Goal: Task Accomplishment & Management: Manage account settings

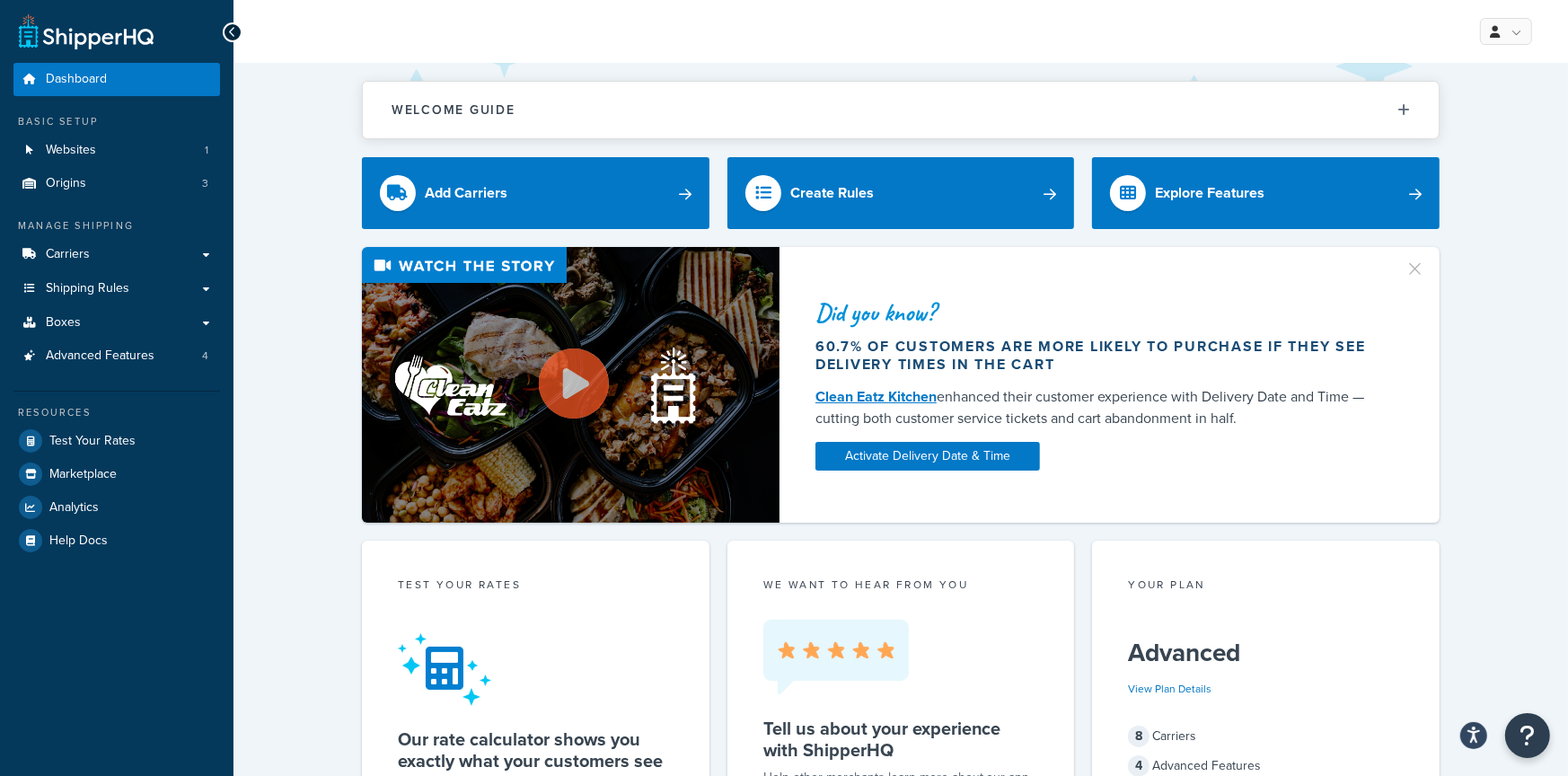
click at [312, 294] on div "Did you know? 60.7% of customers are more likely to purchase if they see delive…" at bounding box center [901, 385] width 1263 height 276
click at [196, 263] on link "Carriers" at bounding box center [116, 254] width 206 height 33
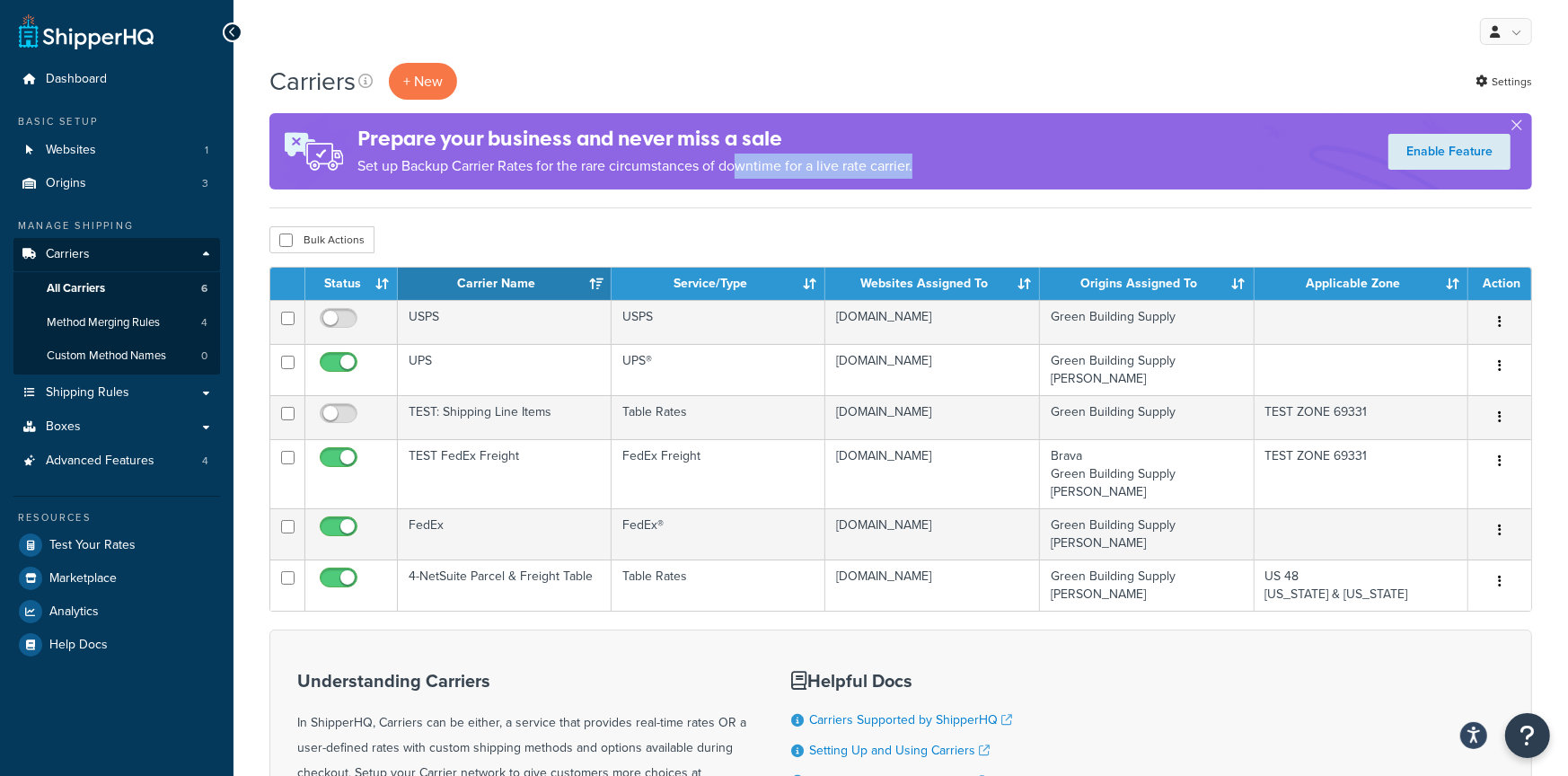
click at [976, 168] on div "Prepare your business and never miss a sale Set up Backup Carrier Rates for the…" at bounding box center [901, 151] width 1263 height 76
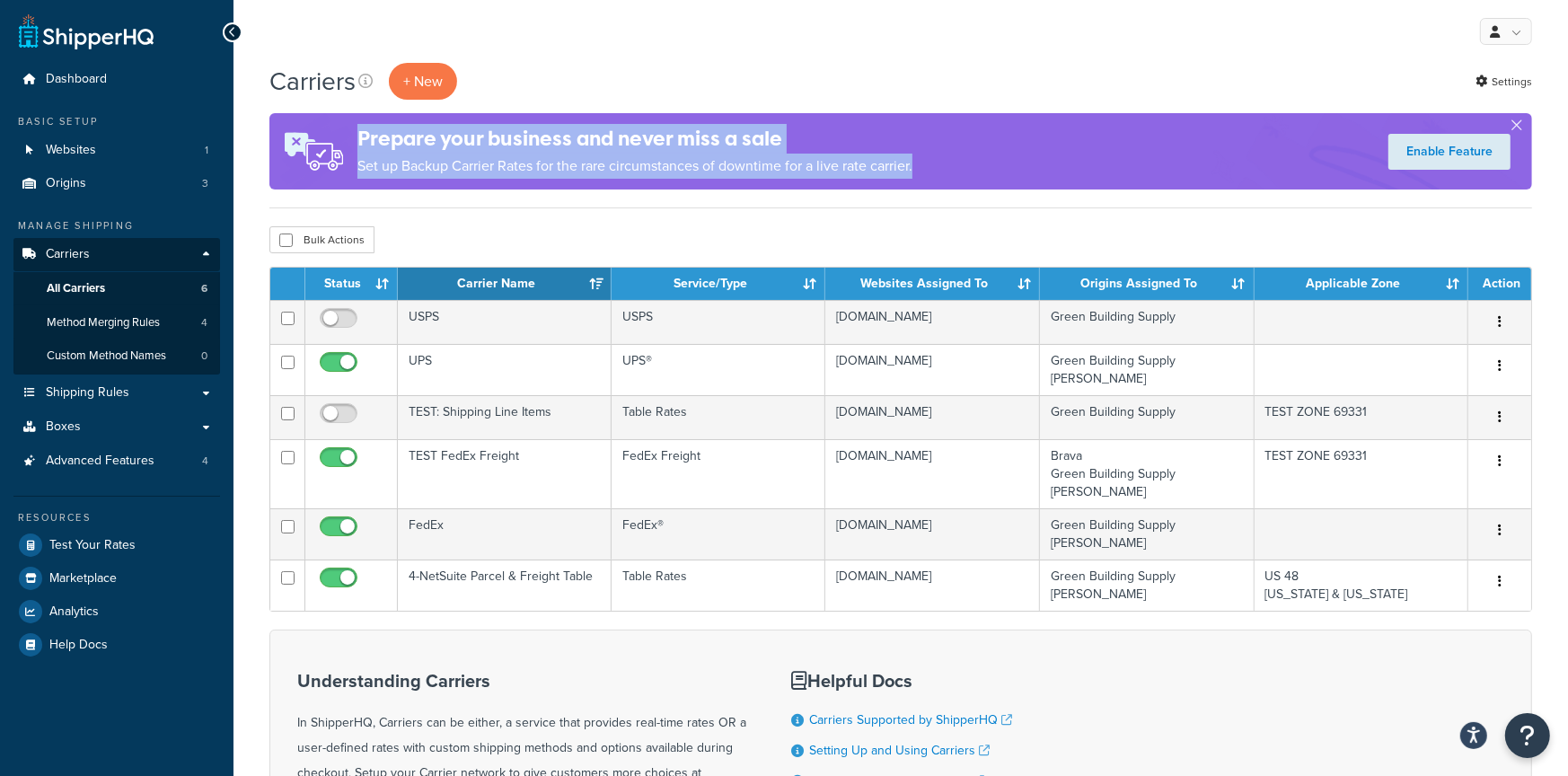
drag, startPoint x: 969, startPoint y: 171, endPoint x: 592, endPoint y: 159, distance: 377.2
click at [472, 123] on div "Prepare your business and never miss a sale Set up Backup Carrier Rates for the…" at bounding box center [901, 151] width 1263 height 76
click at [593, 160] on p "Set up Backup Carrier Rates for the rare circumstances of downtime for a live r…" at bounding box center [635, 166] width 555 height 25
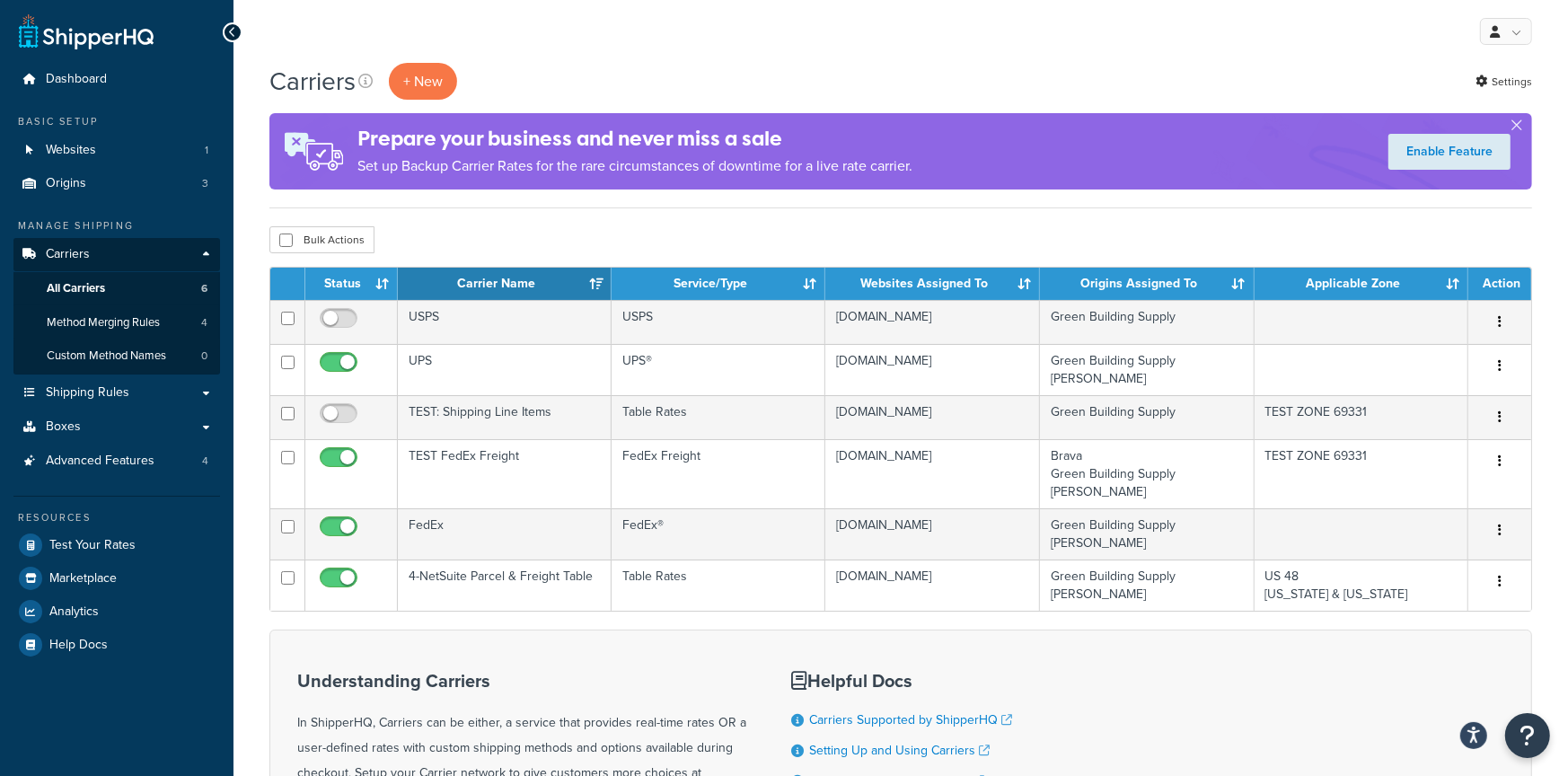
click at [585, 244] on div "Bulk Actions Duplicate Delete" at bounding box center [901, 239] width 1263 height 27
click at [111, 401] on span "Shipping Rules" at bounding box center [87, 393] width 83 height 16
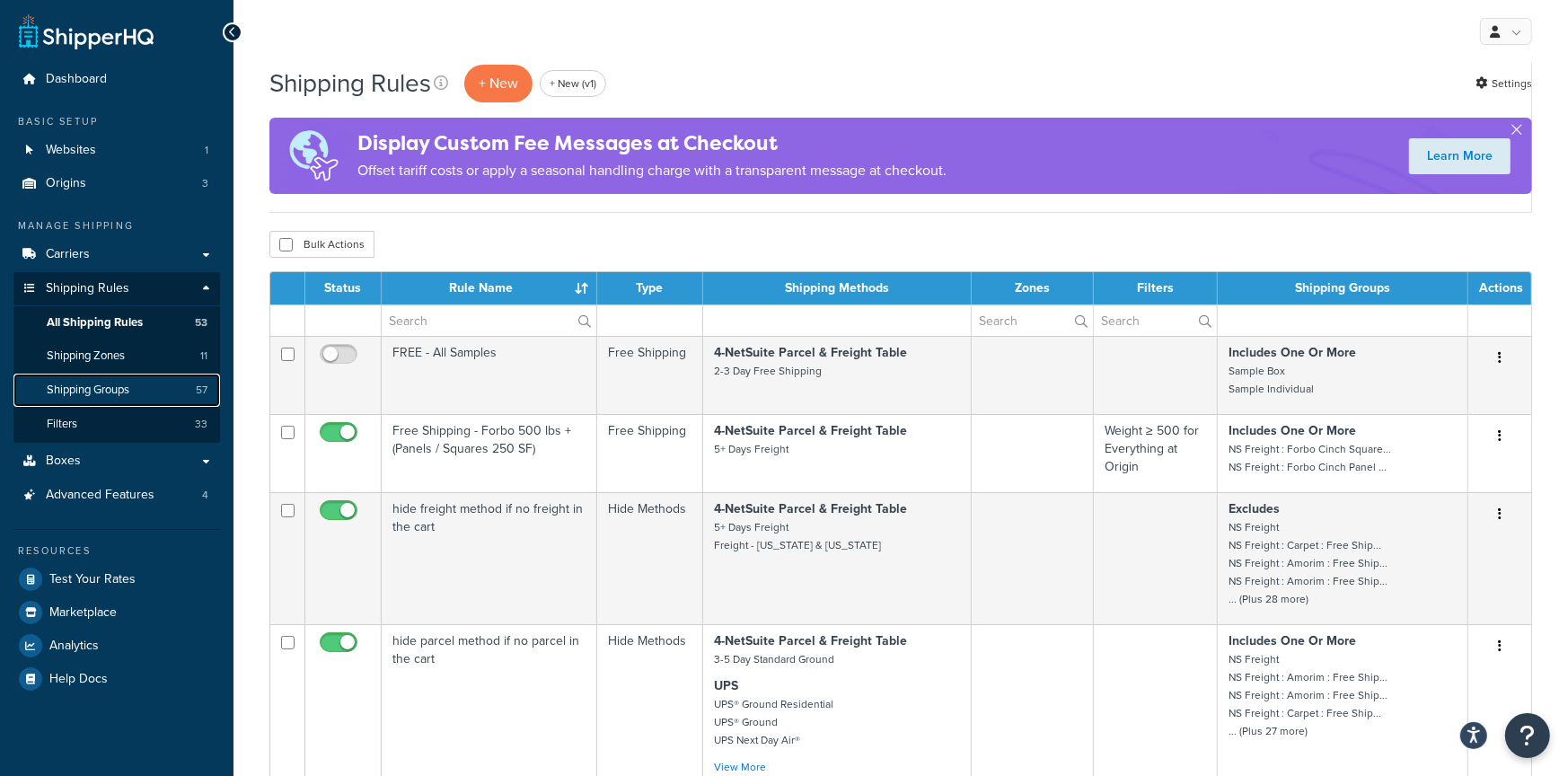
click at [110, 403] on link "Shipping Groups 57" at bounding box center [116, 390] width 206 height 33
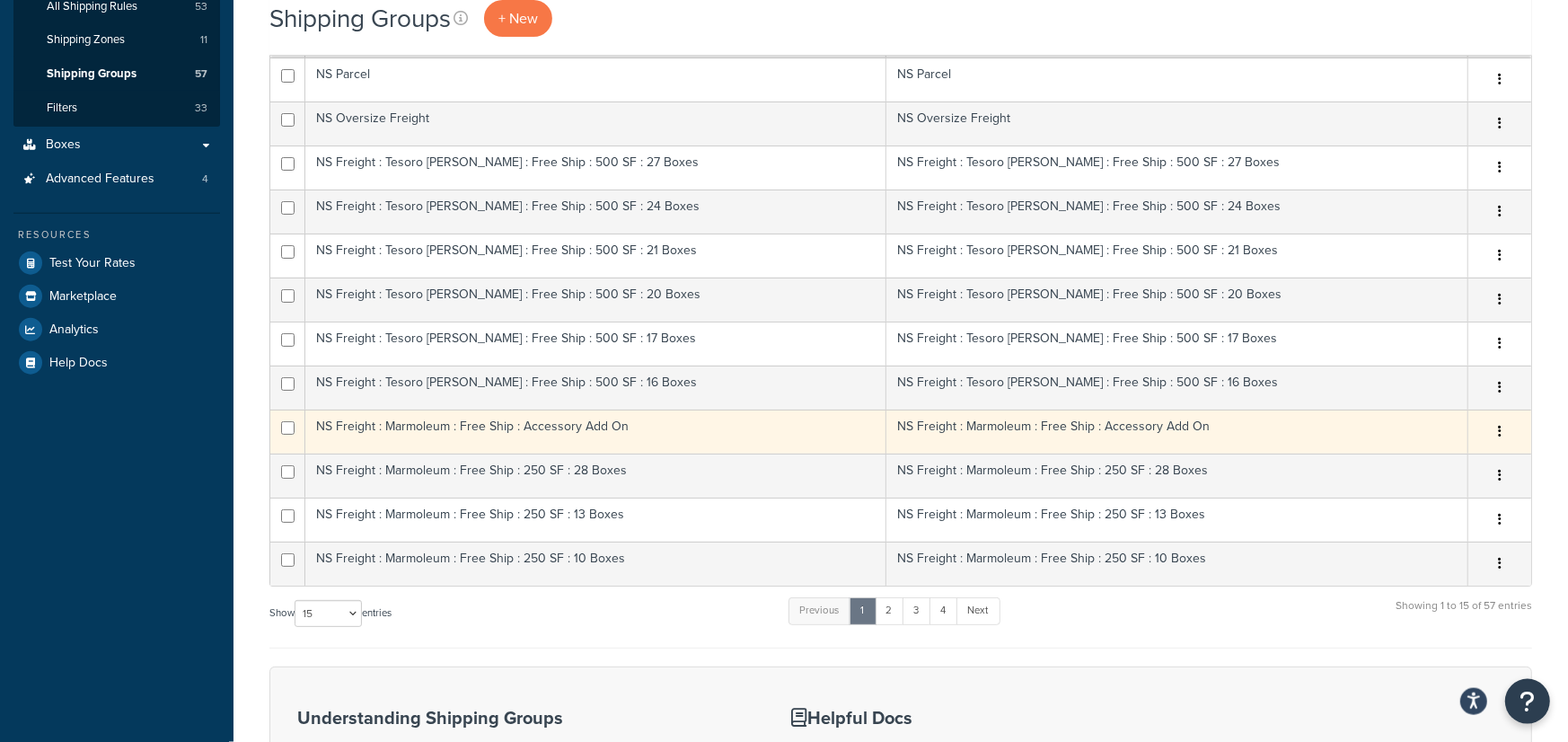
scroll to position [437, 0]
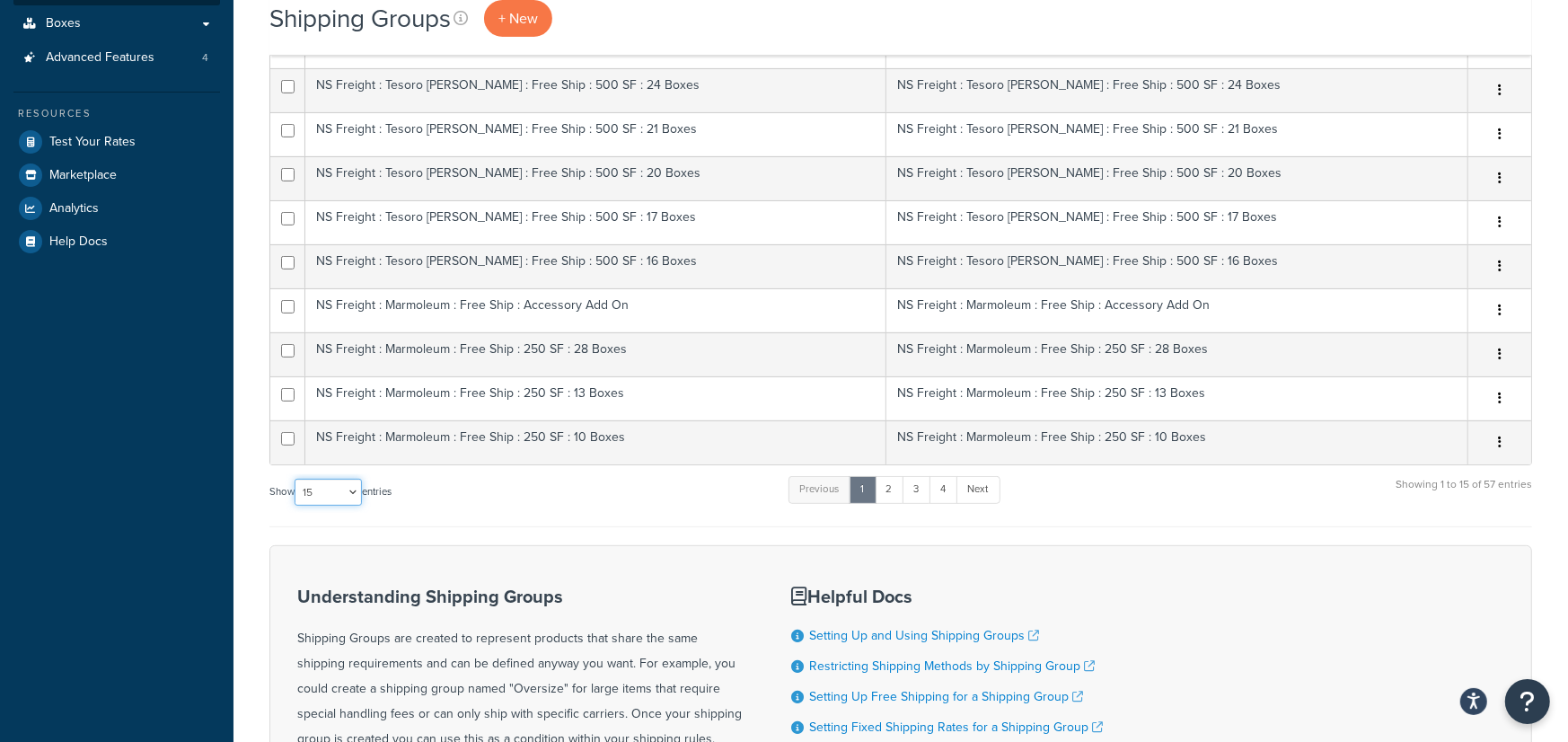
select select "100"
click option "100" at bounding box center [0, 0] width 0 height 0
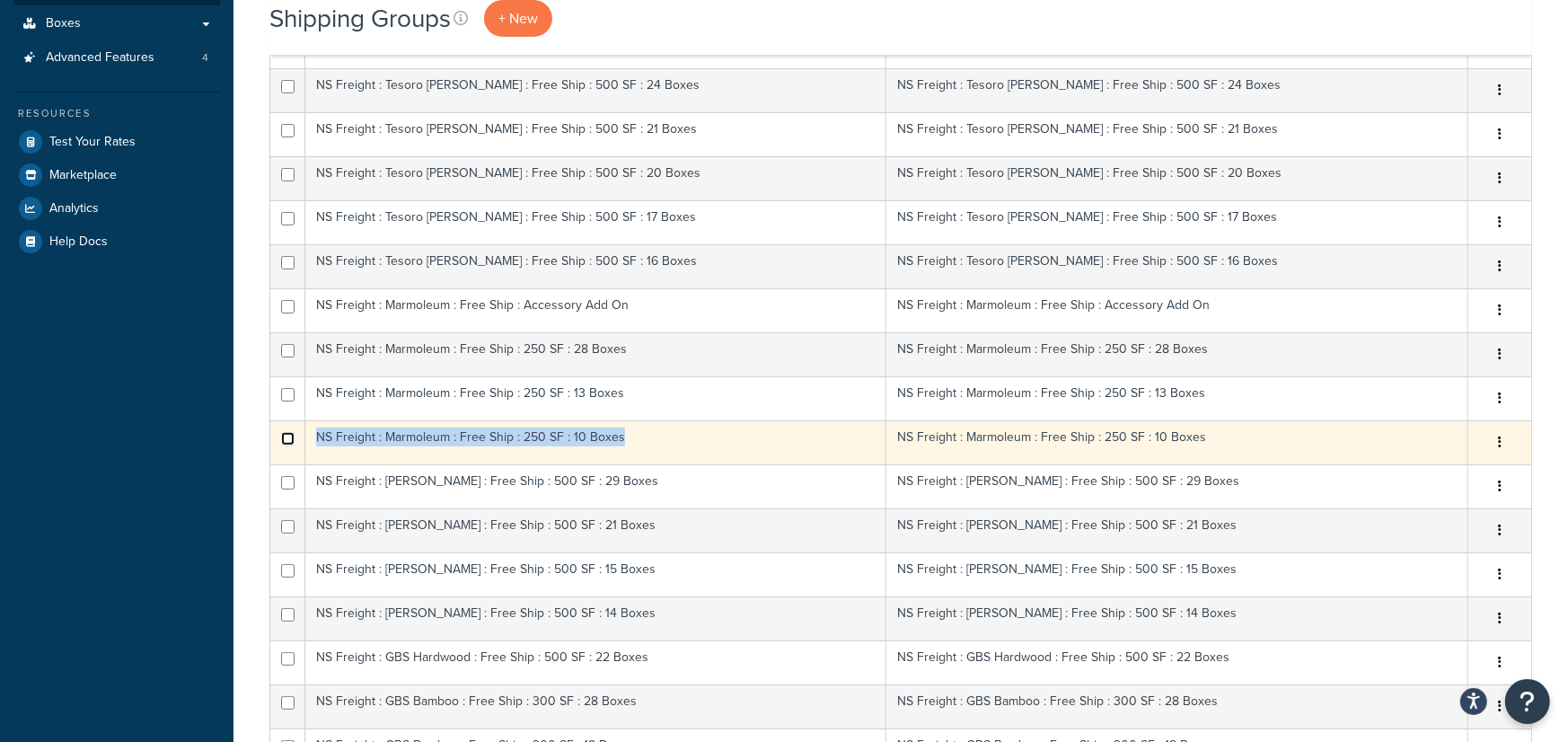
checkbox input "true"
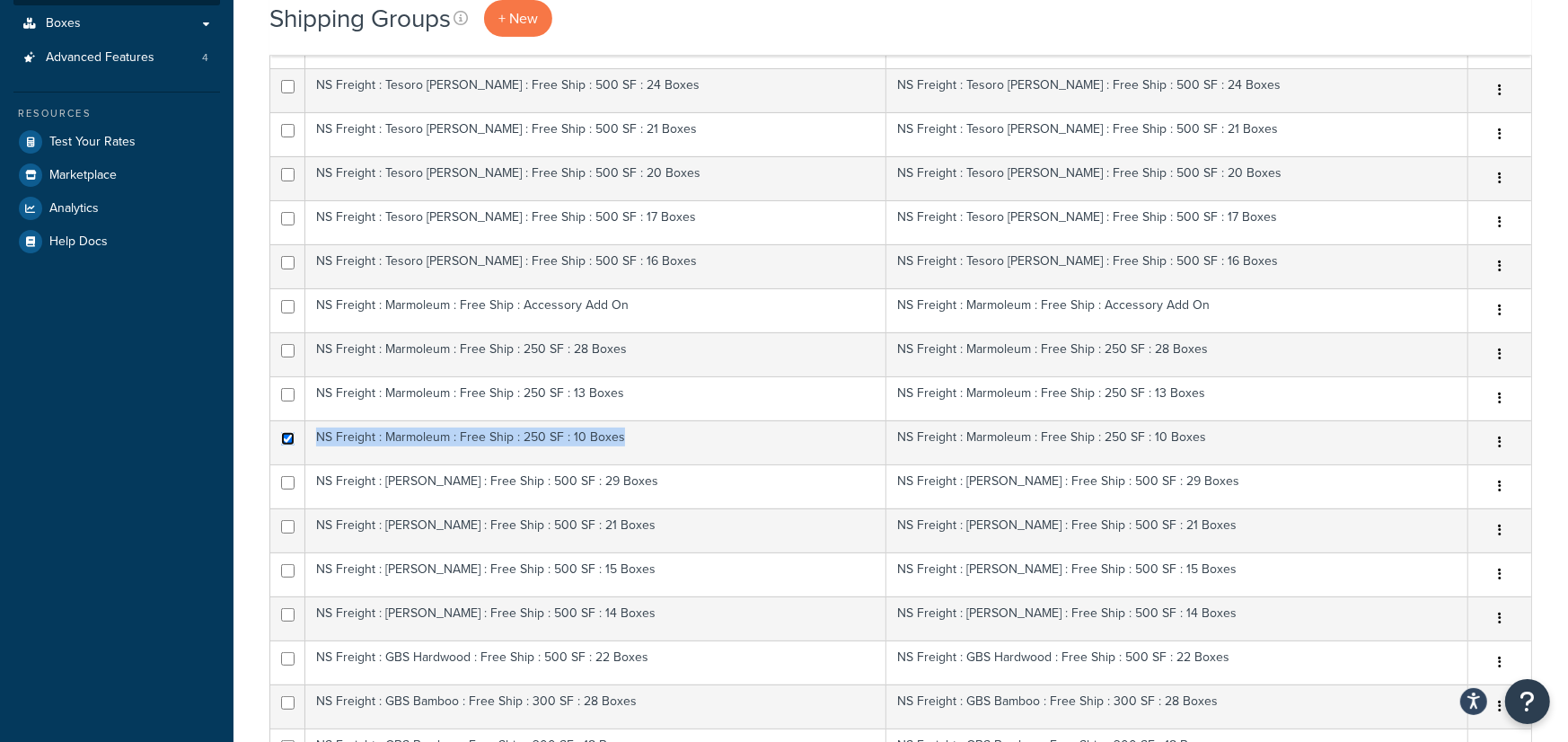
scroll to position [0, 0]
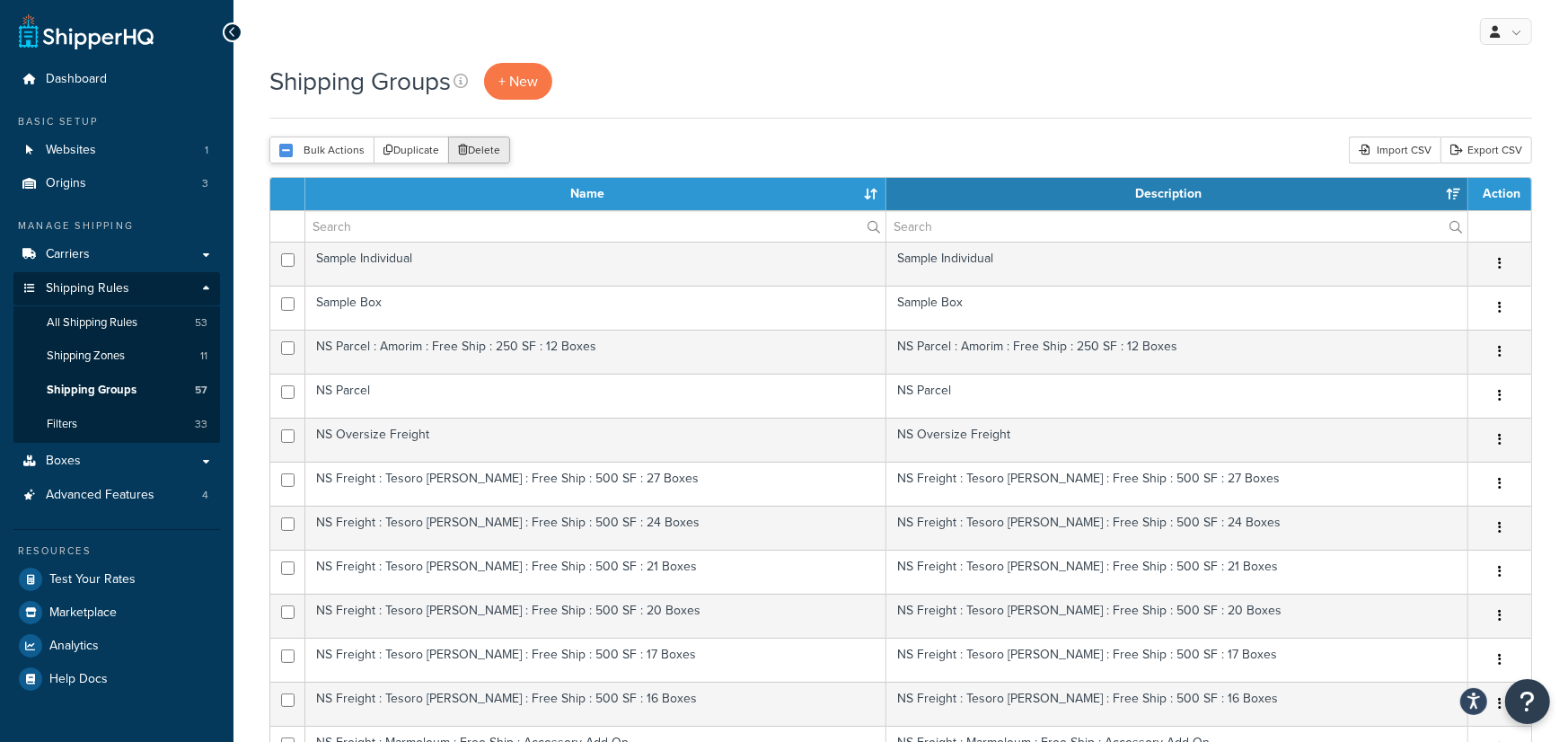
click at [463, 153] on icon "submit" at bounding box center [462, 150] width 10 height 11
click at [490, 148] on button "Delete" at bounding box center [478, 151] width 62 height 27
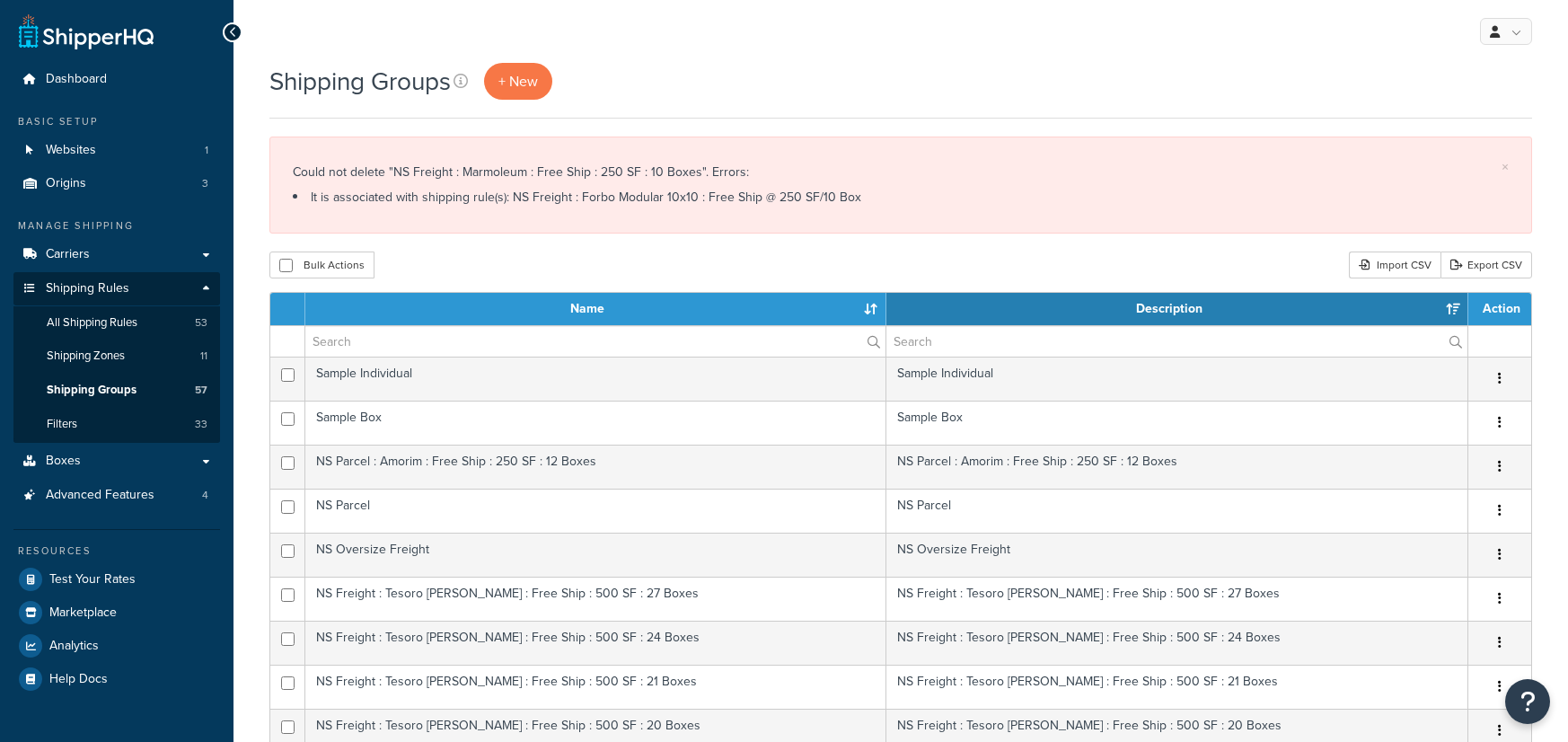
select select "15"
drag, startPoint x: 370, startPoint y: 190, endPoint x: 361, endPoint y: 192, distance: 9.2
click at [370, 190] on li "It is associated with shipping rule(s): NS Freight : Forbo Modular 10x10 : Free…" at bounding box center [900, 197] width 1216 height 25
drag, startPoint x: 338, startPoint y: 196, endPoint x: 348, endPoint y: 196, distance: 10.0
click at [348, 196] on li "It is associated with shipping rule(s): NS Freight : Forbo Modular 10x10 : Free…" at bounding box center [900, 197] width 1216 height 25
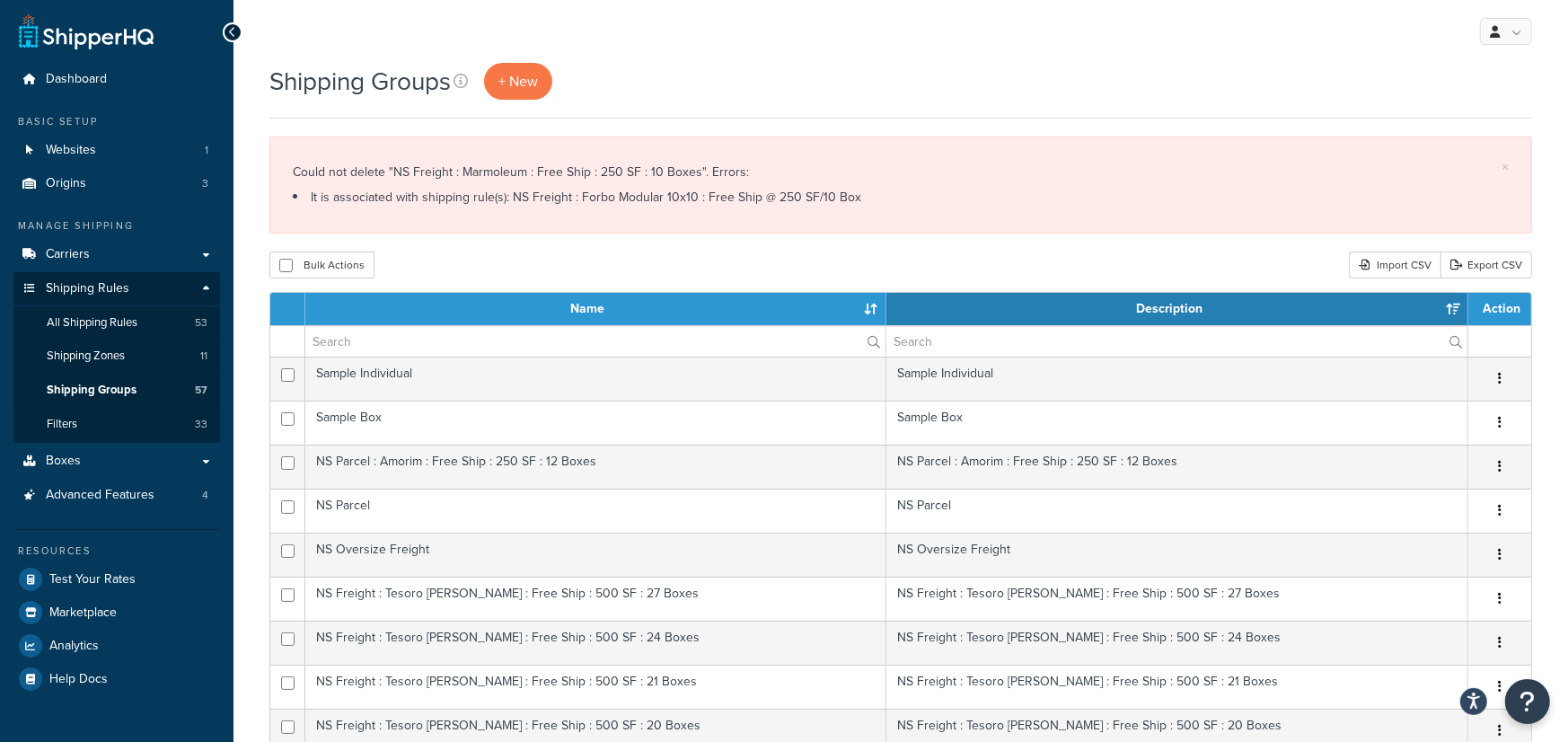
click at [430, 197] on li "It is associated with shipping rule(s): NS Freight : Forbo Modular 10x10 : Free…" at bounding box center [900, 197] width 1216 height 25
drag, startPoint x: 495, startPoint y: 196, endPoint x: 861, endPoint y: 199, distance: 366.0
click at [861, 199] on li "It is associated with shipping rule(s): NS Freight : Forbo Modular 10x10 : Free…" at bounding box center [900, 197] width 1216 height 25
copy li "NS Freight : Forbo Modular 10x10 : Free Ship @ 250 SF/10 Box"
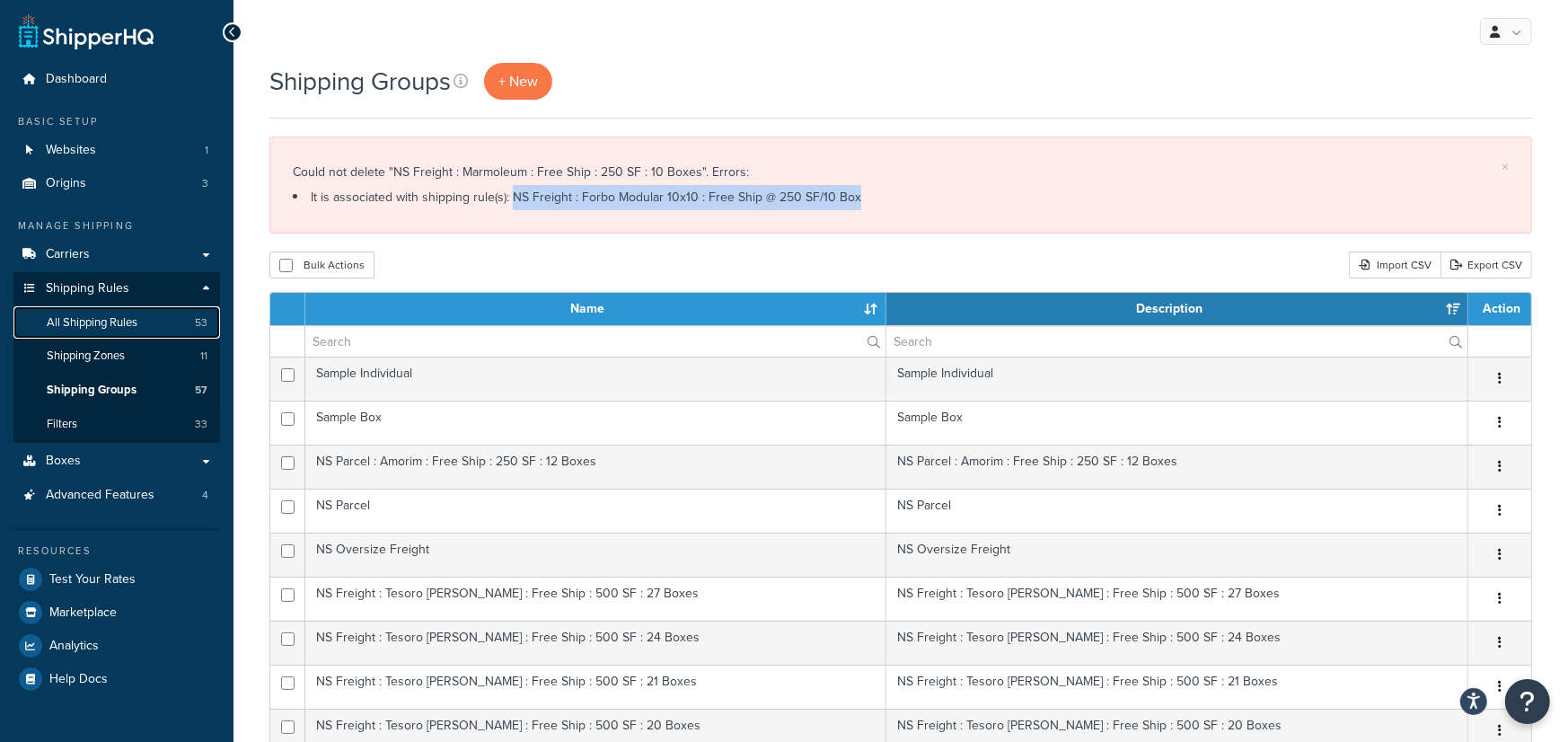
click at [157, 324] on link "All Shipping Rules 53" at bounding box center [116, 323] width 206 height 33
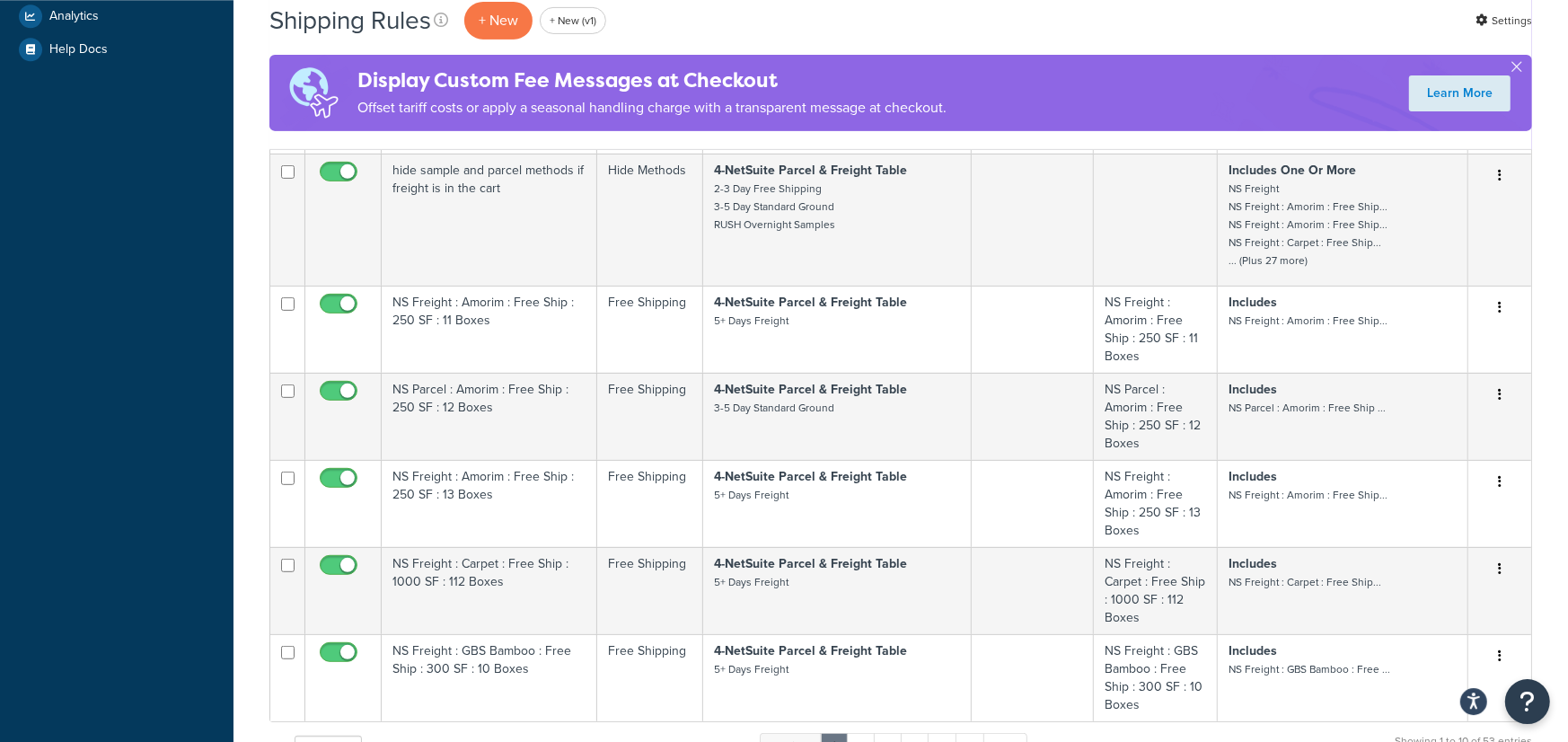
scroll to position [1116, 0]
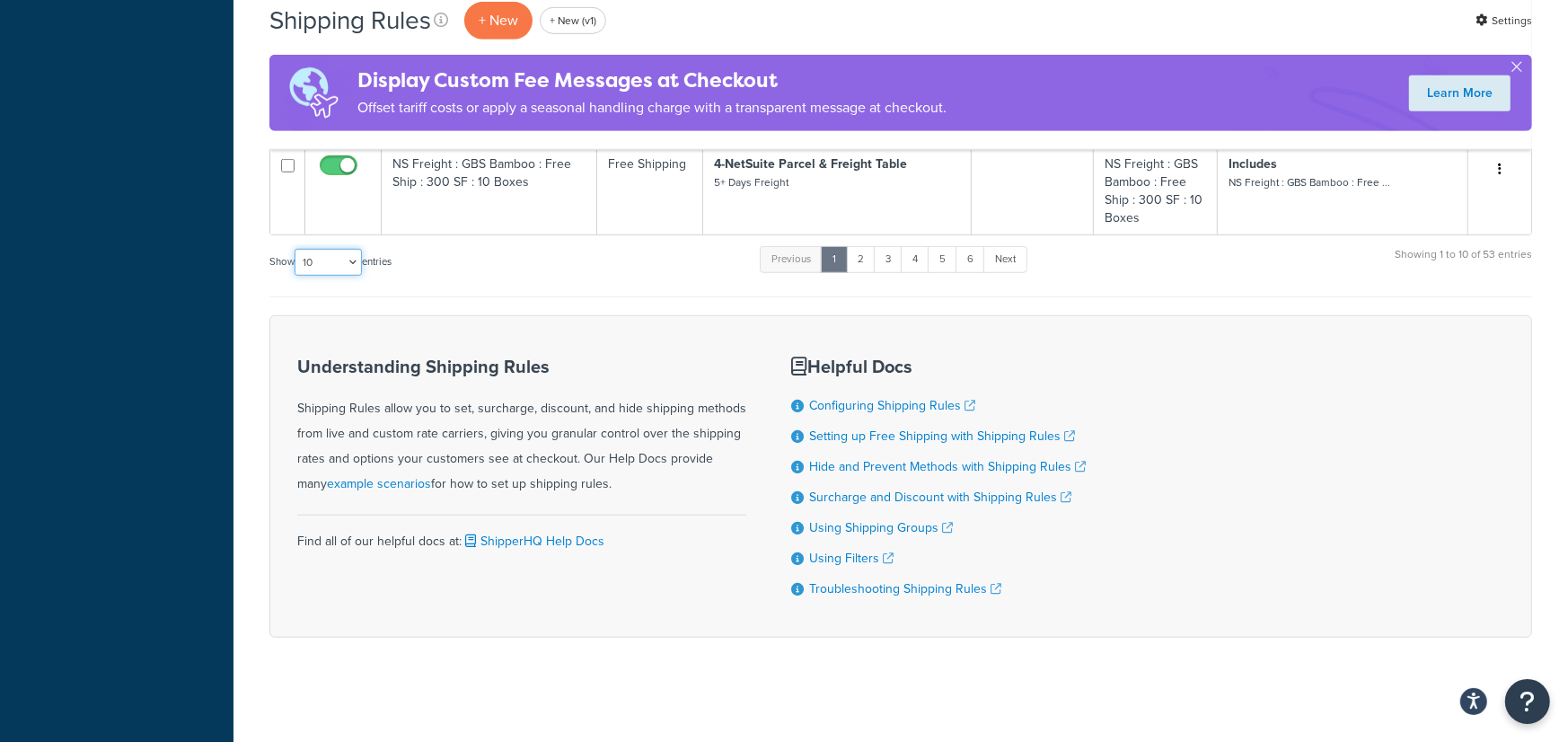
select select "1000"
click option "1000" at bounding box center [0, 0] width 0 height 0
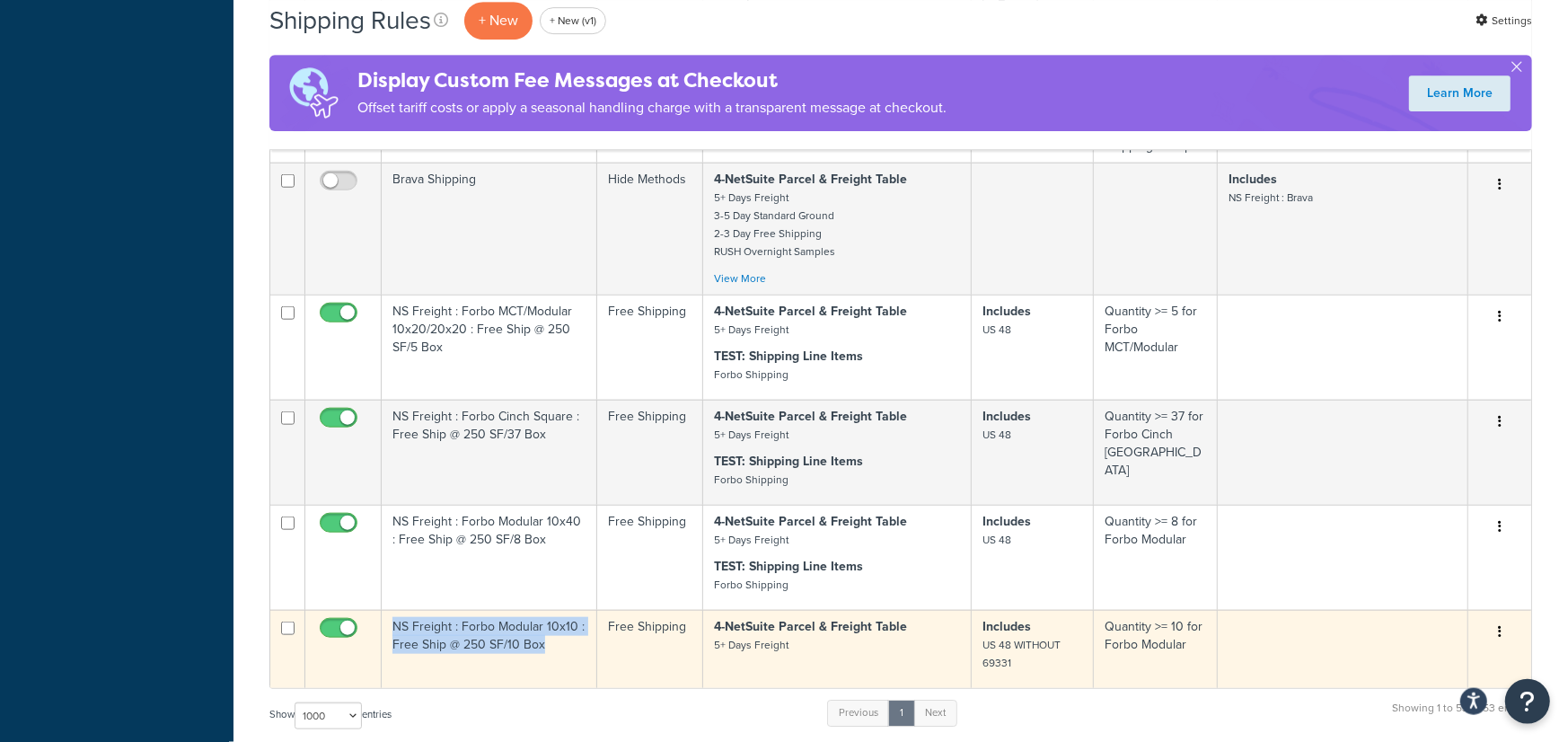
click at [1498, 618] on button "button" at bounding box center [1500, 632] width 25 height 28
click at [1452, 647] on link "Edit" at bounding box center [1440, 666] width 142 height 37
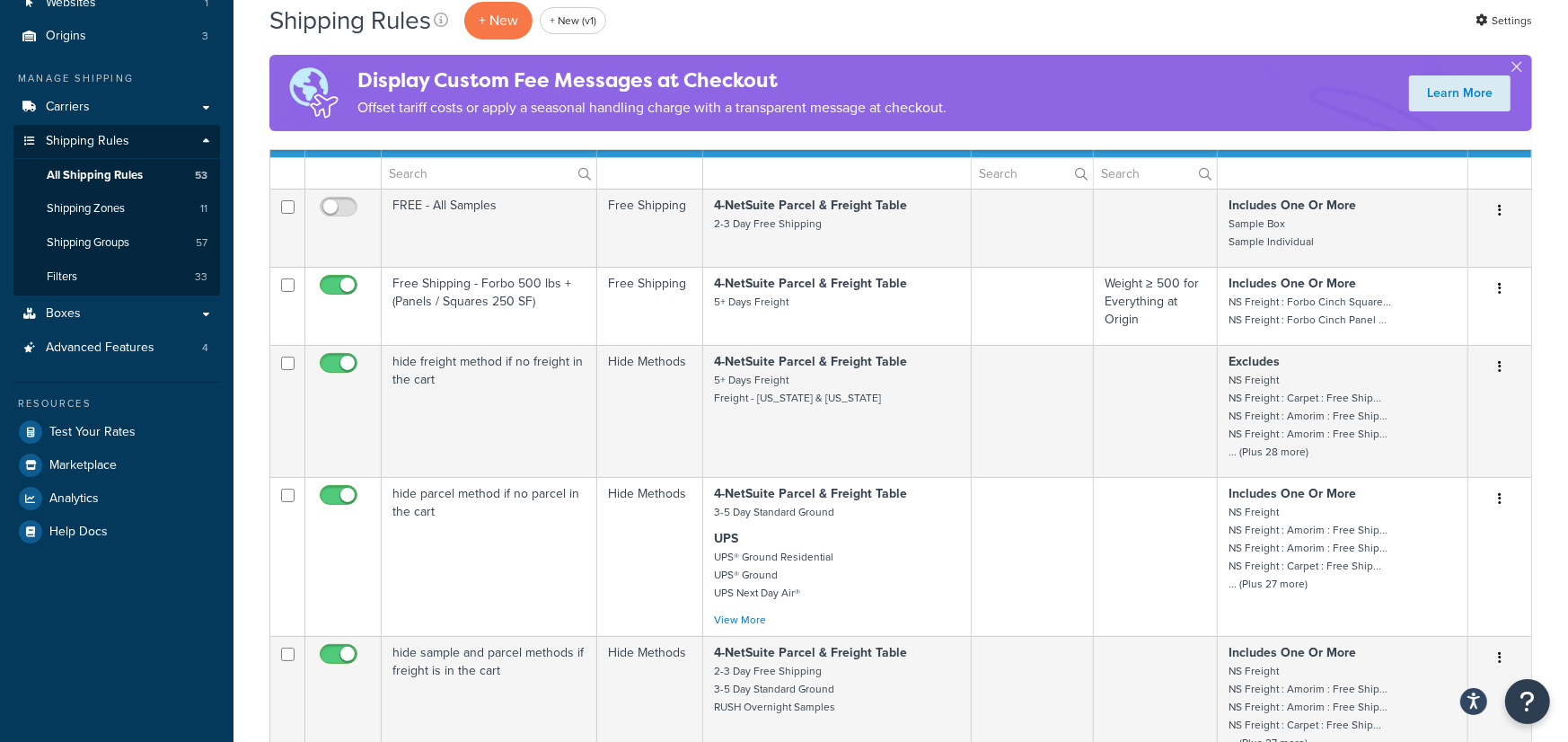
scroll to position [0, 0]
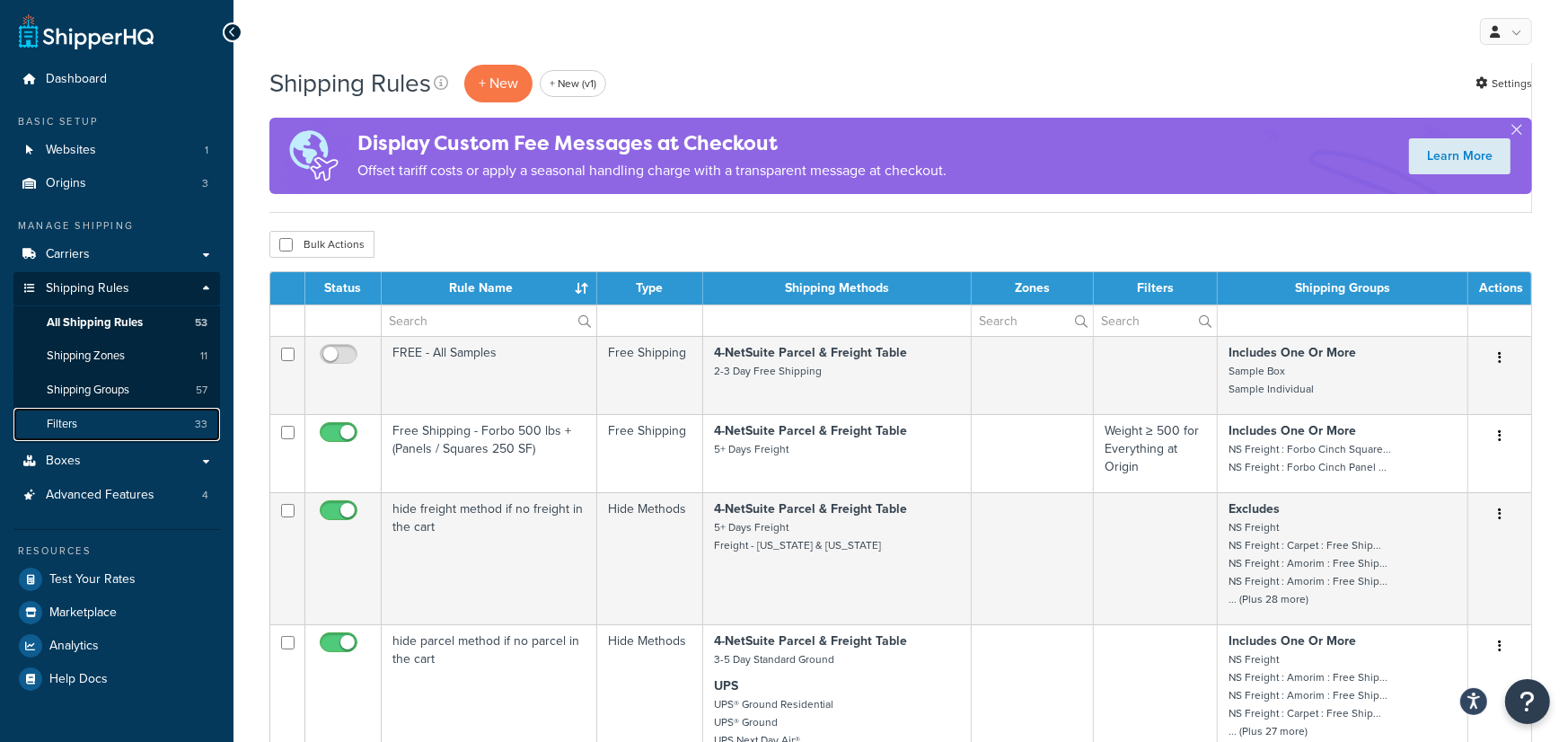
click at [144, 430] on link "Filters 33" at bounding box center [116, 424] width 206 height 33
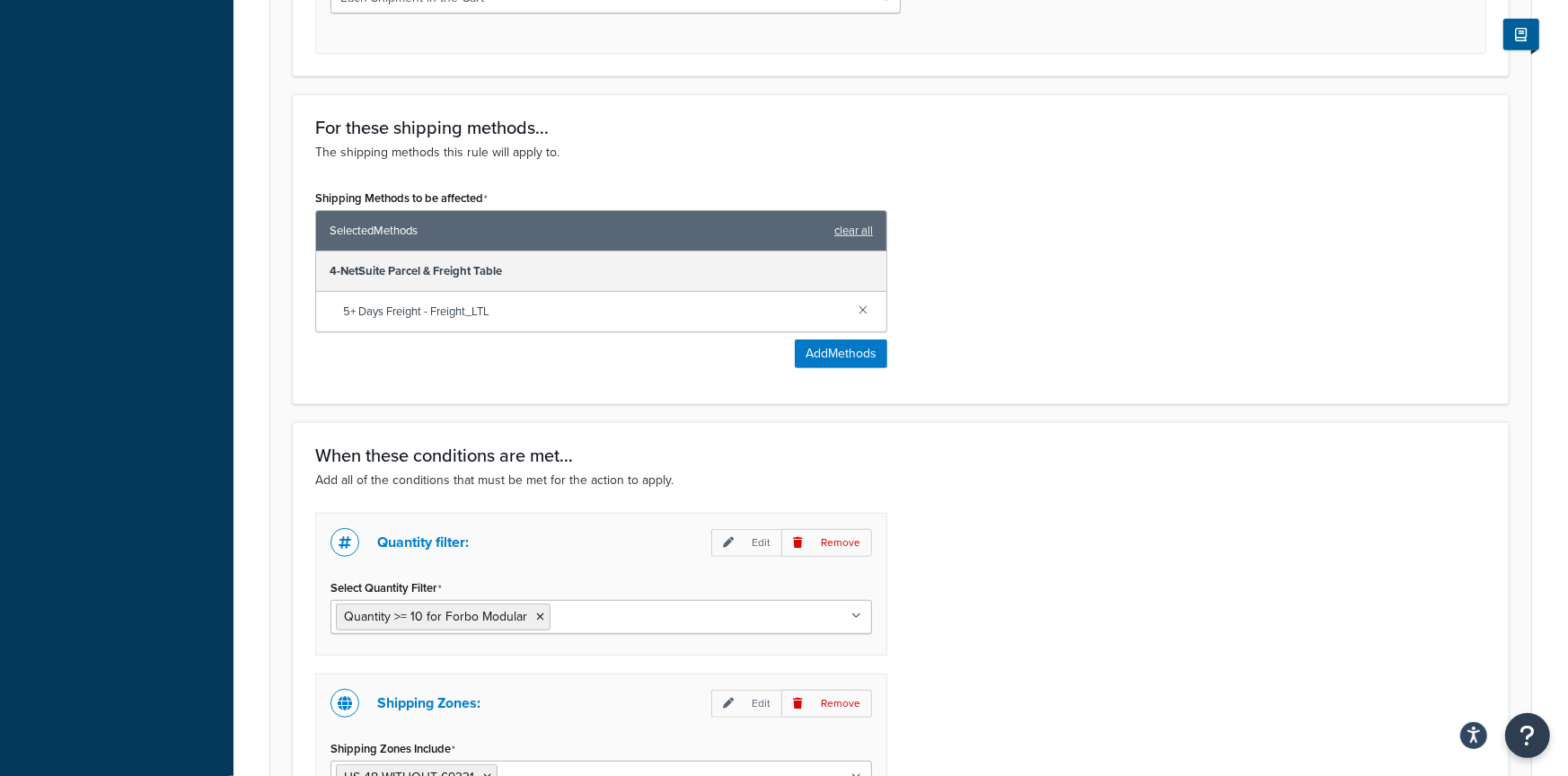
scroll to position [890, 0]
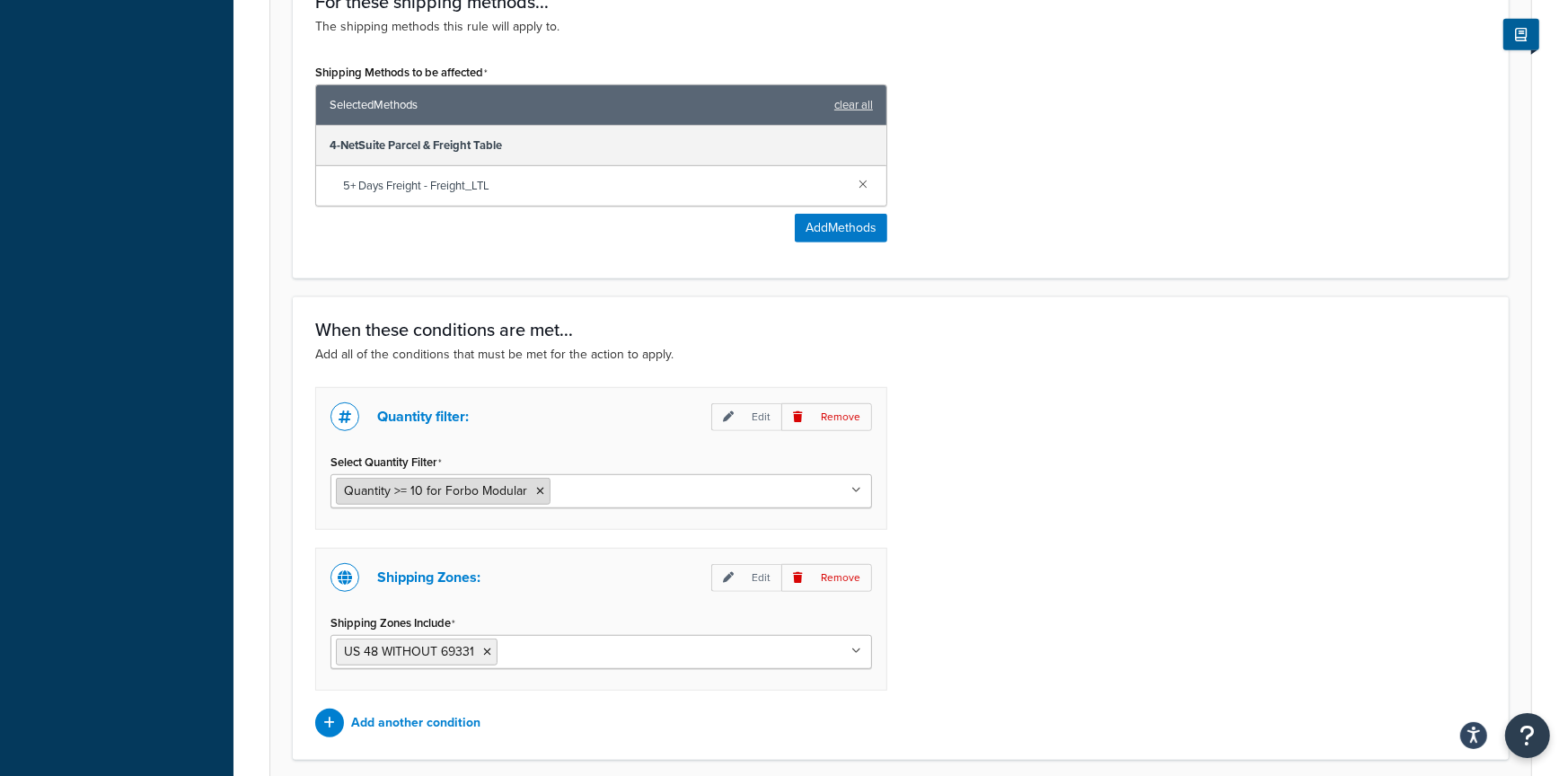
drag, startPoint x: 522, startPoint y: 487, endPoint x: 342, endPoint y: 492, distance: 180.1
click at [347, 490] on span "Quantity >= 10 for Forbo Modular" at bounding box center [435, 490] width 183 height 19
drag, startPoint x: 347, startPoint y: 493, endPoint x: 469, endPoint y: 493, distance: 122.0
click at [469, 493] on span "Quantity >= 10 for Forbo Modular" at bounding box center [435, 490] width 183 height 19
click at [491, 496] on span "Quantity >= 10 for Forbo Modular" at bounding box center [435, 490] width 183 height 19
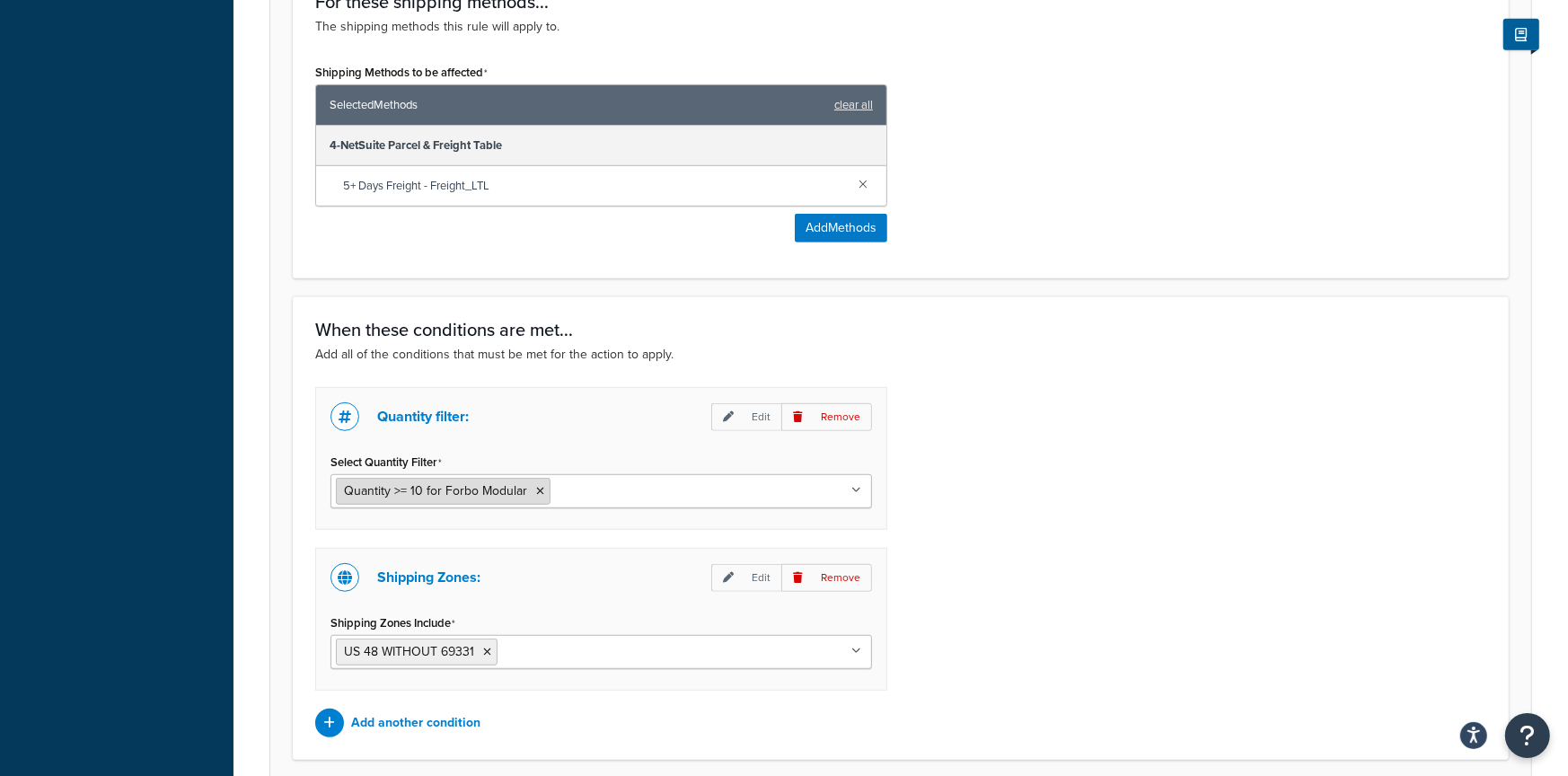
click at [491, 496] on span "Quantity >= 10 for Forbo Modular" at bounding box center [435, 490] width 183 height 19
click at [491, 496] on span "Quantity >= 10 for Forbo Modular" at bounding box center [435, 490] width 183 height 19
drag, startPoint x: 491, startPoint y: 491, endPoint x: 405, endPoint y: 483, distance: 86.4
click at [406, 483] on span "Quantity >= 10 for Forbo Modular" at bounding box center [435, 490] width 183 height 19
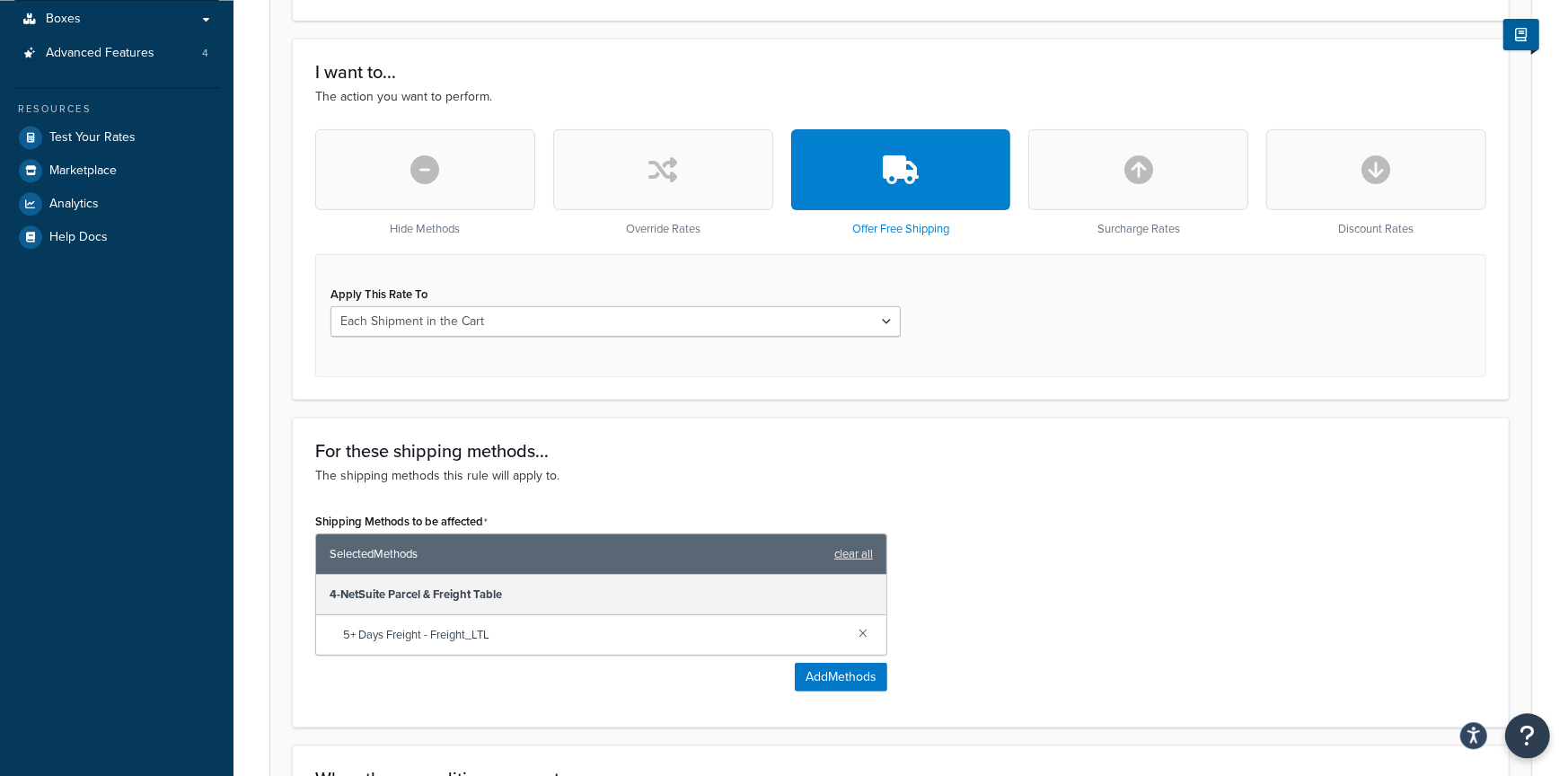
scroll to position [16, 0]
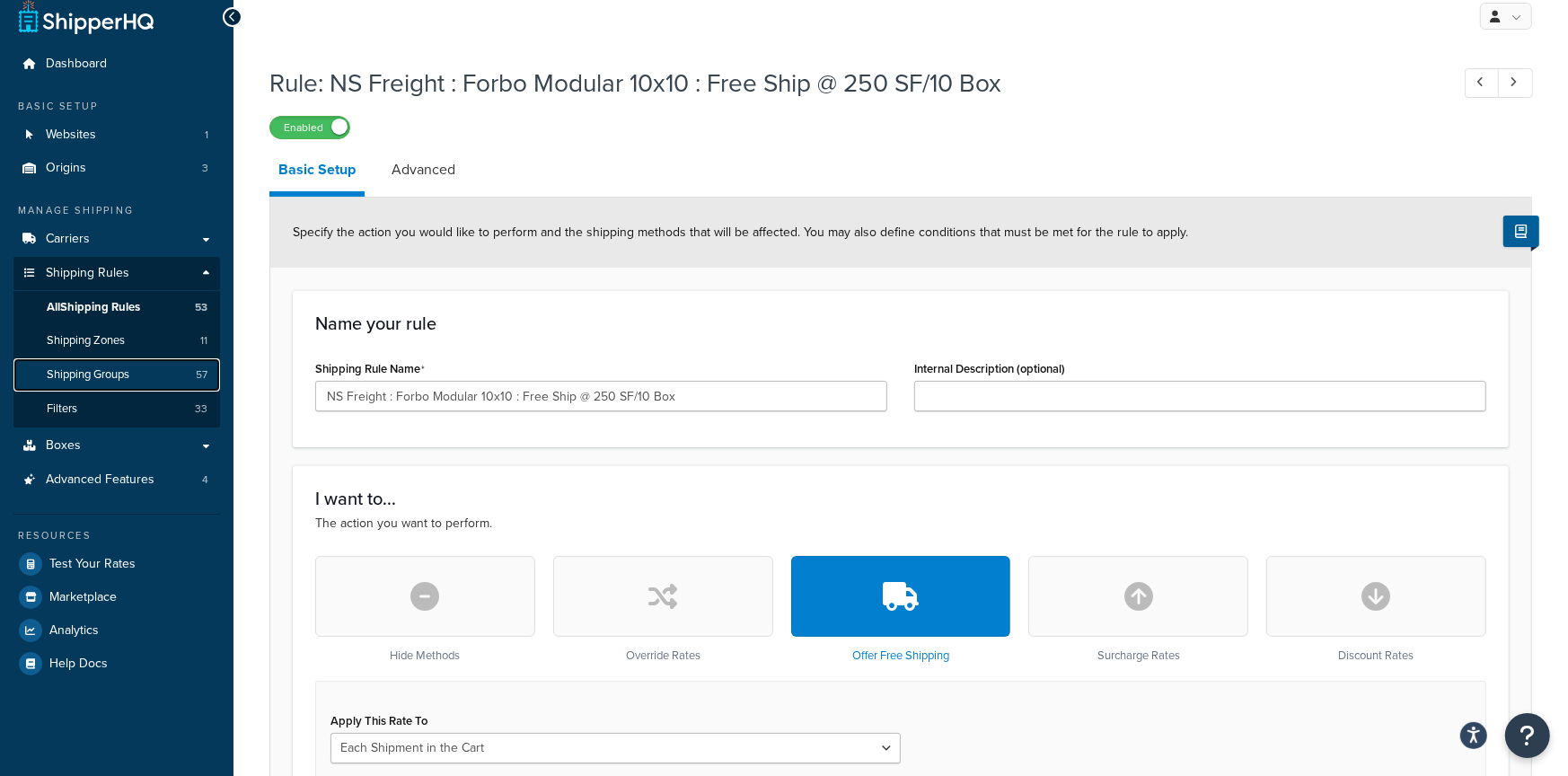
click at [119, 370] on span "Shipping Groups" at bounding box center [88, 375] width 83 height 16
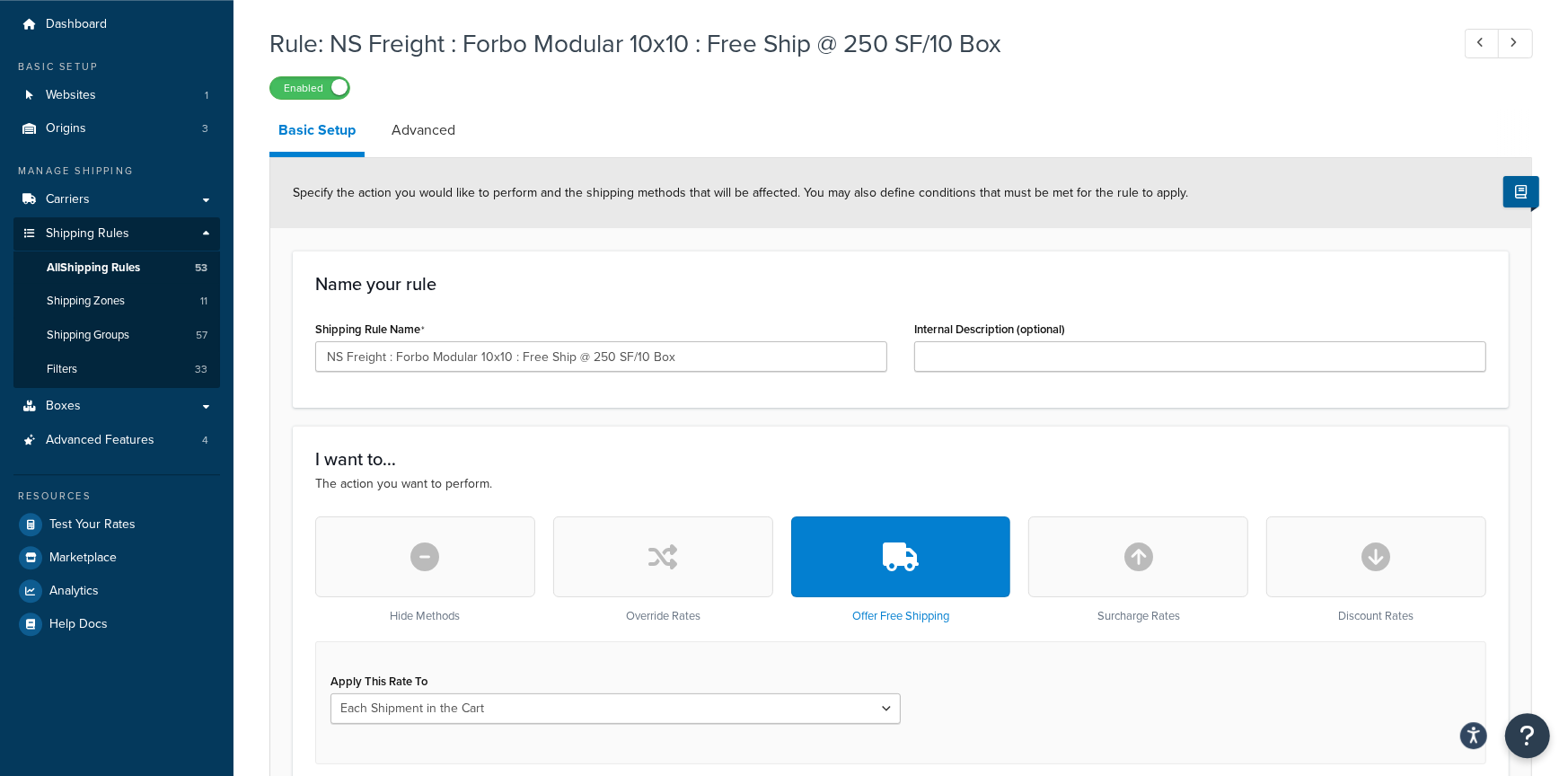
scroll to position [0, 0]
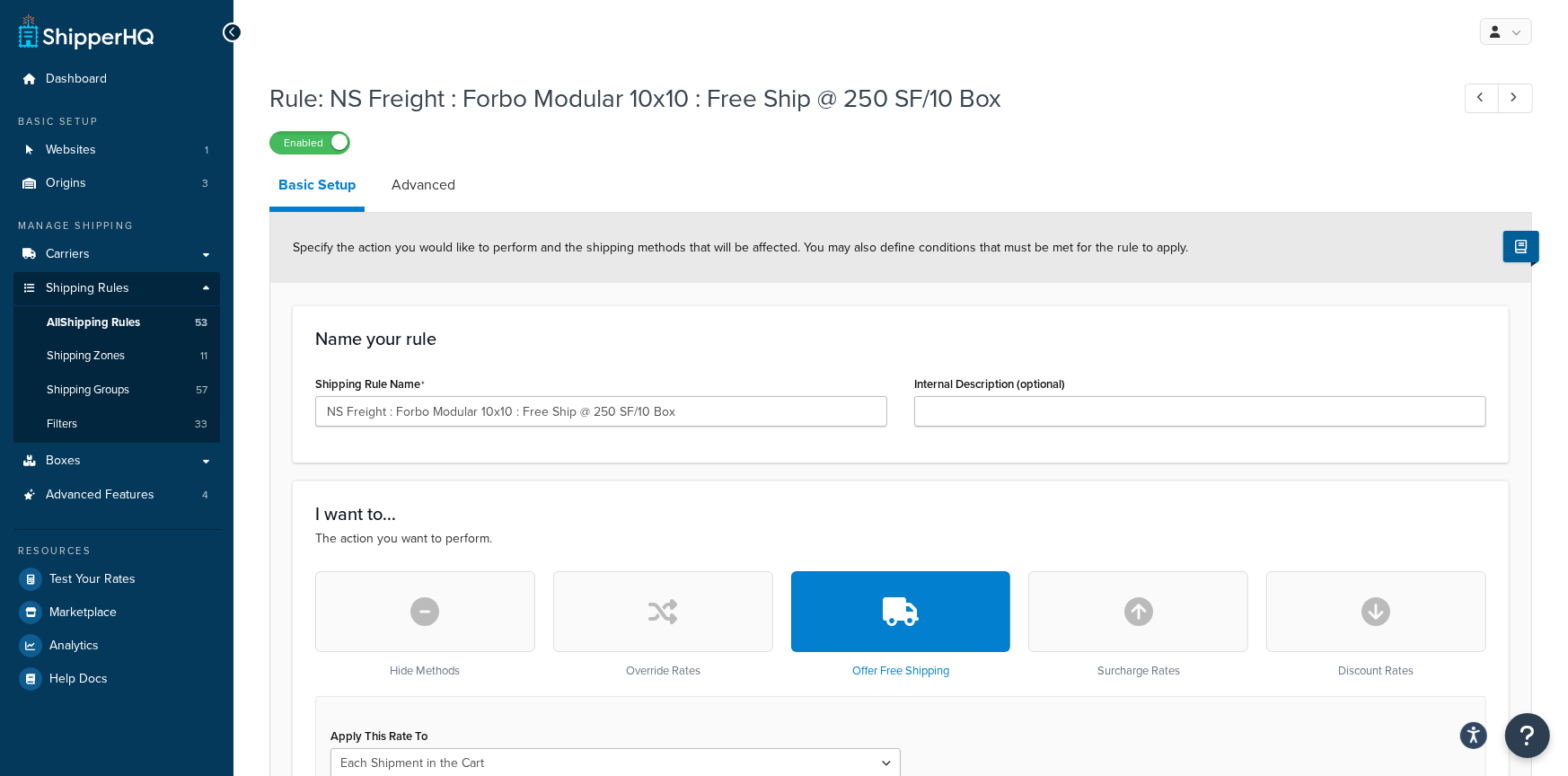
drag, startPoint x: 422, startPoint y: 185, endPoint x: 465, endPoint y: 204, distance: 47.0
click at [422, 185] on link "Advanced" at bounding box center [423, 185] width 82 height 43
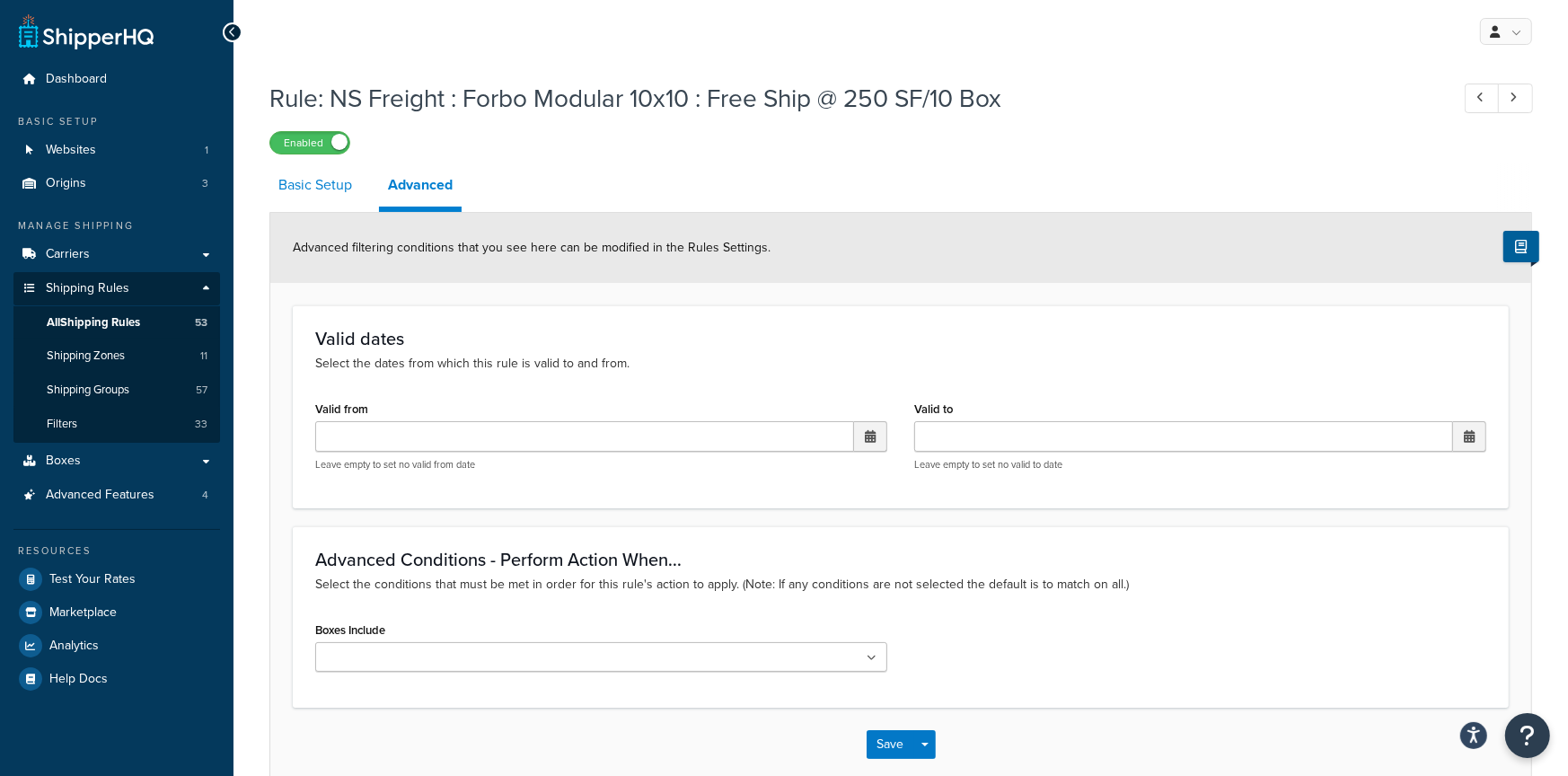
drag, startPoint x: 327, startPoint y: 194, endPoint x: 331, endPoint y: 204, distance: 10.8
click at [327, 194] on link "Basic Setup" at bounding box center [316, 185] width 92 height 43
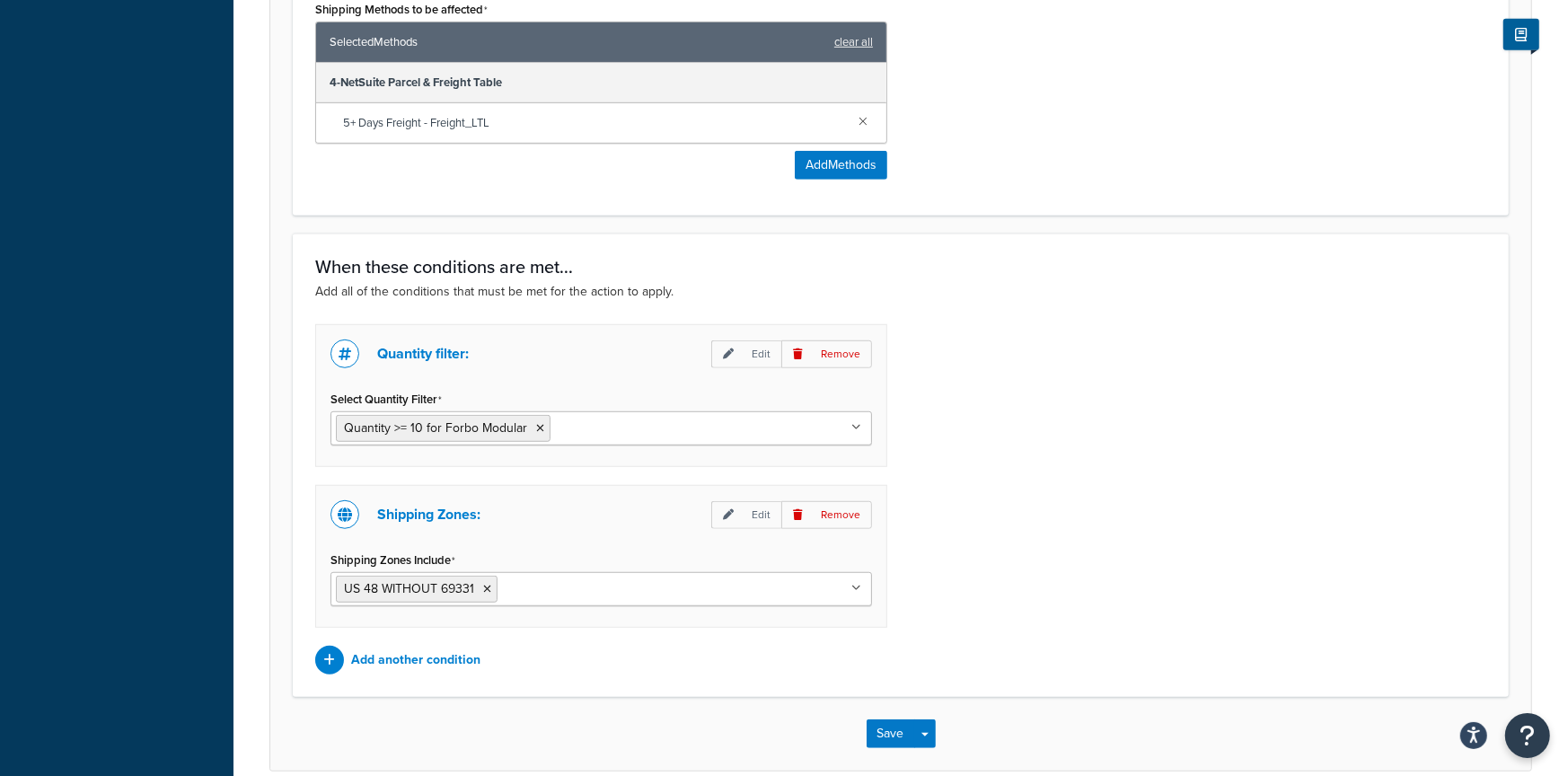
scroll to position [1037, 0]
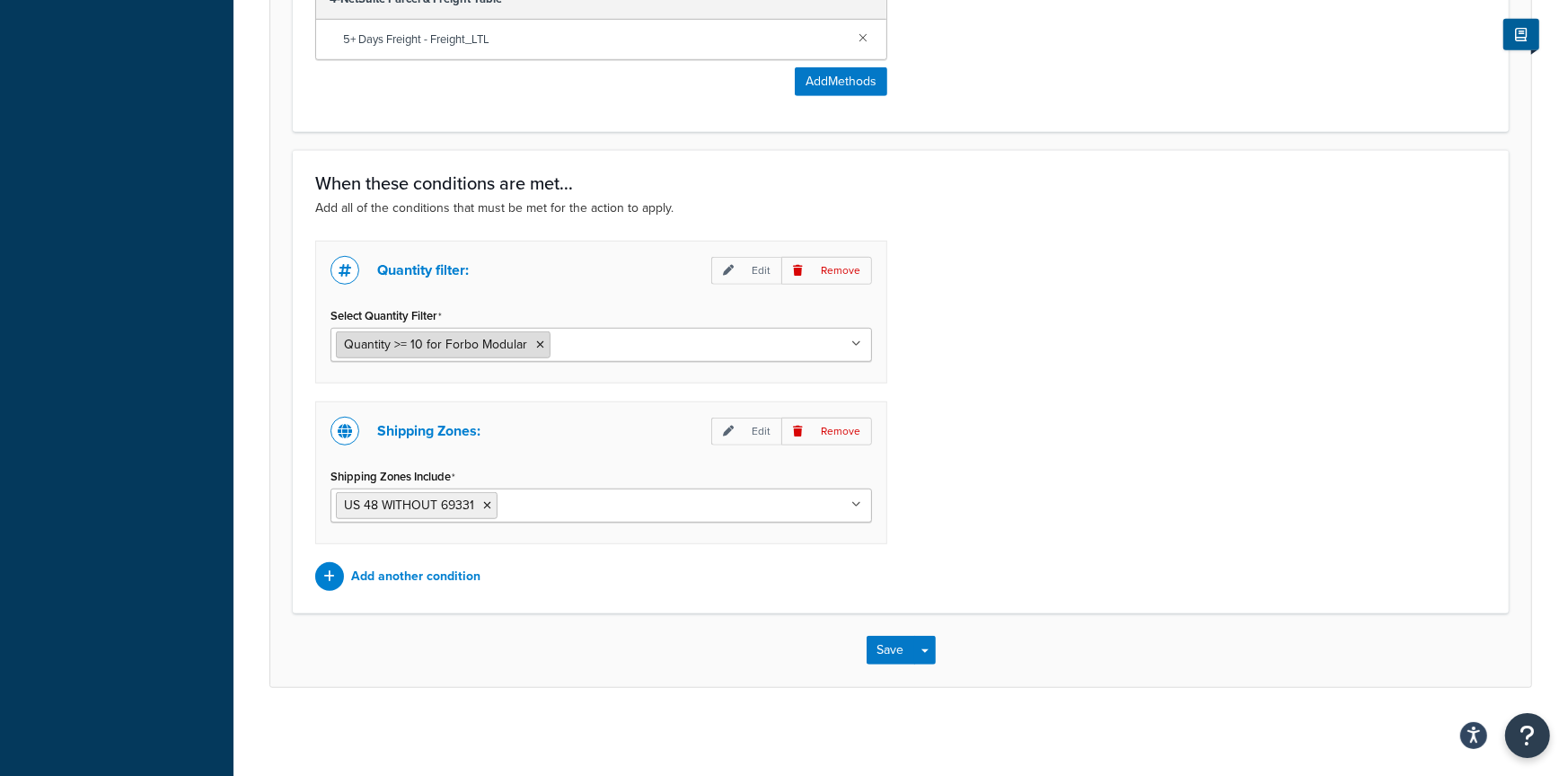
click at [536, 341] on icon at bounding box center [540, 344] width 8 height 11
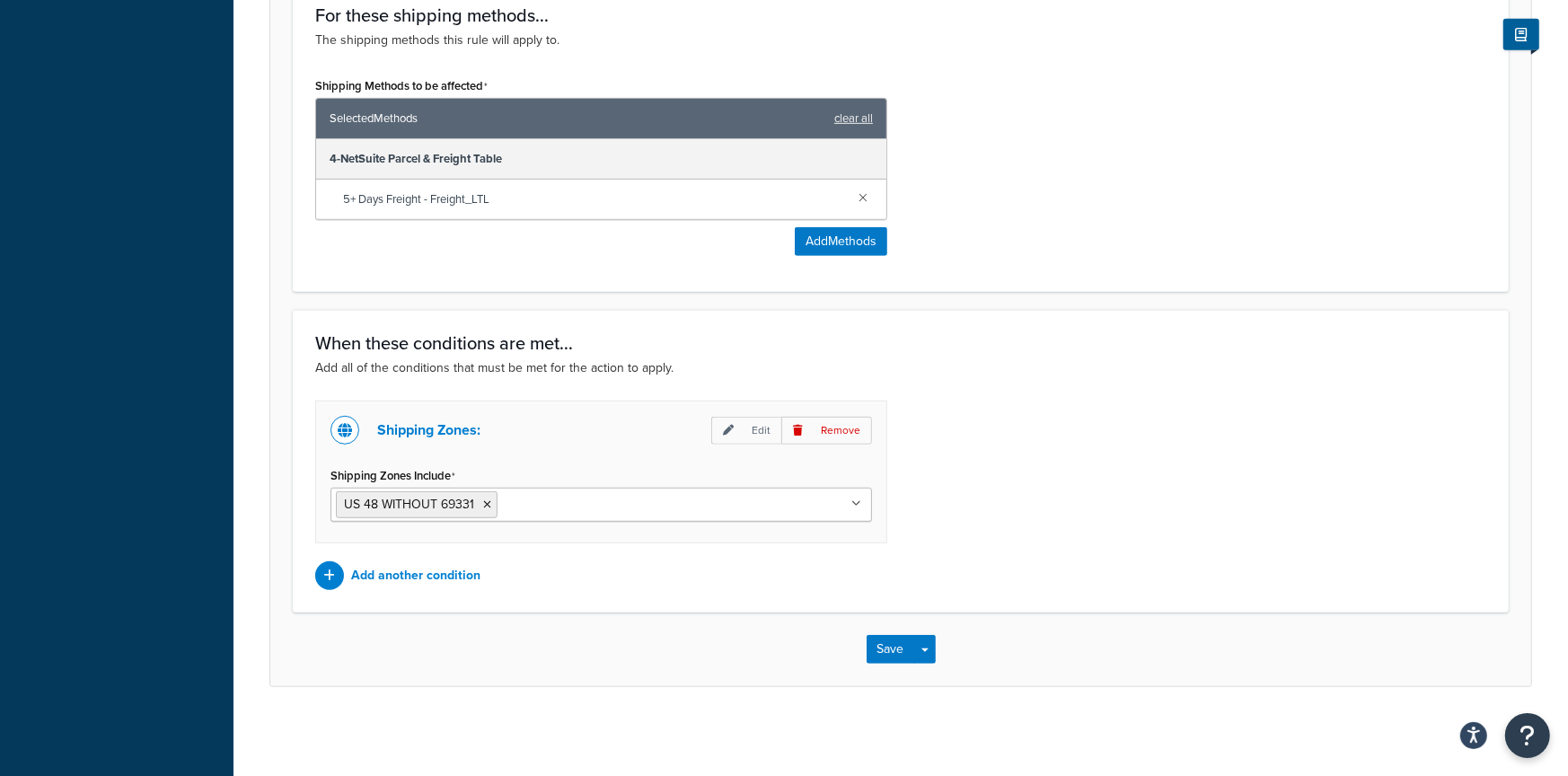
click at [917, 399] on div "When these conditions are met... Add all of the conditions that must be met for…" at bounding box center [900, 461] width 1216 height 303
click at [923, 654] on button "Save Dropdown" at bounding box center [925, 648] width 22 height 28
click at [924, 679] on button "Save and Edit" at bounding box center [952, 682] width 173 height 38
click at [406, 572] on p "Add another condition" at bounding box center [415, 576] width 129 height 25
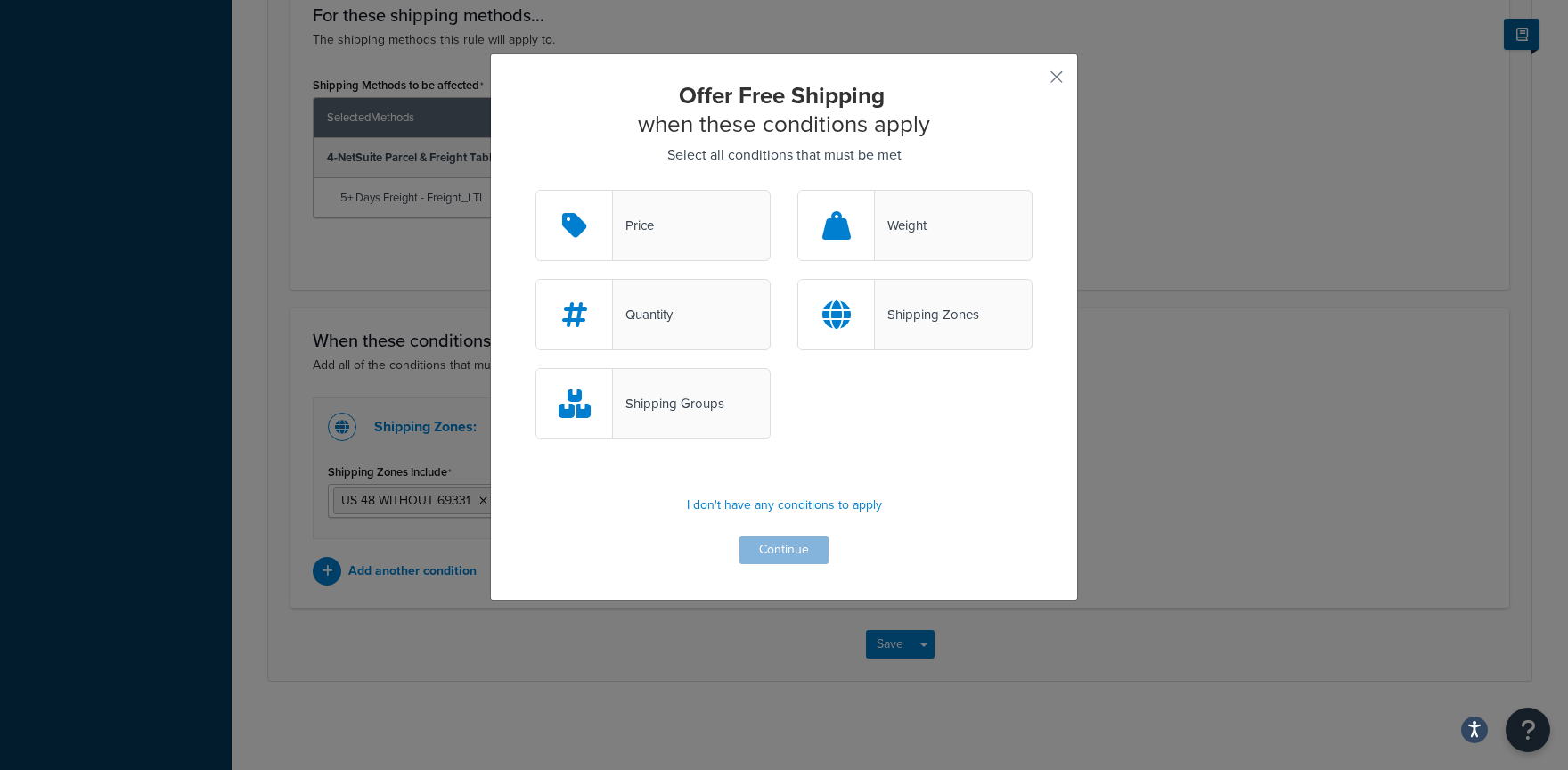
click at [682, 323] on div "Quantity" at bounding box center [653, 314] width 236 height 71
click at [0, 0] on input "Quantity" at bounding box center [0, 0] width 0 height 0
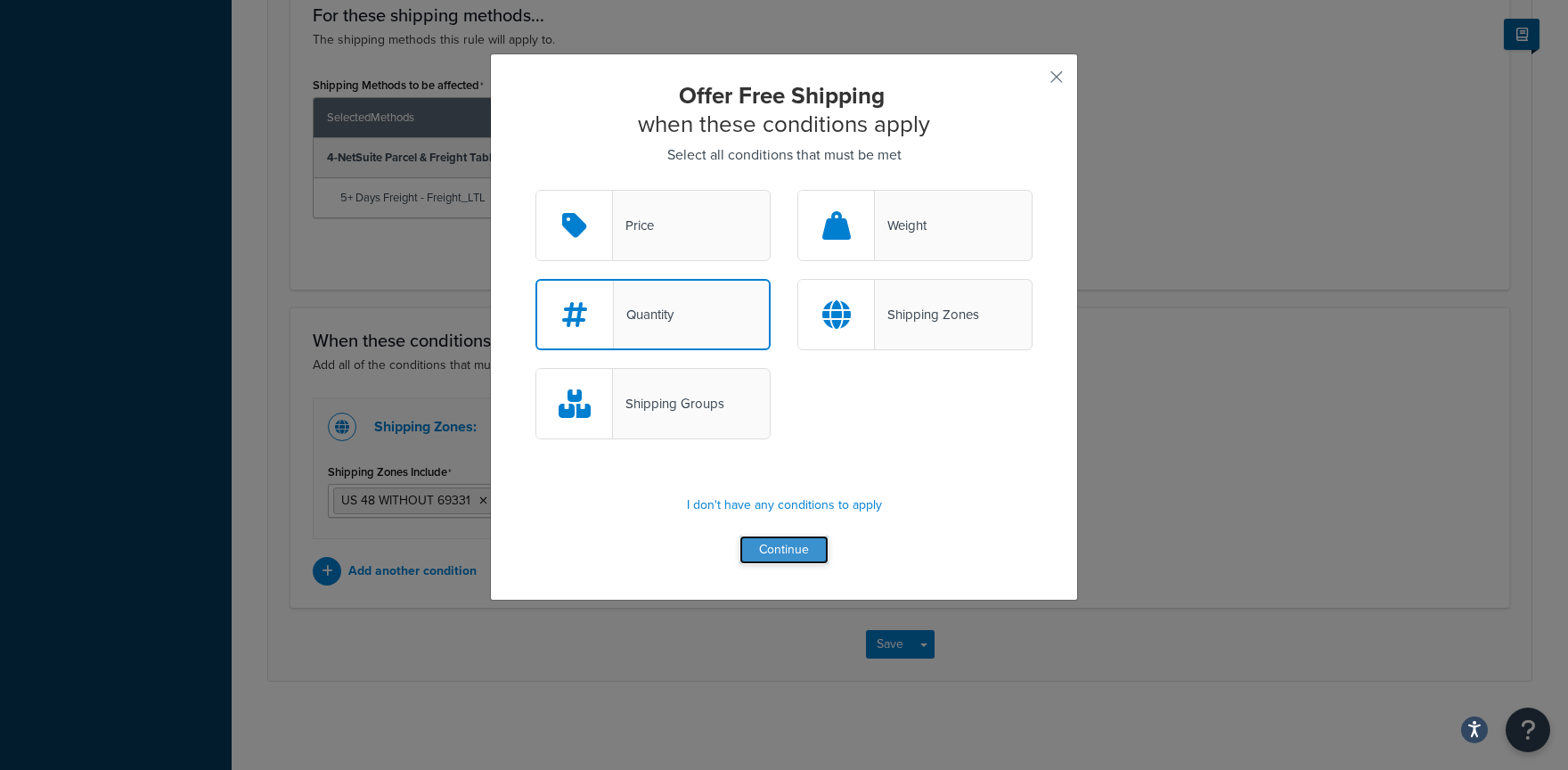
click at [784, 544] on button "Continue" at bounding box center [784, 549] width 89 height 28
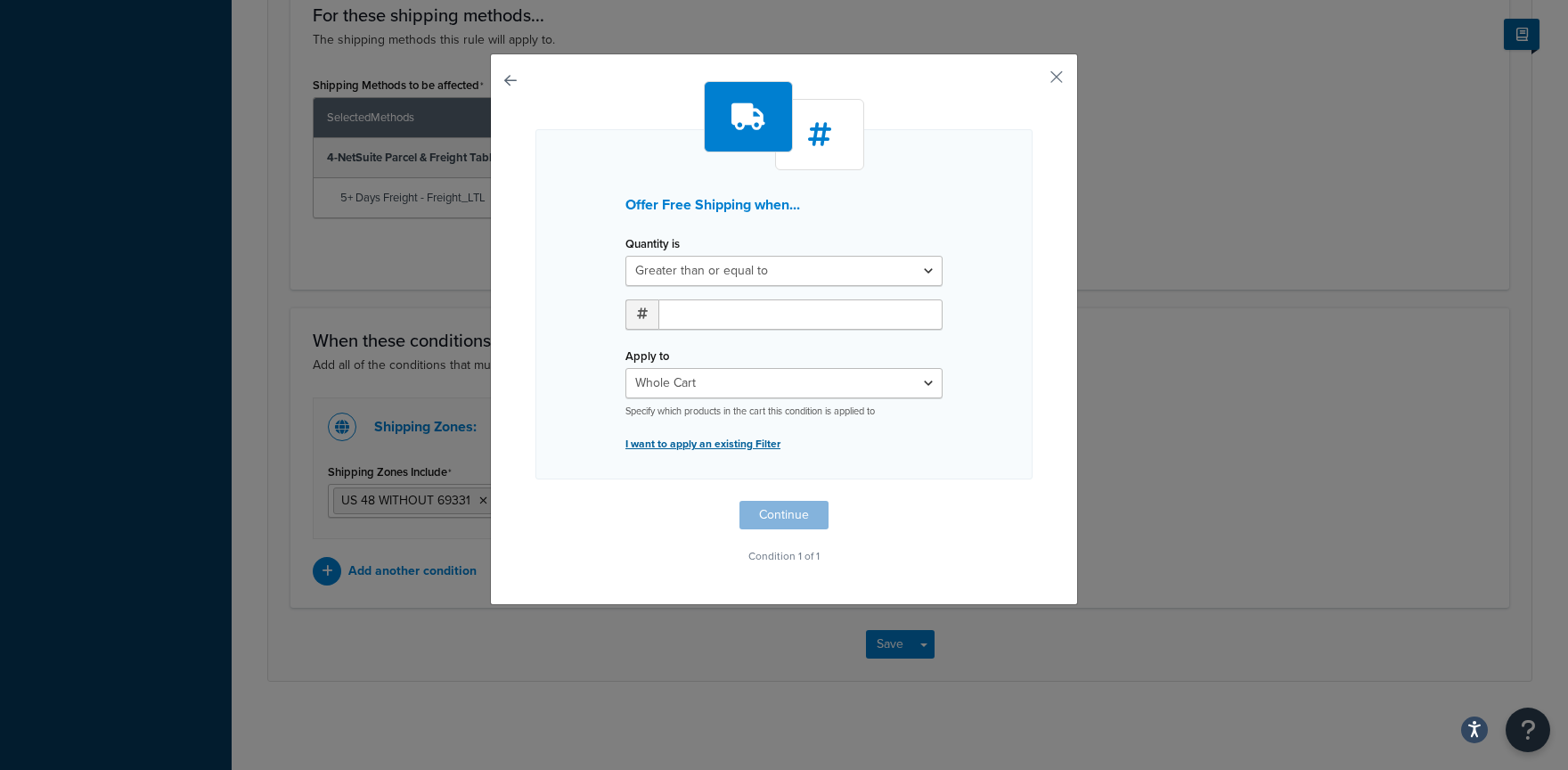
click at [734, 443] on p "I want to apply an existing Filter" at bounding box center [784, 444] width 317 height 25
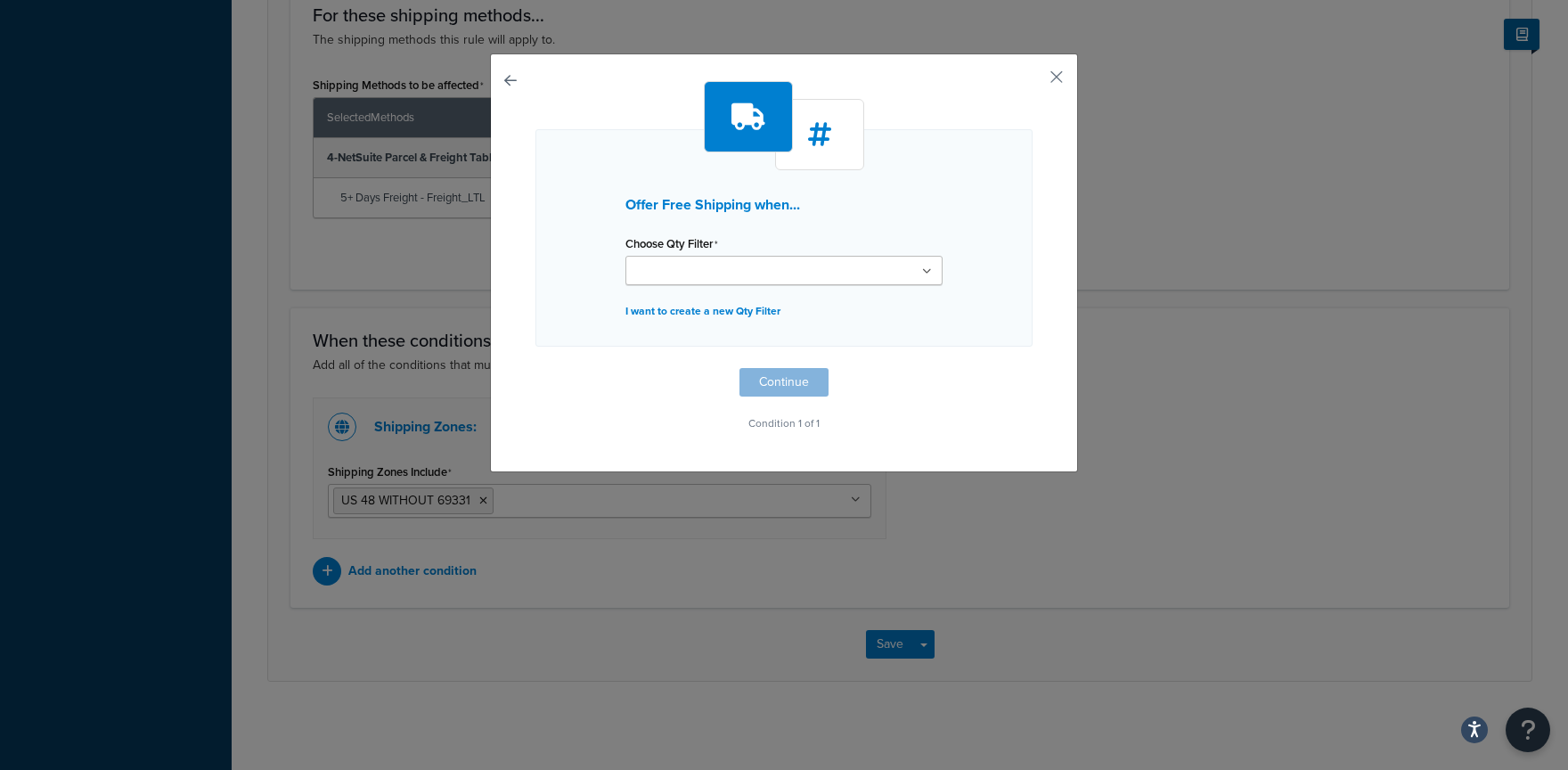
click at [740, 262] on input "Choose Qty Filter" at bounding box center [709, 272] width 158 height 19
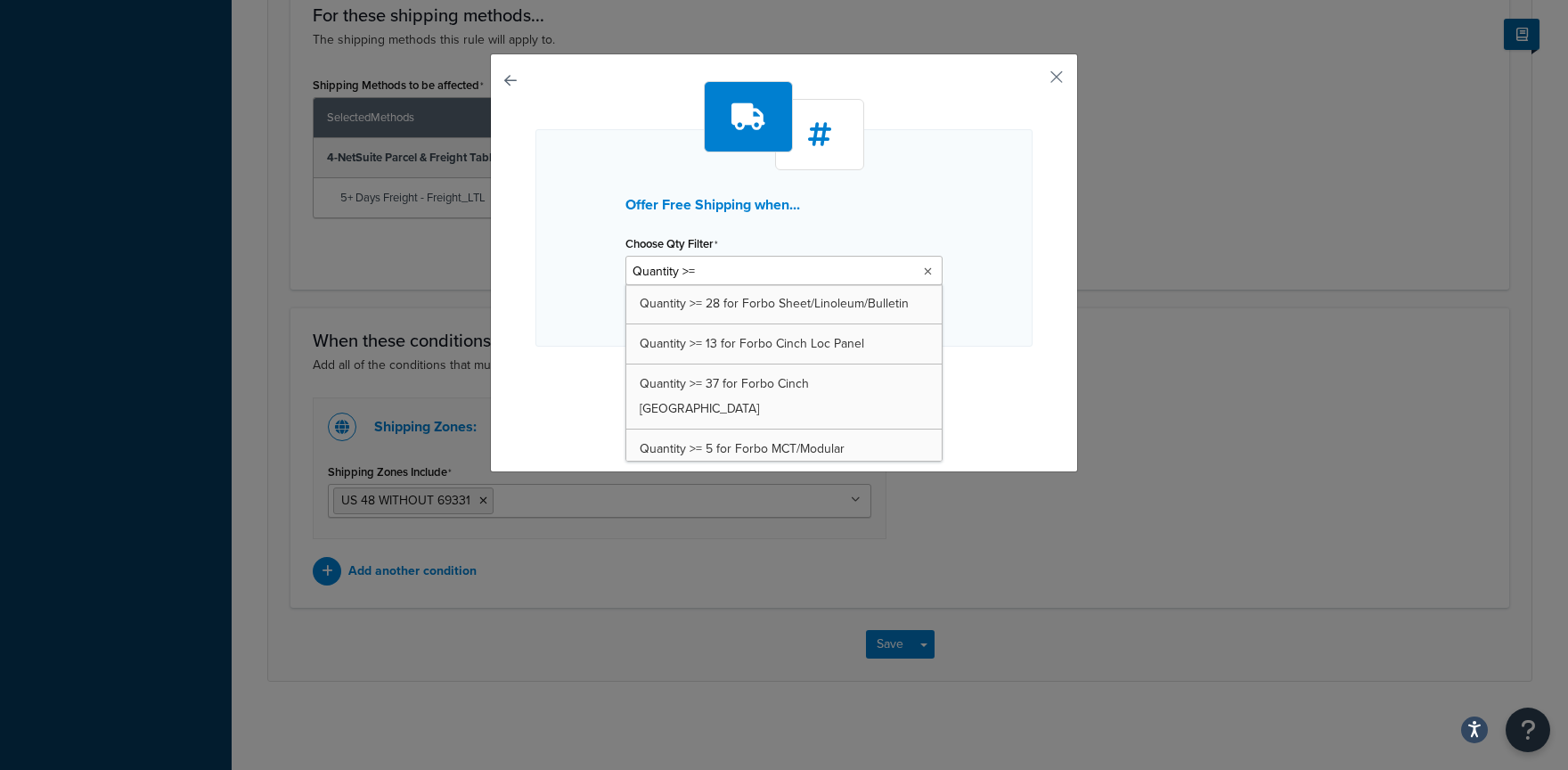
type input "Quantity >= 1"
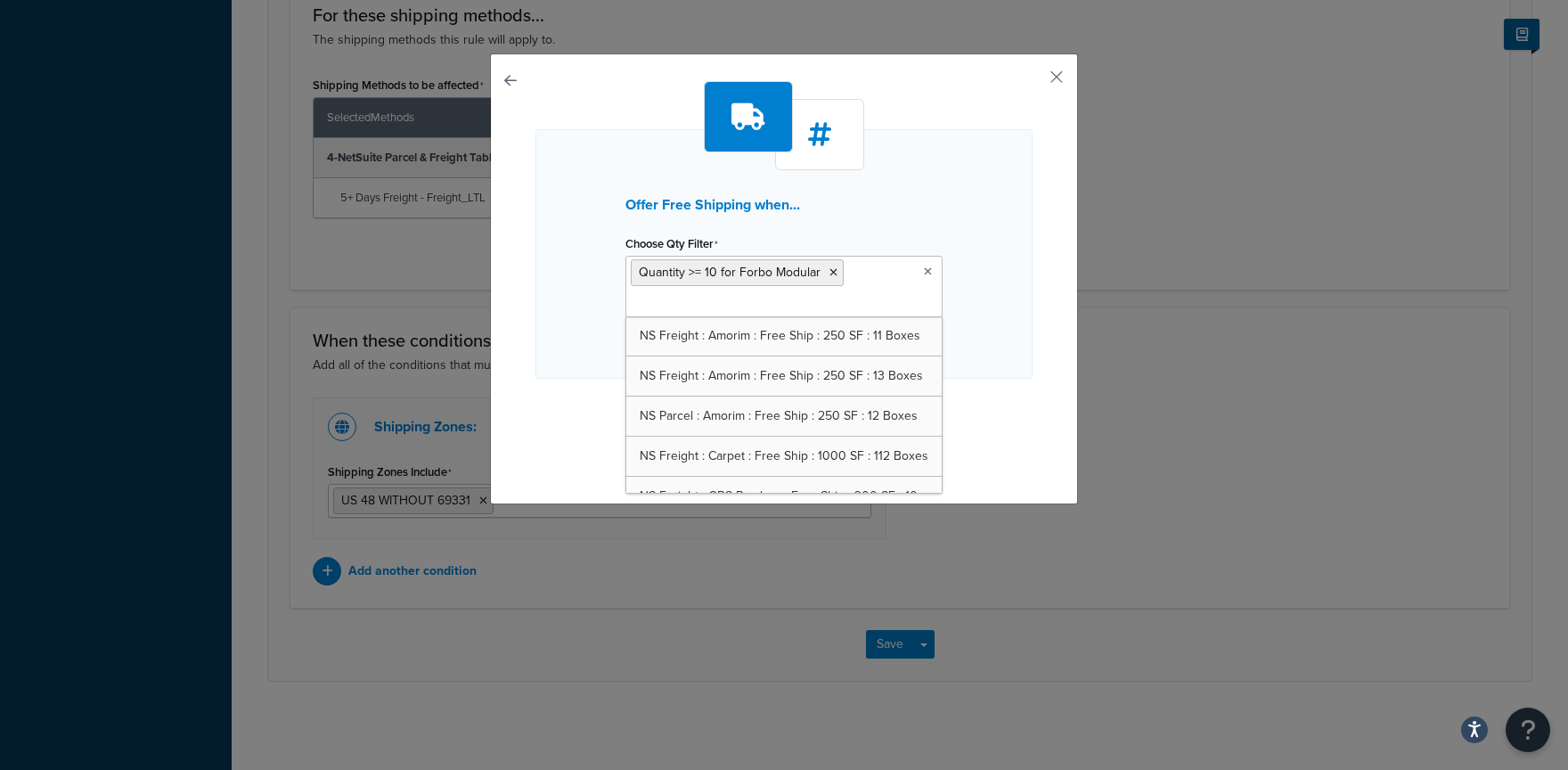
click at [1007, 382] on div "Offer Free Shipping when... Choose Qty Filter Quantity >= 10 for Forbo Modular …" at bounding box center [784, 274] width 497 height 387
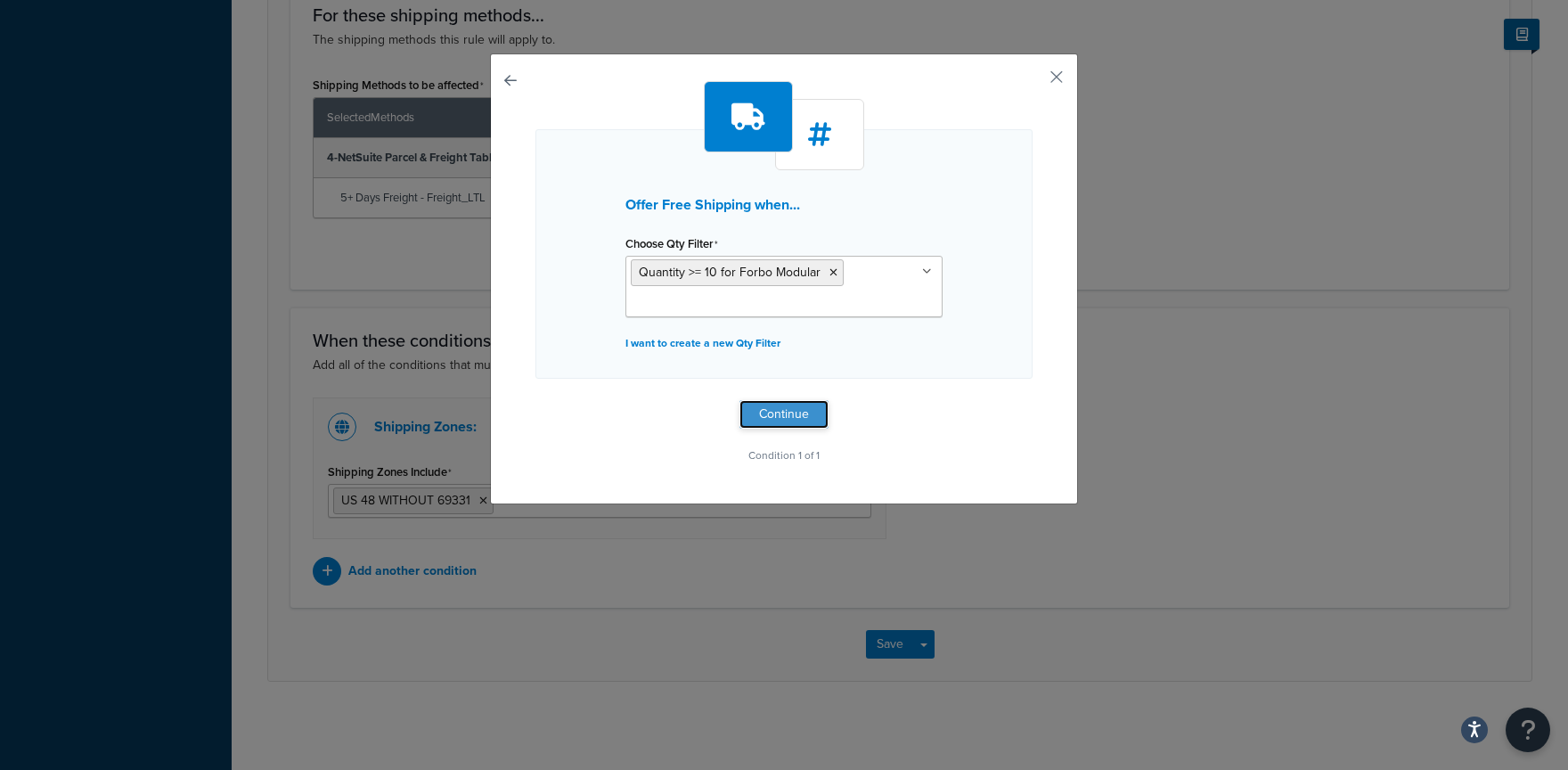
click at [784, 406] on button "Continue" at bounding box center [784, 413] width 89 height 28
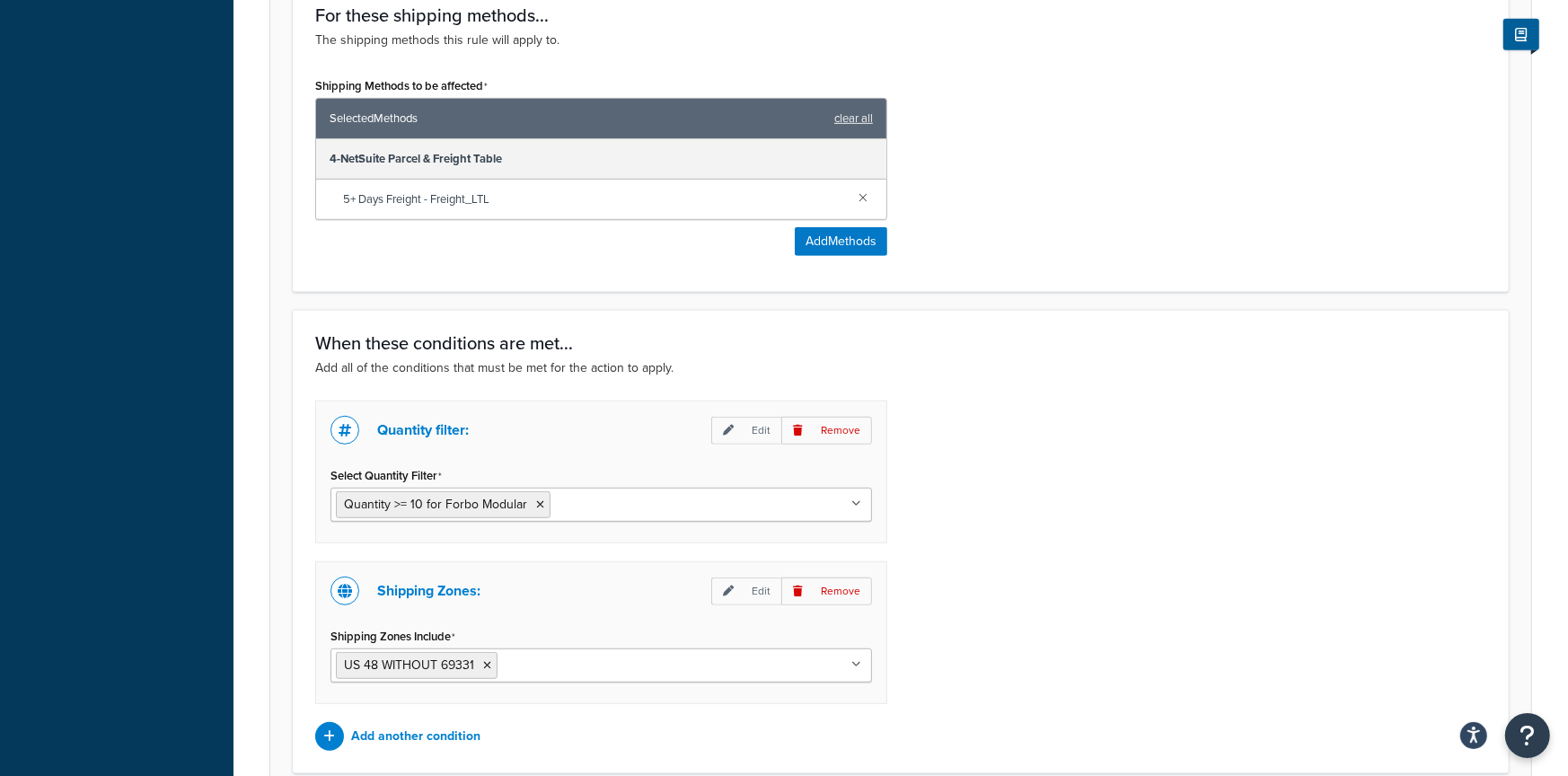
scroll to position [1037, 0]
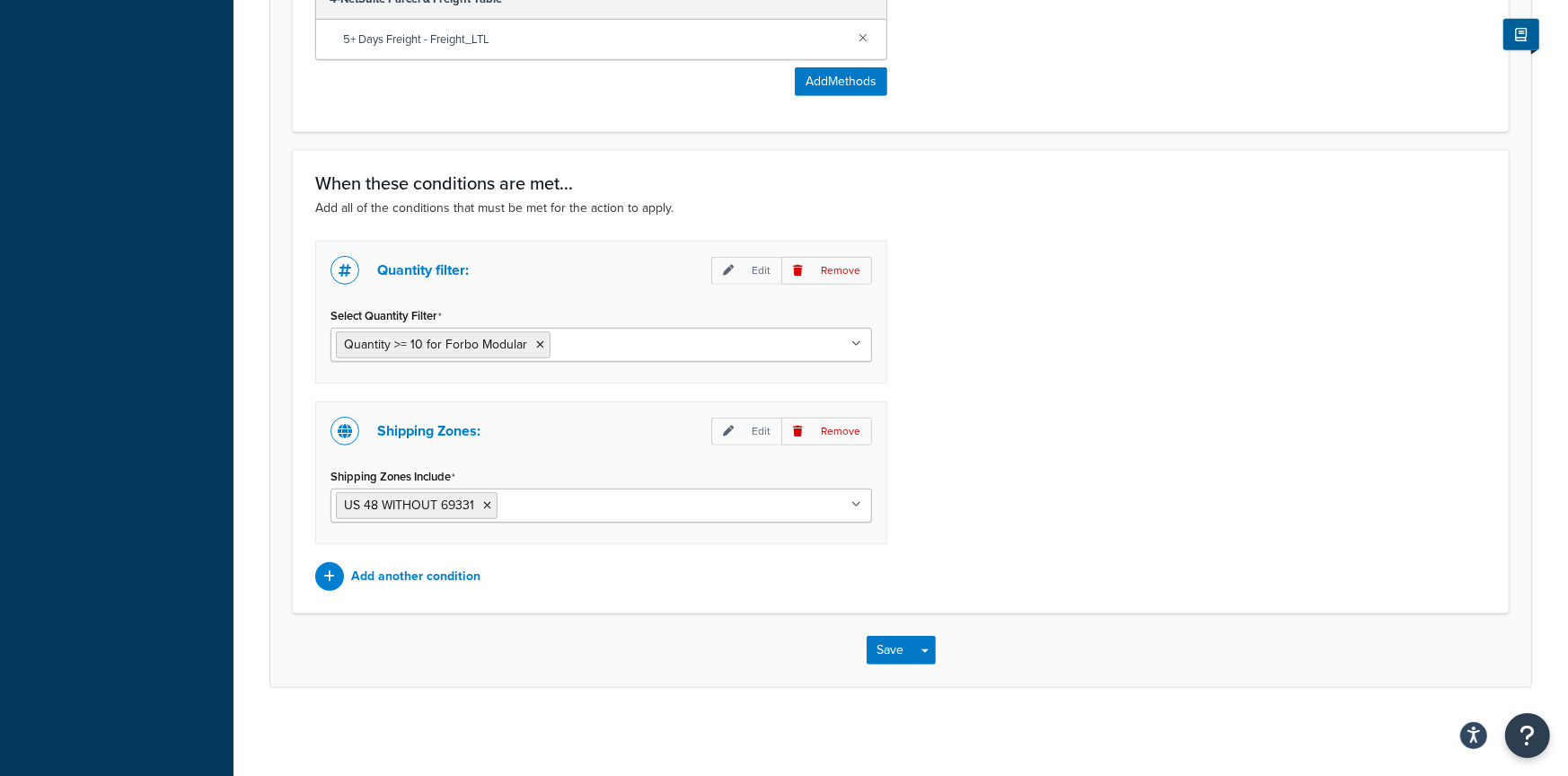
click at [937, 646] on div "Save Save Dropdown Save and Edit Save and Duplicate Save and Create New" at bounding box center [900, 649] width 1261 height 73
click at [934, 648] on button "Save Dropdown" at bounding box center [925, 649] width 22 height 28
click at [932, 673] on button "Save and Edit" at bounding box center [952, 683] width 173 height 38
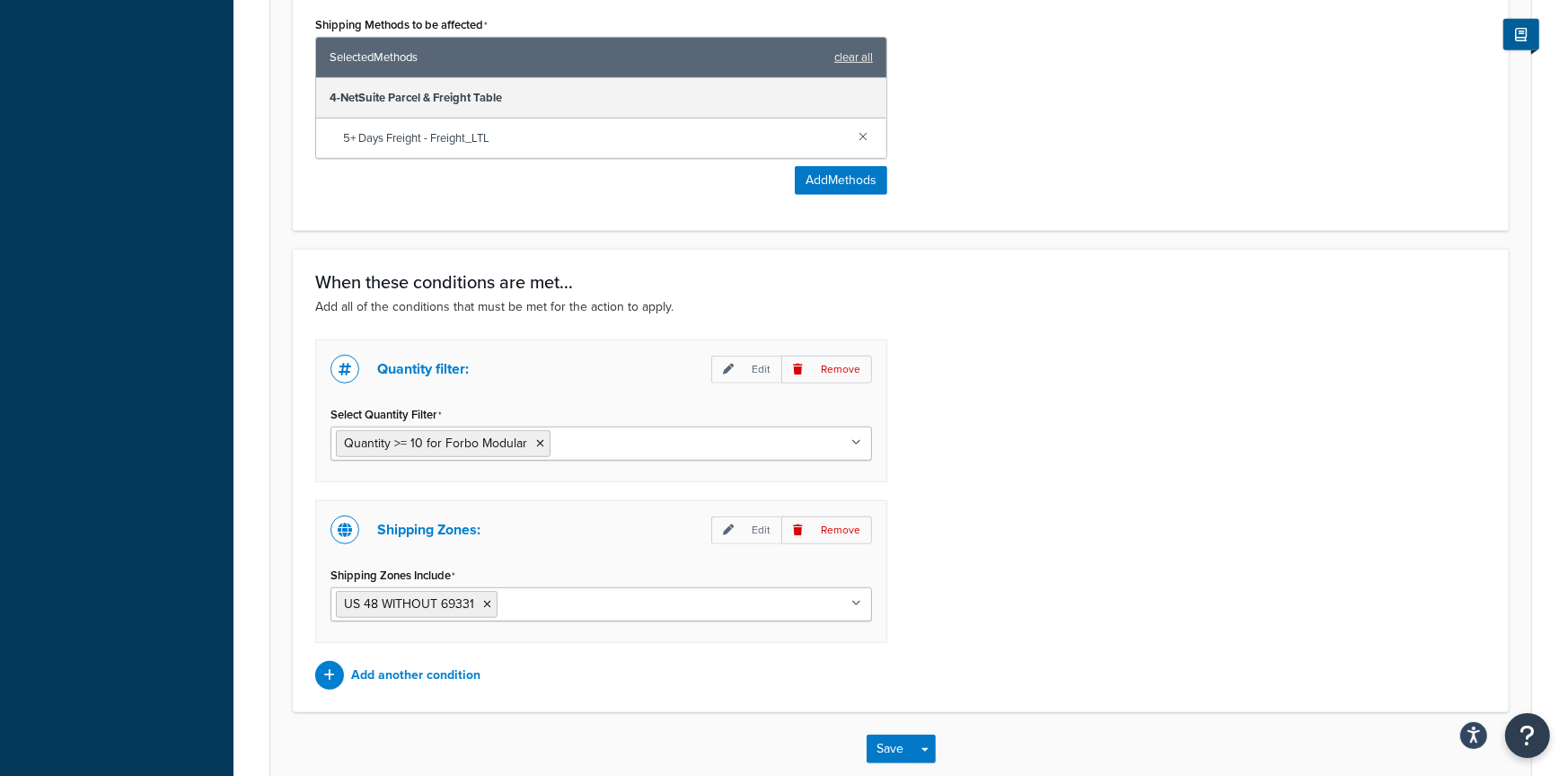
scroll to position [0, 0]
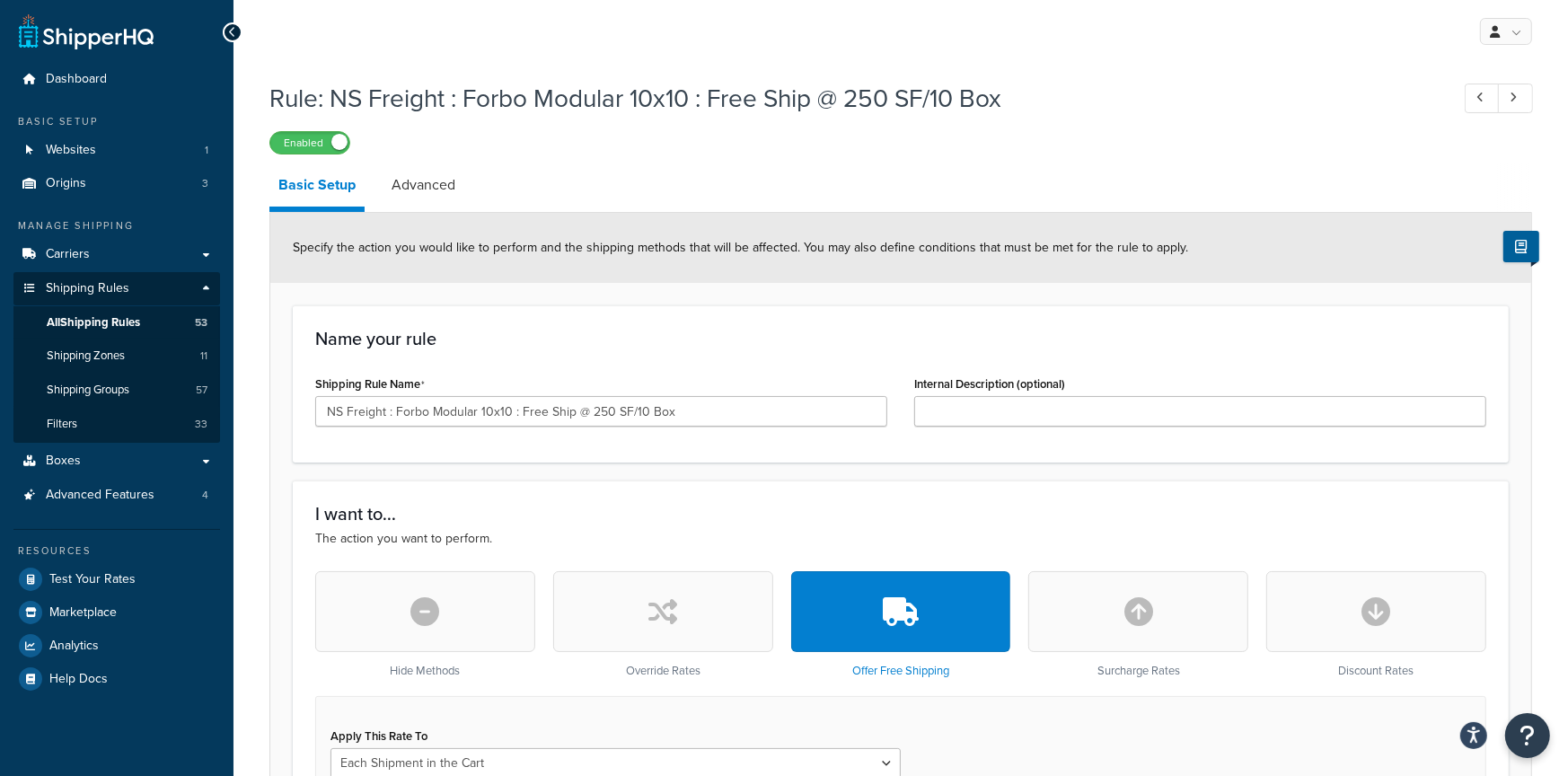
click at [389, 85] on h1 "Rule: NS Freight : Forbo Modular 10x10 : Free Ship @ 250 SF/10 Box" at bounding box center [850, 99] width 1162 height 35
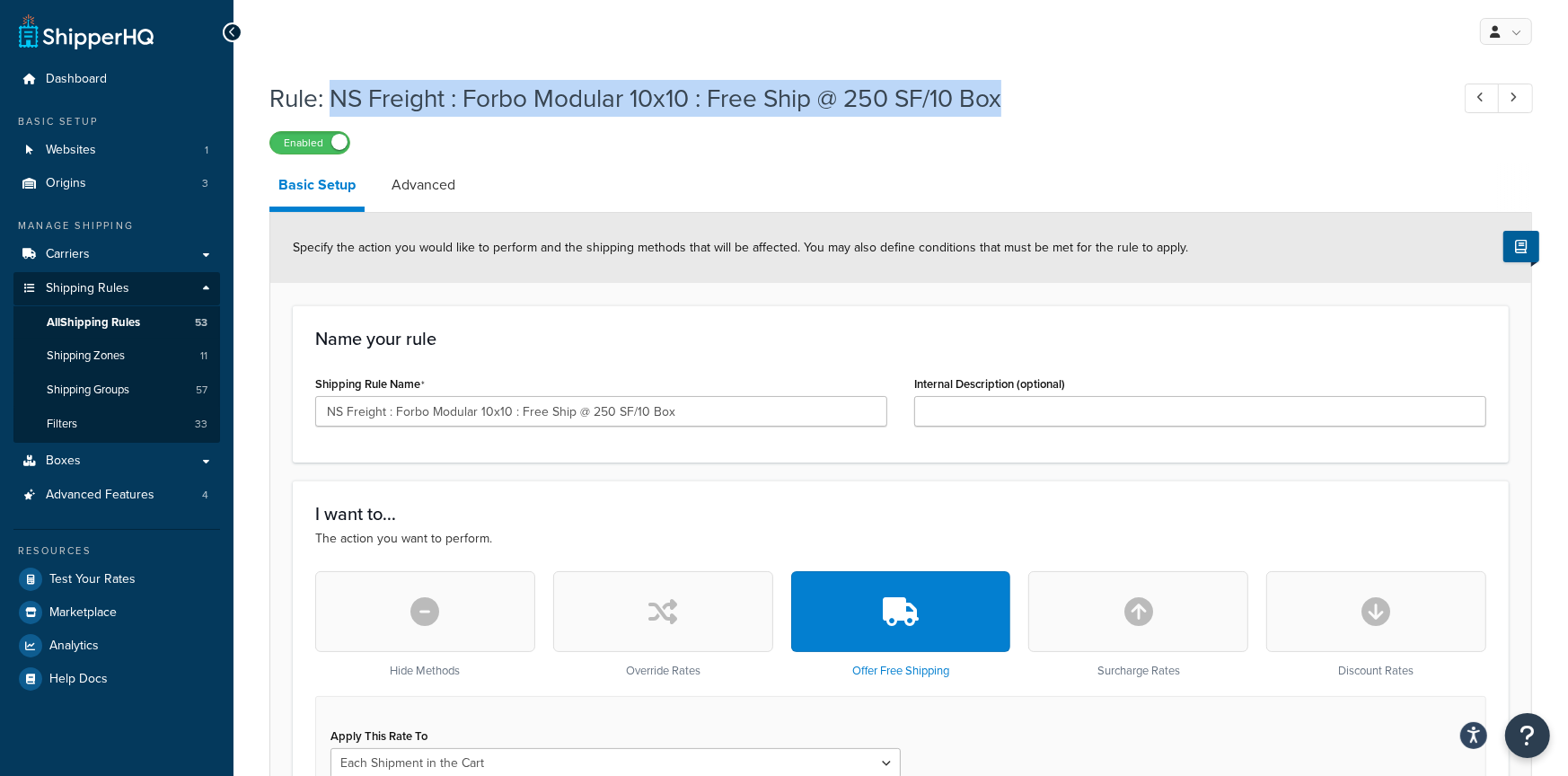
drag, startPoint x: 334, startPoint y: 90, endPoint x: 1113, endPoint y: 111, distance: 779.3
click at [1121, 103] on h1 "Rule: NS Freight : Forbo Modular 10x10 : Free Ship @ 250 SF/10 Box" at bounding box center [850, 99] width 1162 height 35
click at [424, 173] on link "Advanced" at bounding box center [423, 185] width 82 height 43
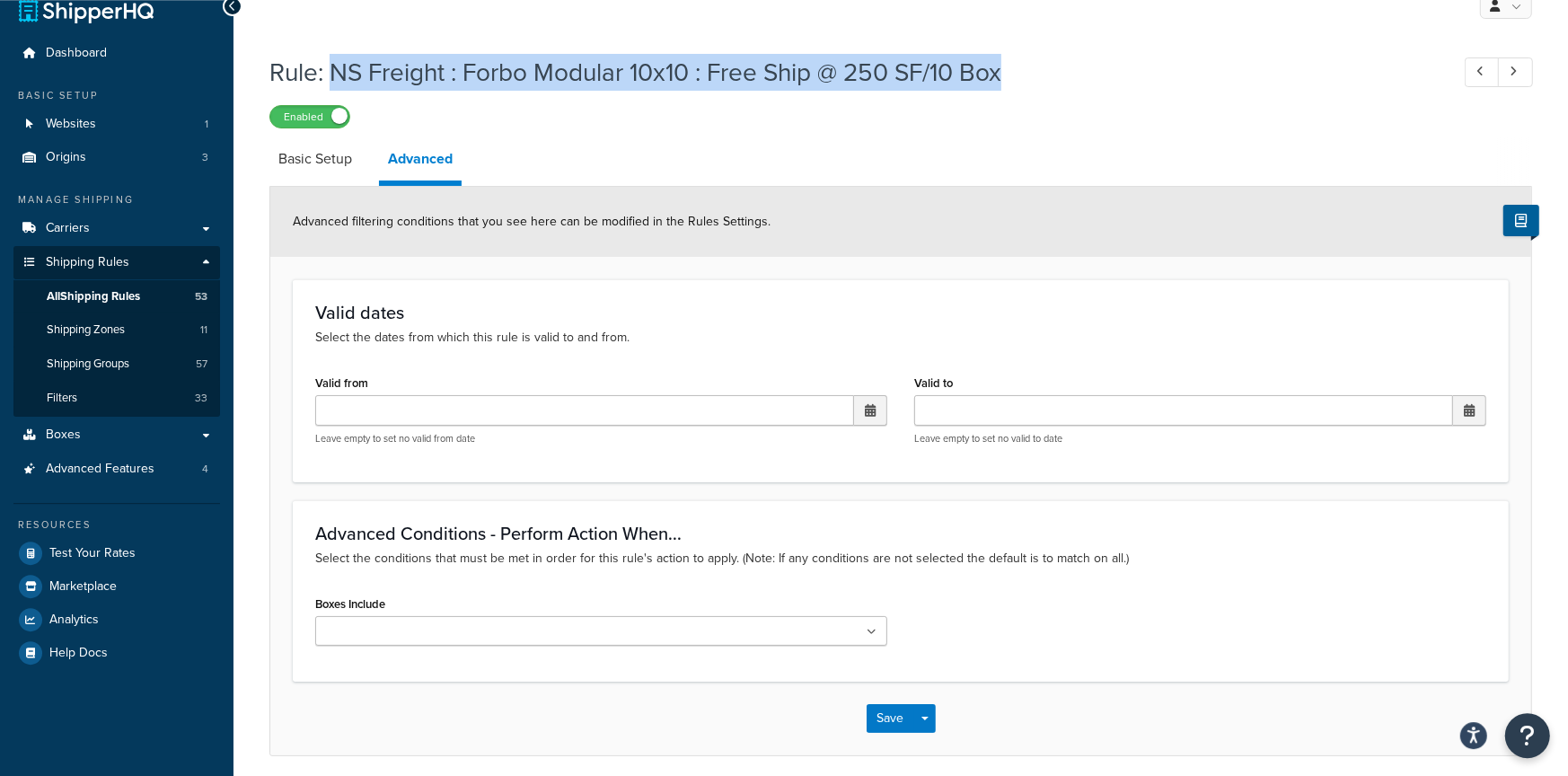
scroll to position [20, 0]
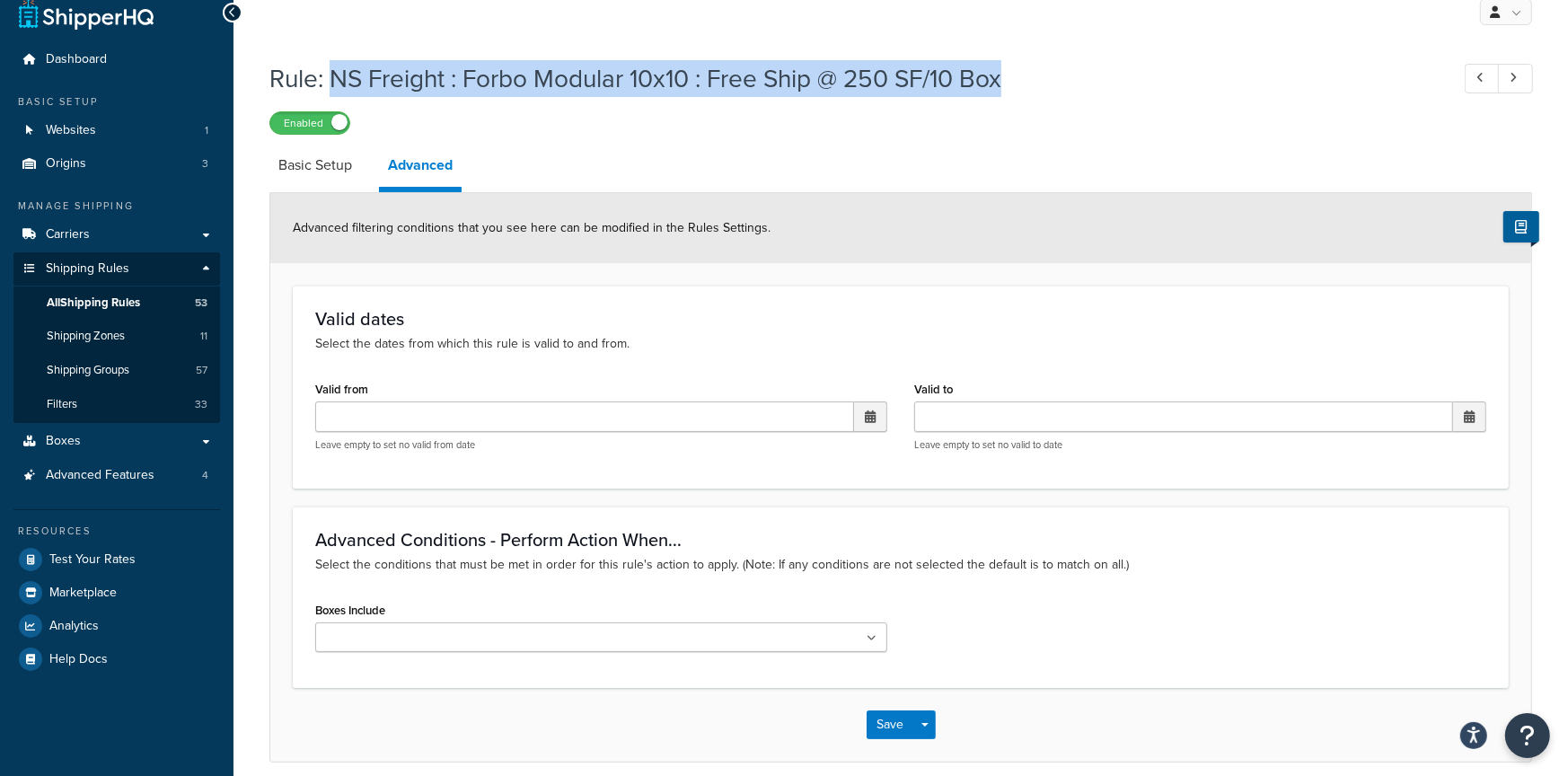
click at [326, 180] on link "Basic Setup" at bounding box center [316, 165] width 92 height 43
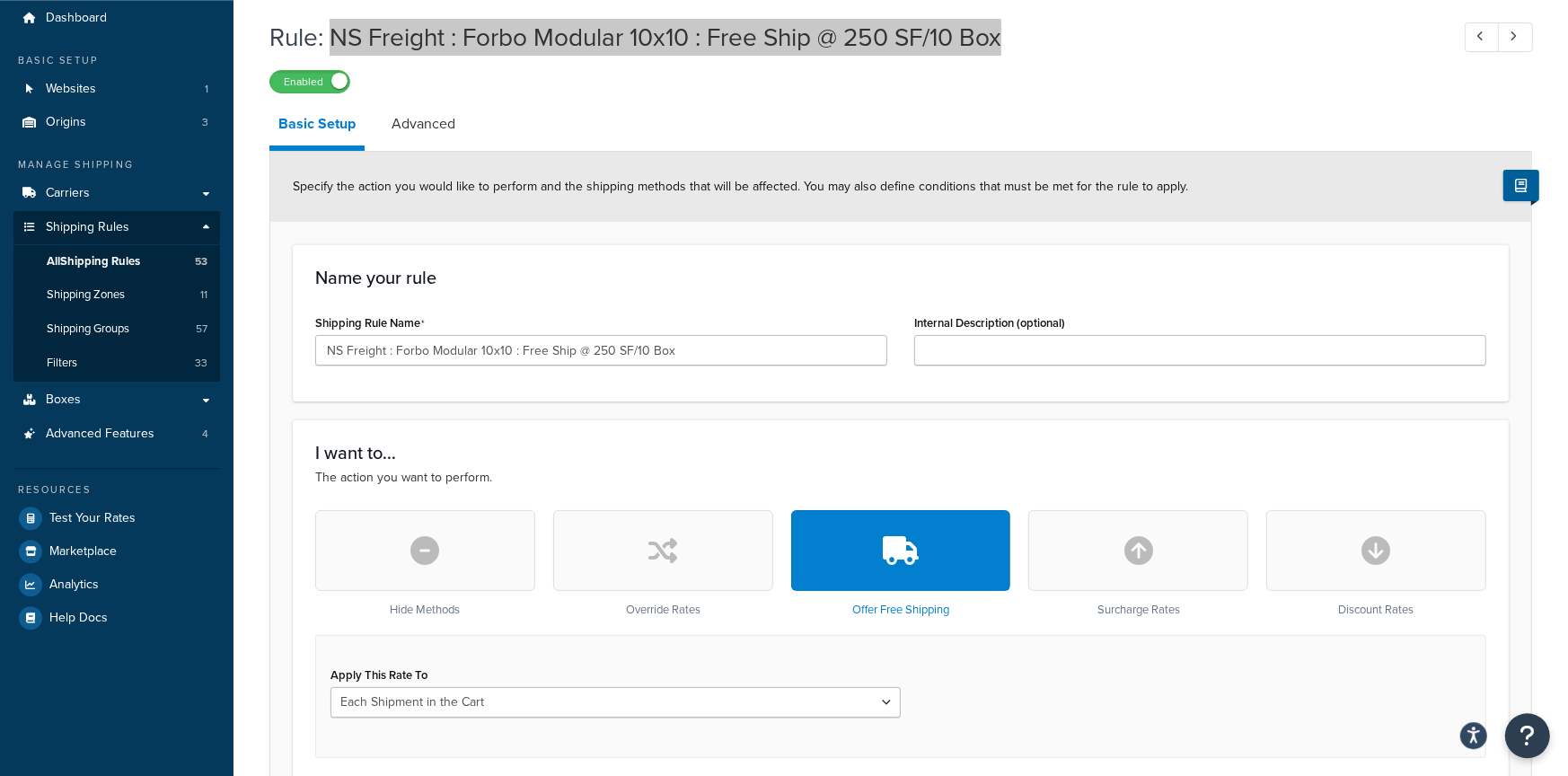
scroll to position [62, 0]
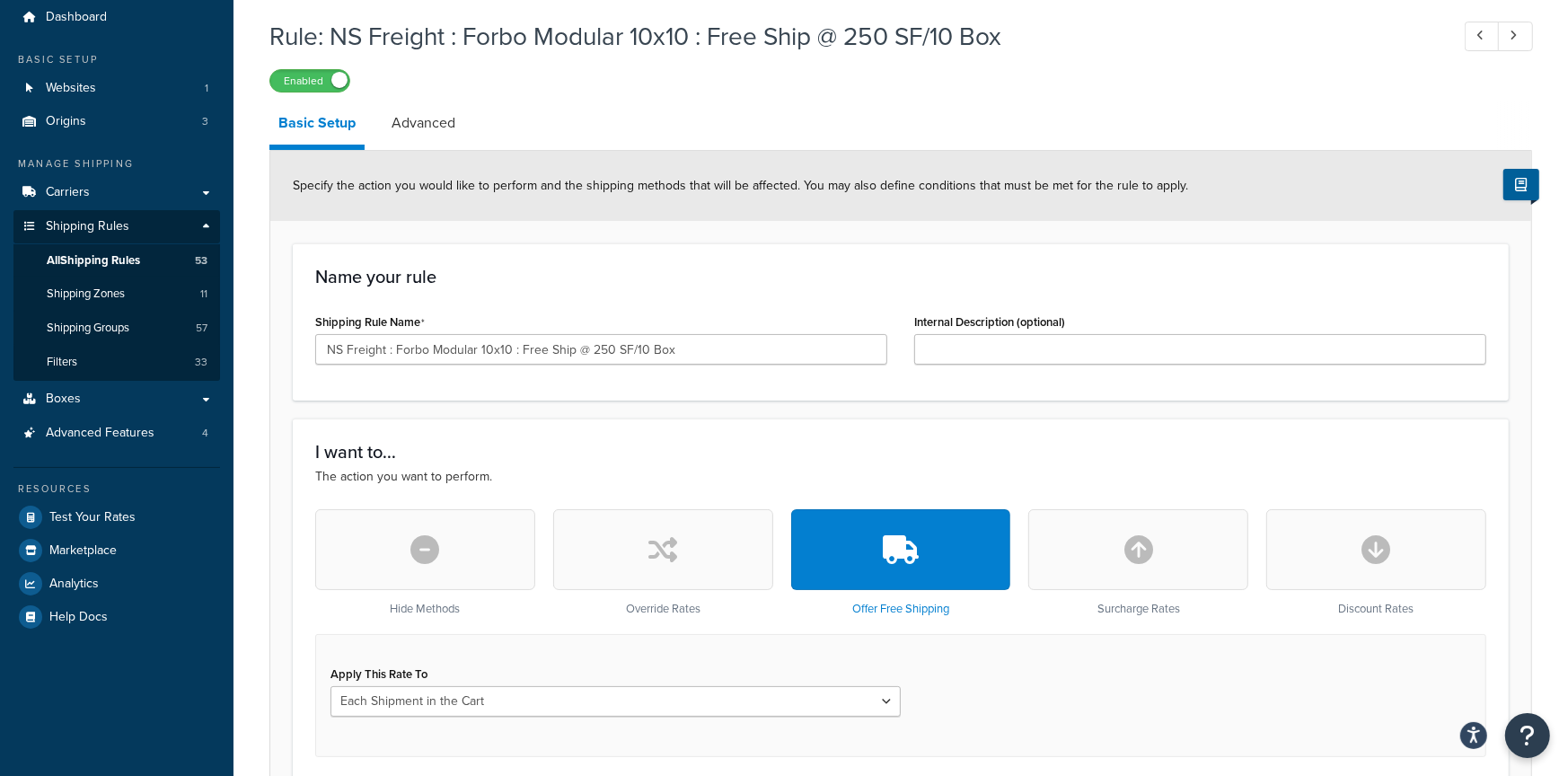
click at [1032, 57] on div "Rule: NS Freight : Forbo Modular 10x10 : Free Ship @ 250 SF/10 Box Enabled" at bounding box center [901, 51] width 1263 height 83
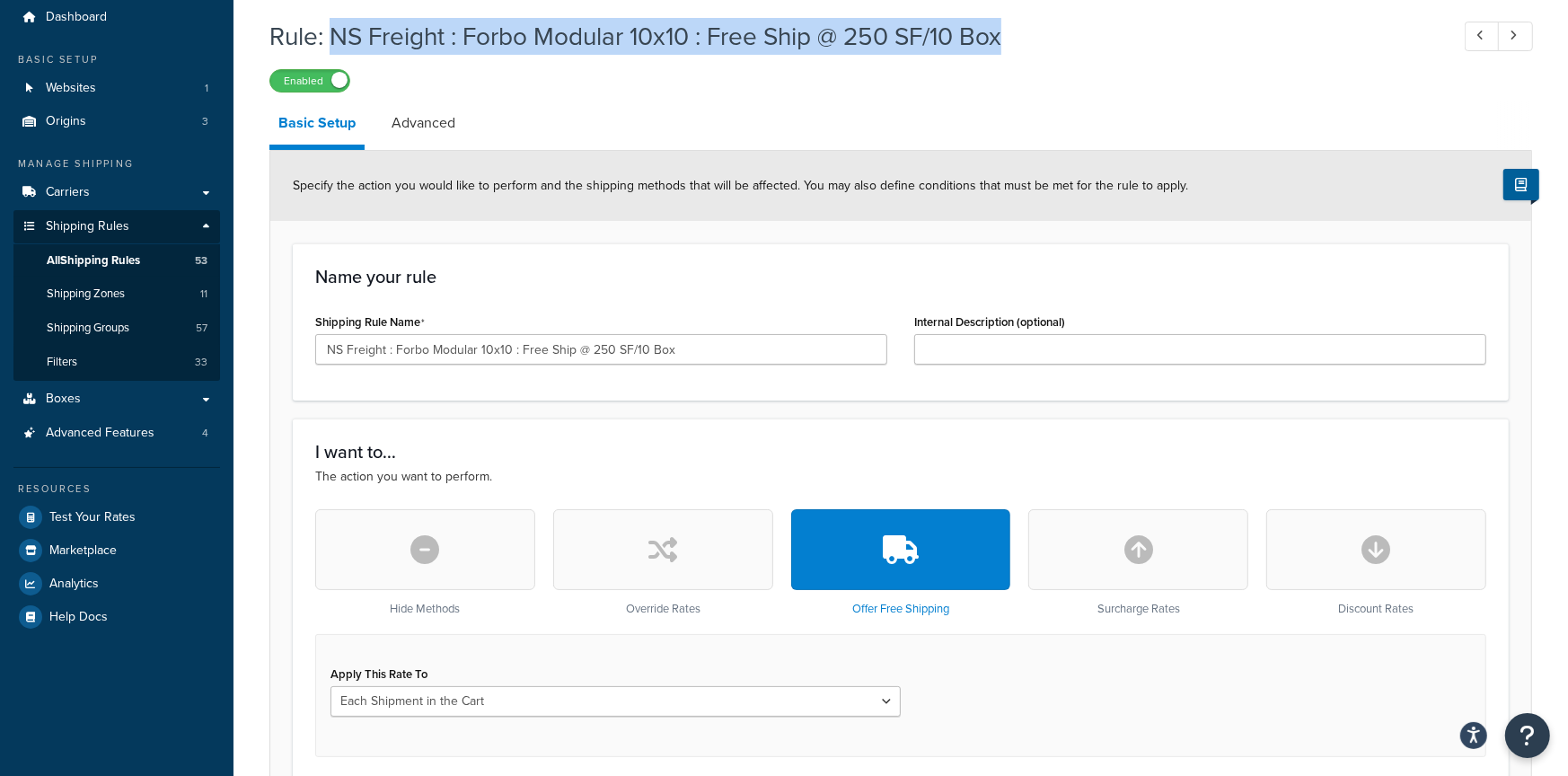
drag, startPoint x: 1038, startPoint y: 43, endPoint x: 338, endPoint y: 36, distance: 700.0
click at [338, 36] on h1 "Rule: NS Freight : Forbo Modular 10x10 : Free Ship @ 250 SF/10 Box" at bounding box center [850, 36] width 1162 height 35
copy h1 "NS Freight : Forbo Modular 10x10 : Free Ship @ 250 SF/10 Box"
click at [409, 132] on link "Advanced" at bounding box center [423, 123] width 82 height 43
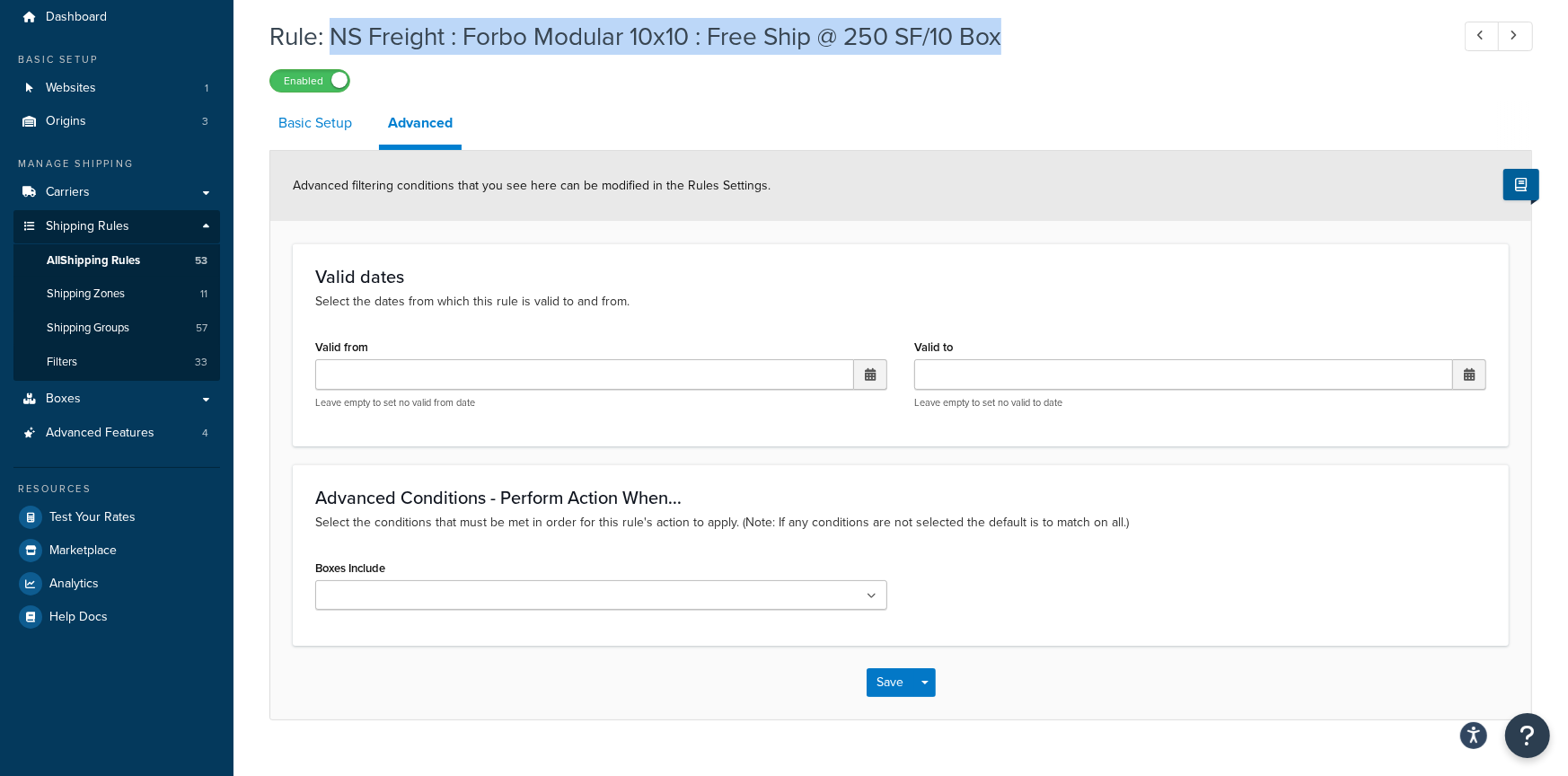
click at [311, 133] on link "Basic Setup" at bounding box center [316, 123] width 92 height 43
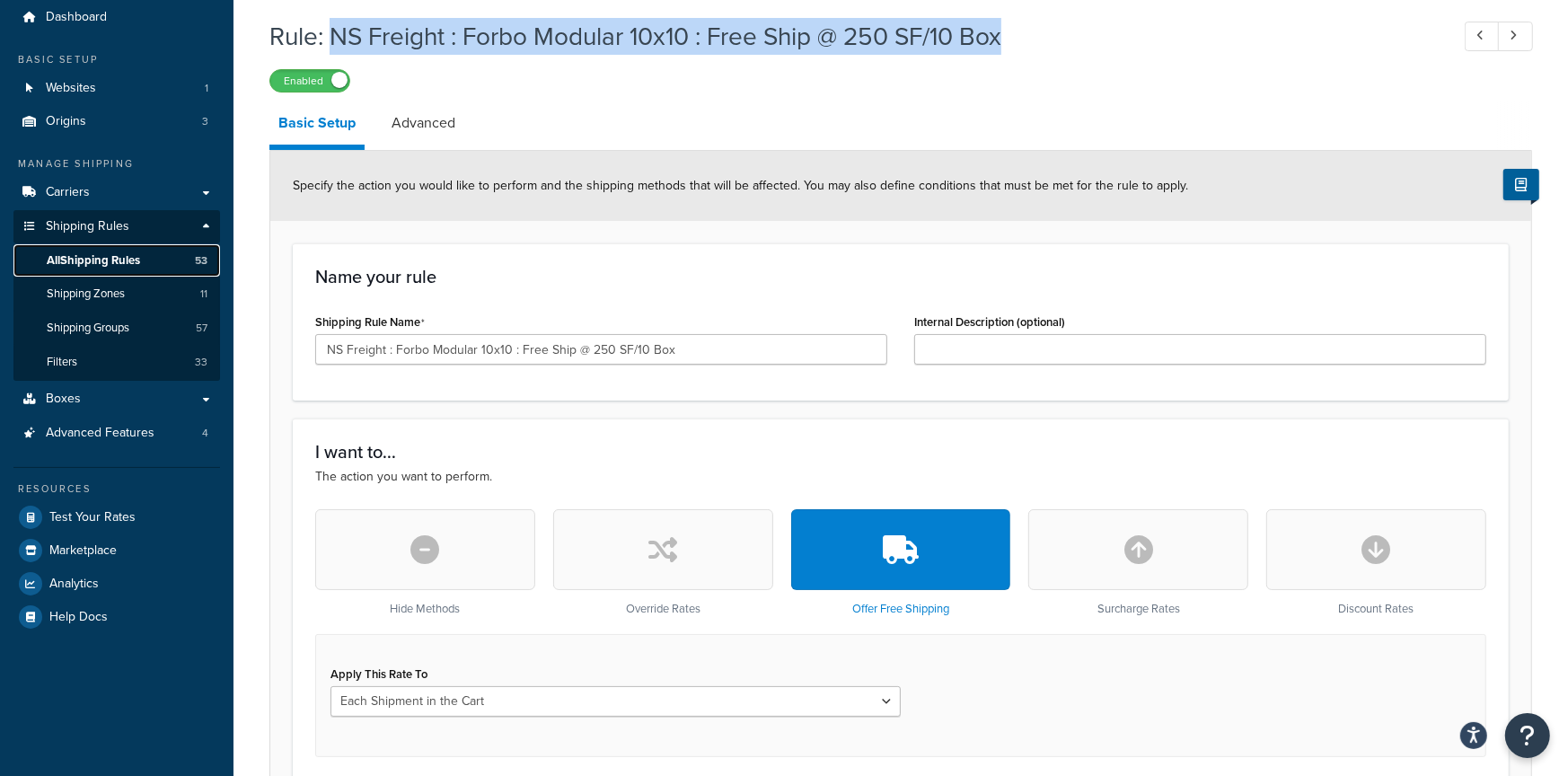
click at [140, 262] on span "All Shipping Rules" at bounding box center [94, 261] width 94 height 16
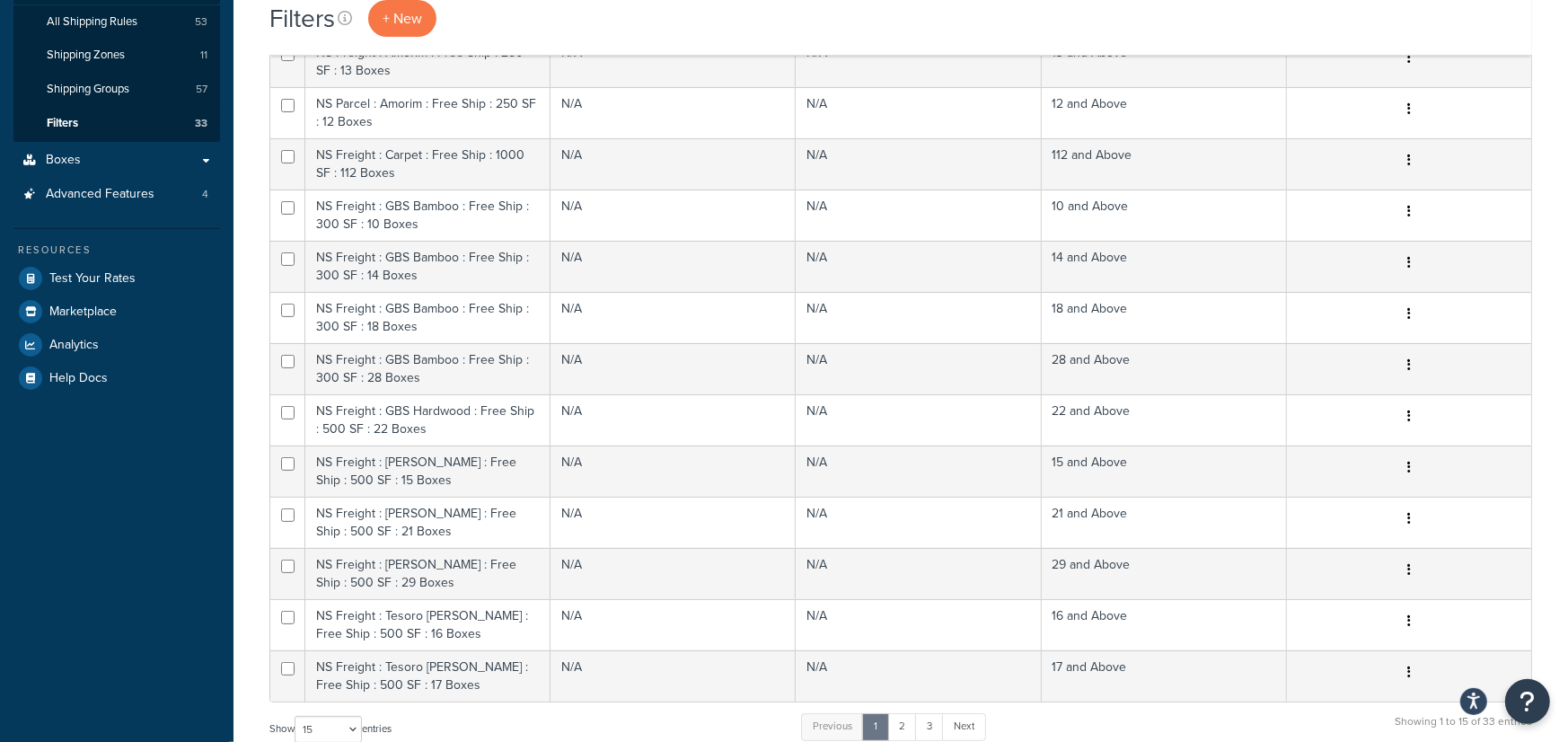
scroll to position [296, 0]
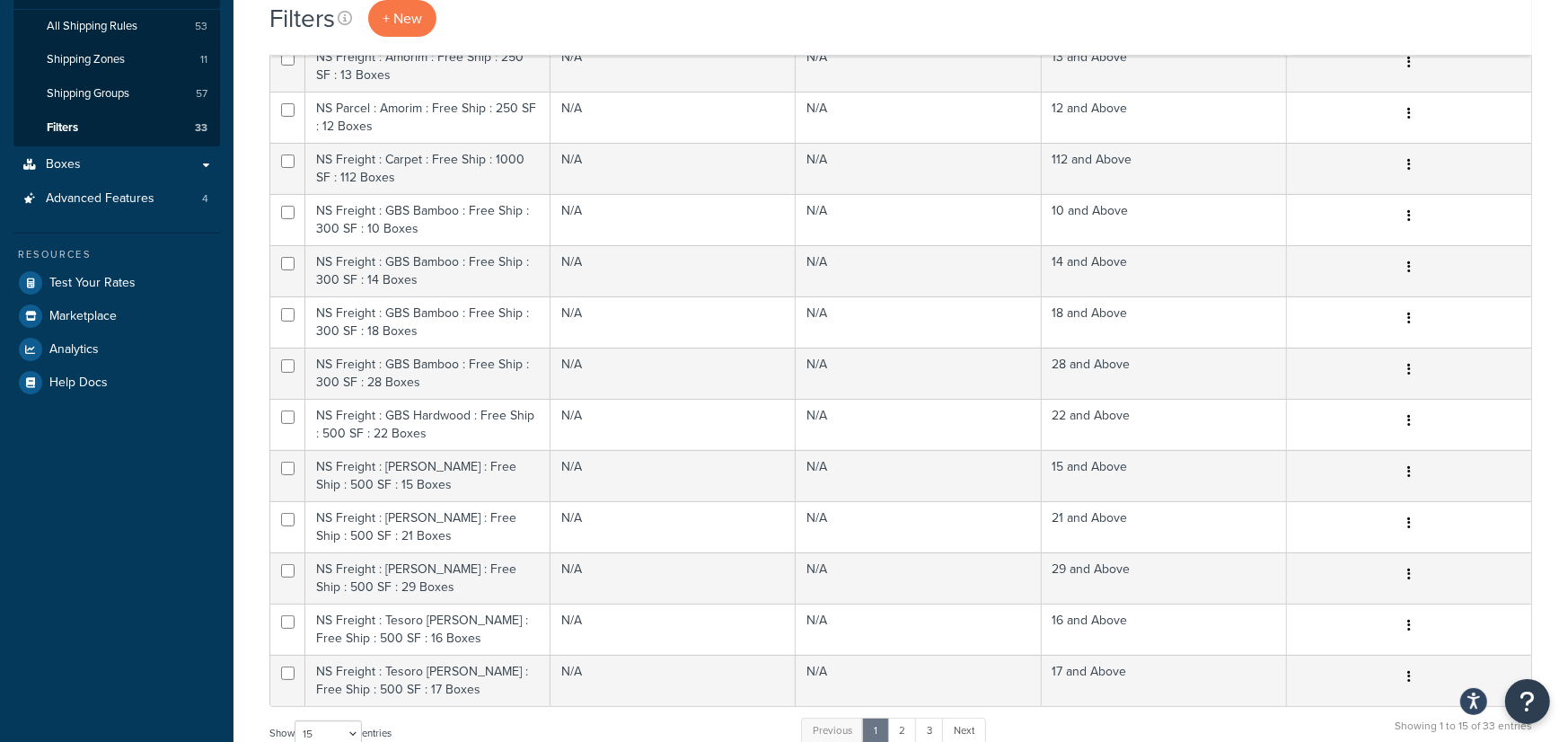
click at [252, 441] on div "Filters + New Bulk Actions Duplicate Delete Import CSV Export CSV Contact Us Se…" at bounding box center [900, 429] width 1334 height 1327
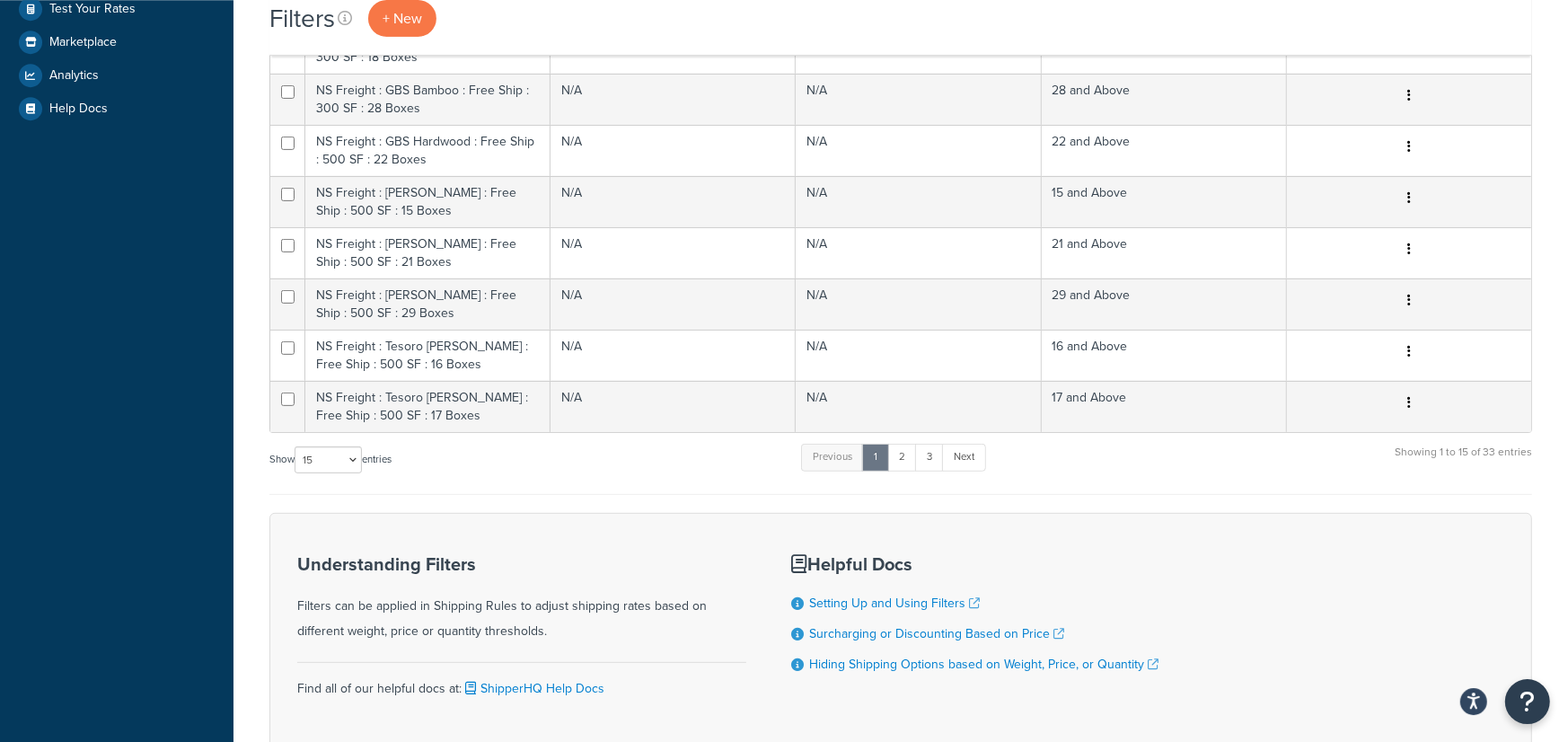
scroll to position [579, 0]
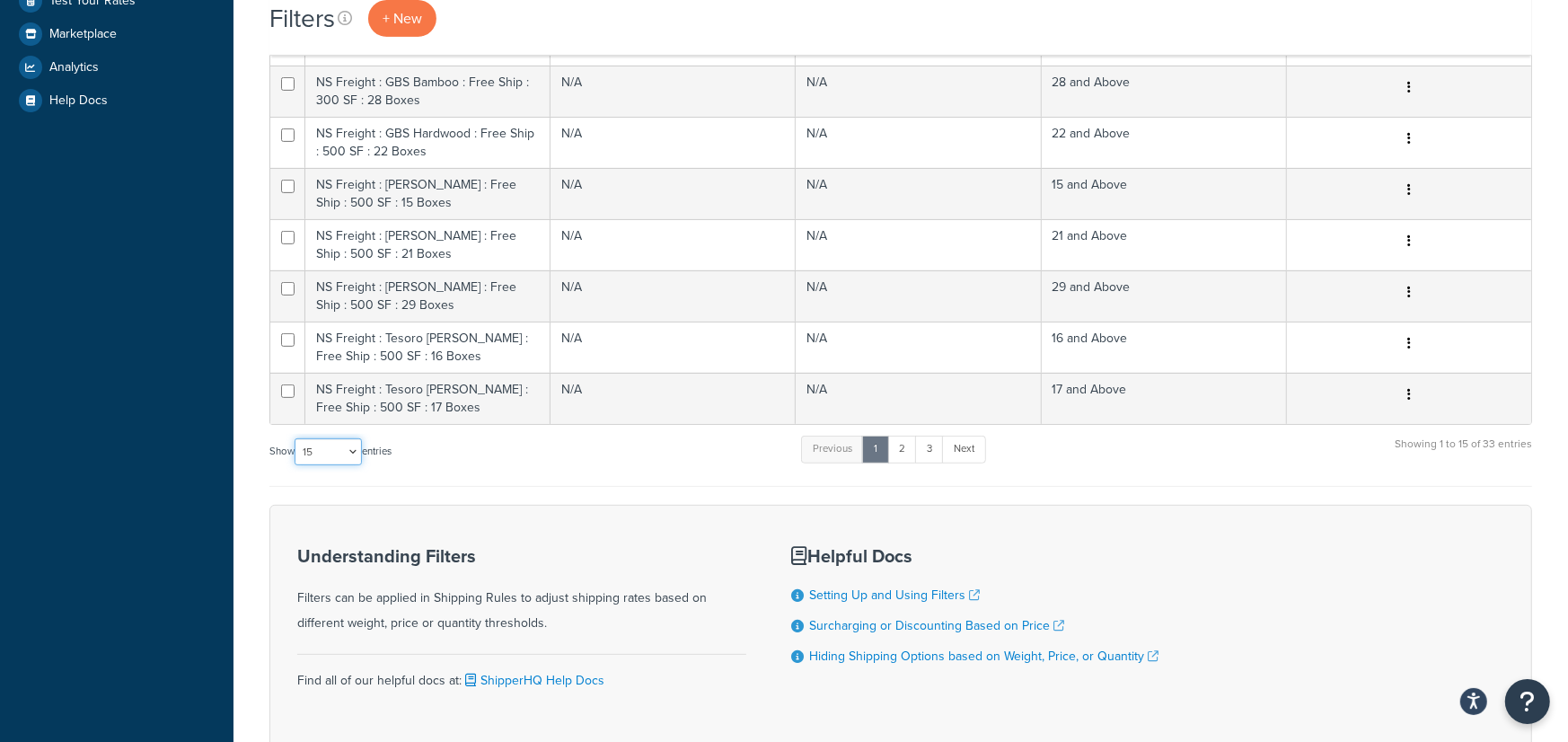
select select "100"
click option "100" at bounding box center [0, 0] width 0 height 0
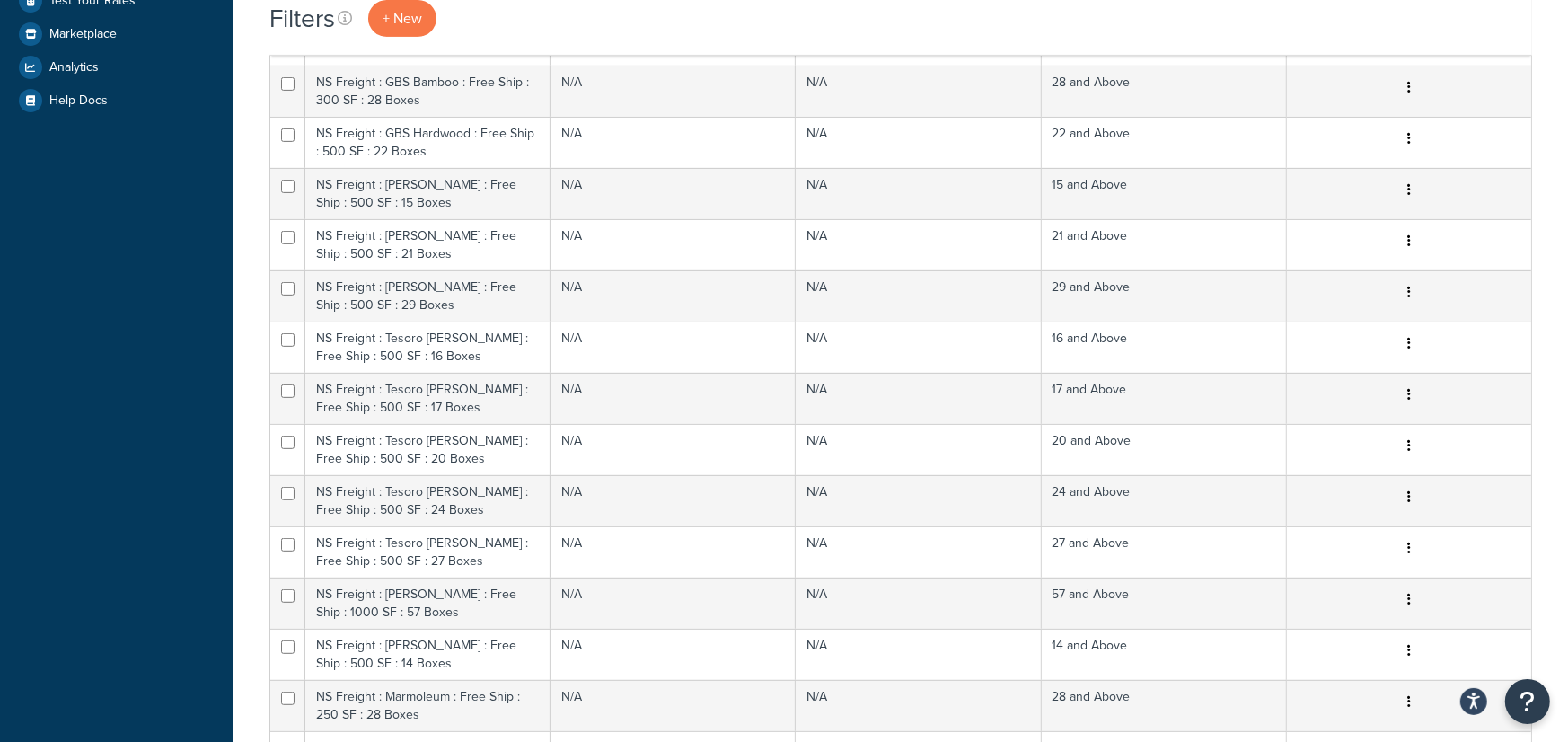
click at [249, 499] on div "Filters + New Bulk Actions Duplicate Delete Import CSV Export CSV Contact Us Se…" at bounding box center [900, 594] width 1334 height 2219
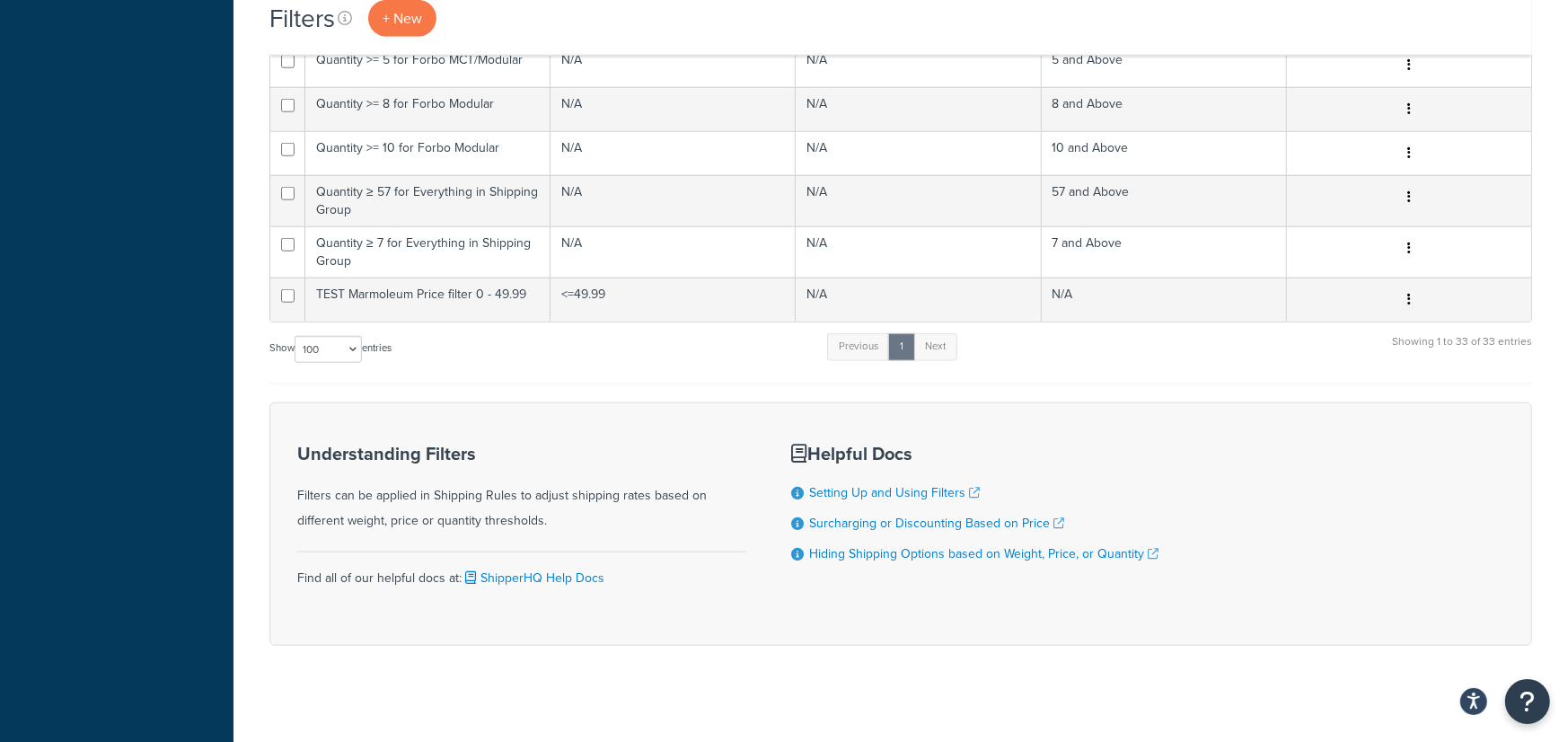
scroll to position [1108, 0]
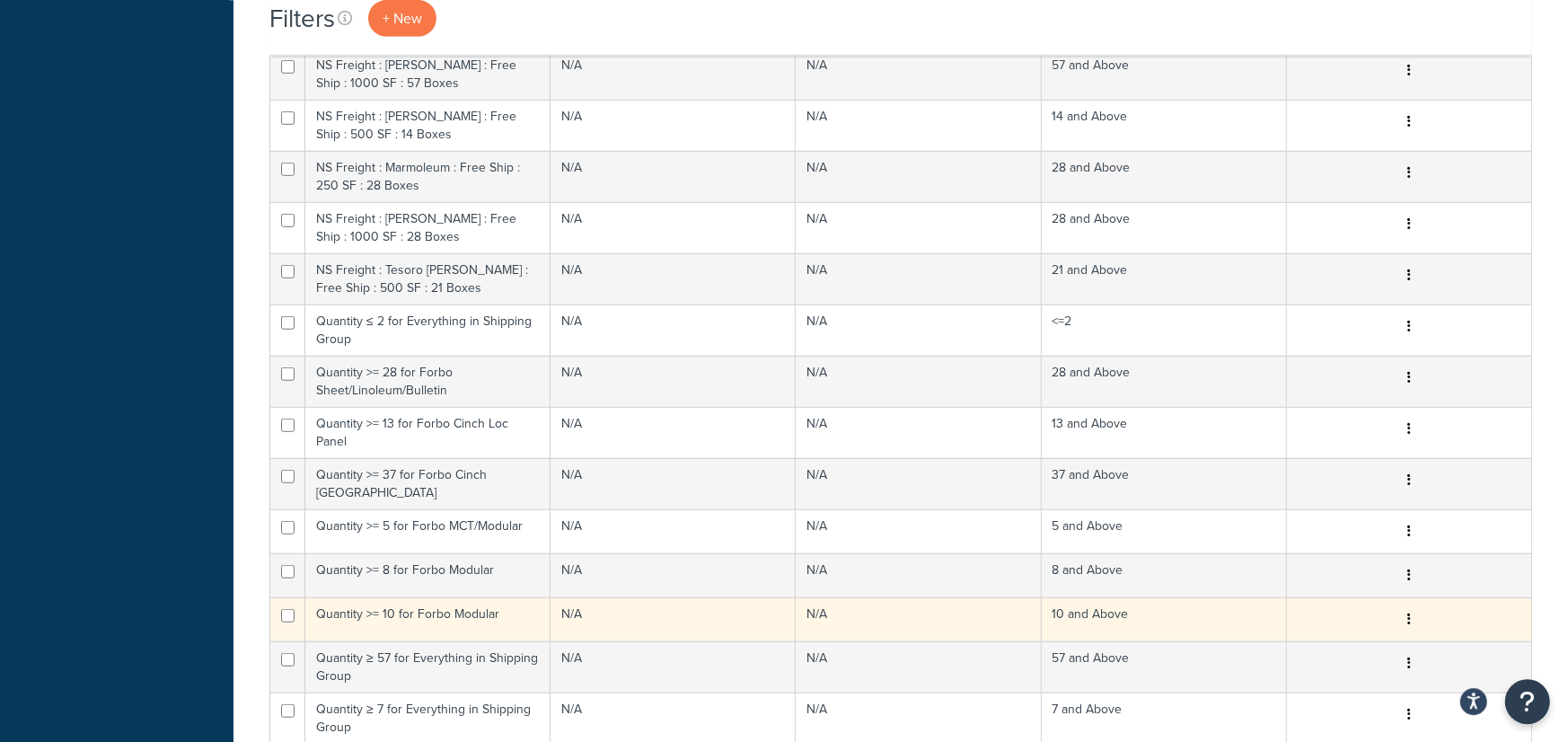
click at [777, 599] on td "N/A" at bounding box center [673, 619] width 245 height 44
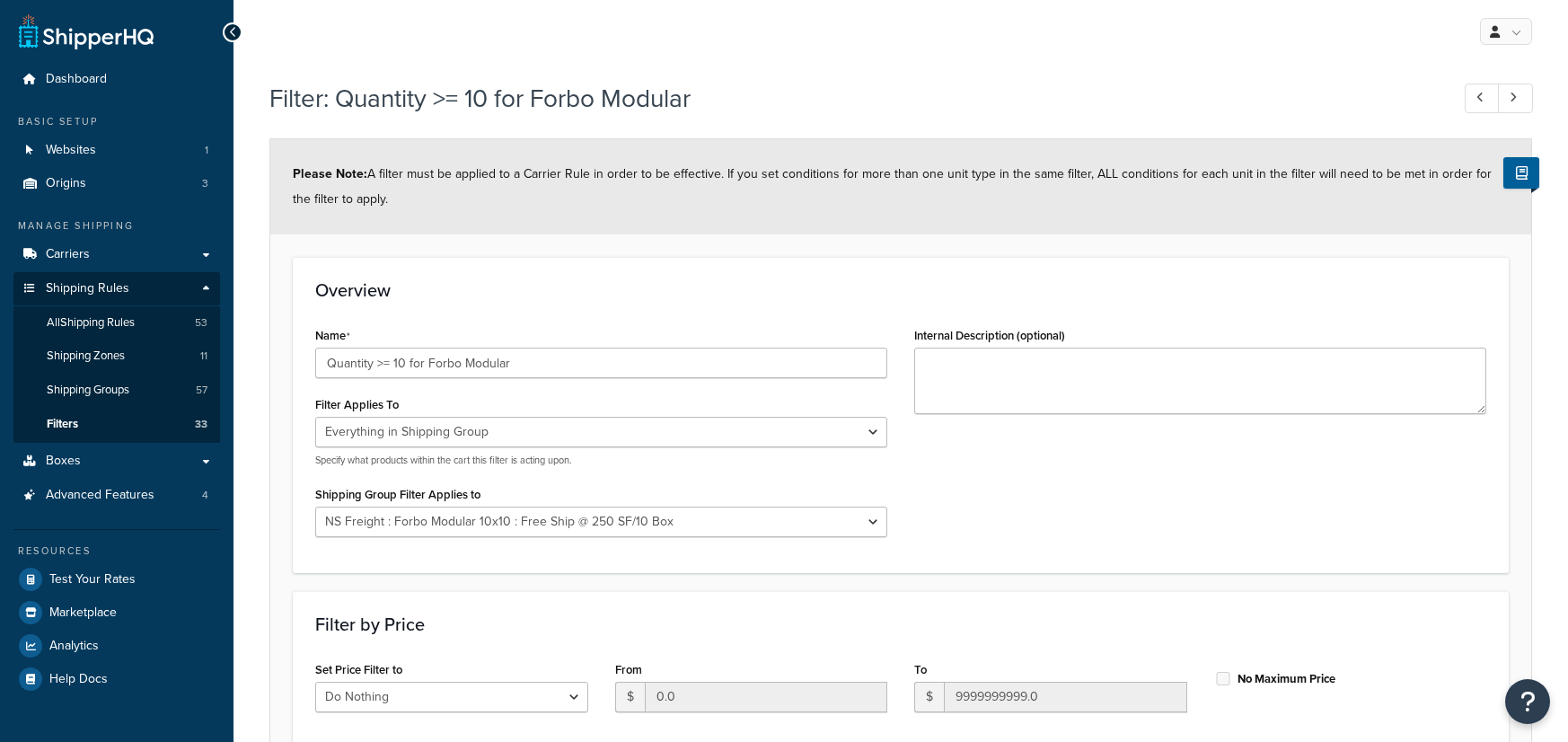
select select "SHIPPING_GROUP"
select select "297316"
select select "range"
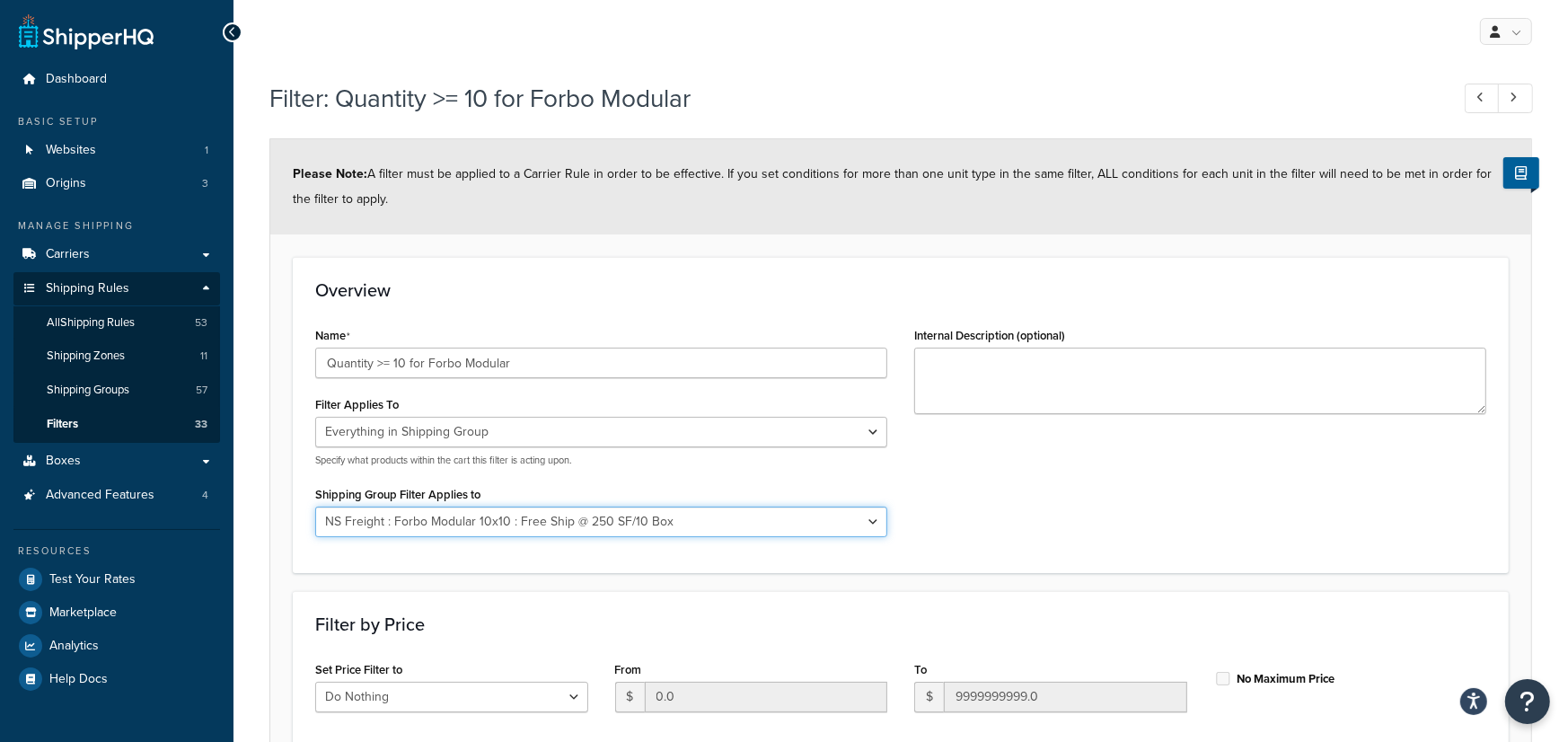
click at [315, 506] on select "All shipping groups Sample Individual Sample Box NS Parcel NS Freight Always Fr…" at bounding box center [600, 521] width 572 height 30
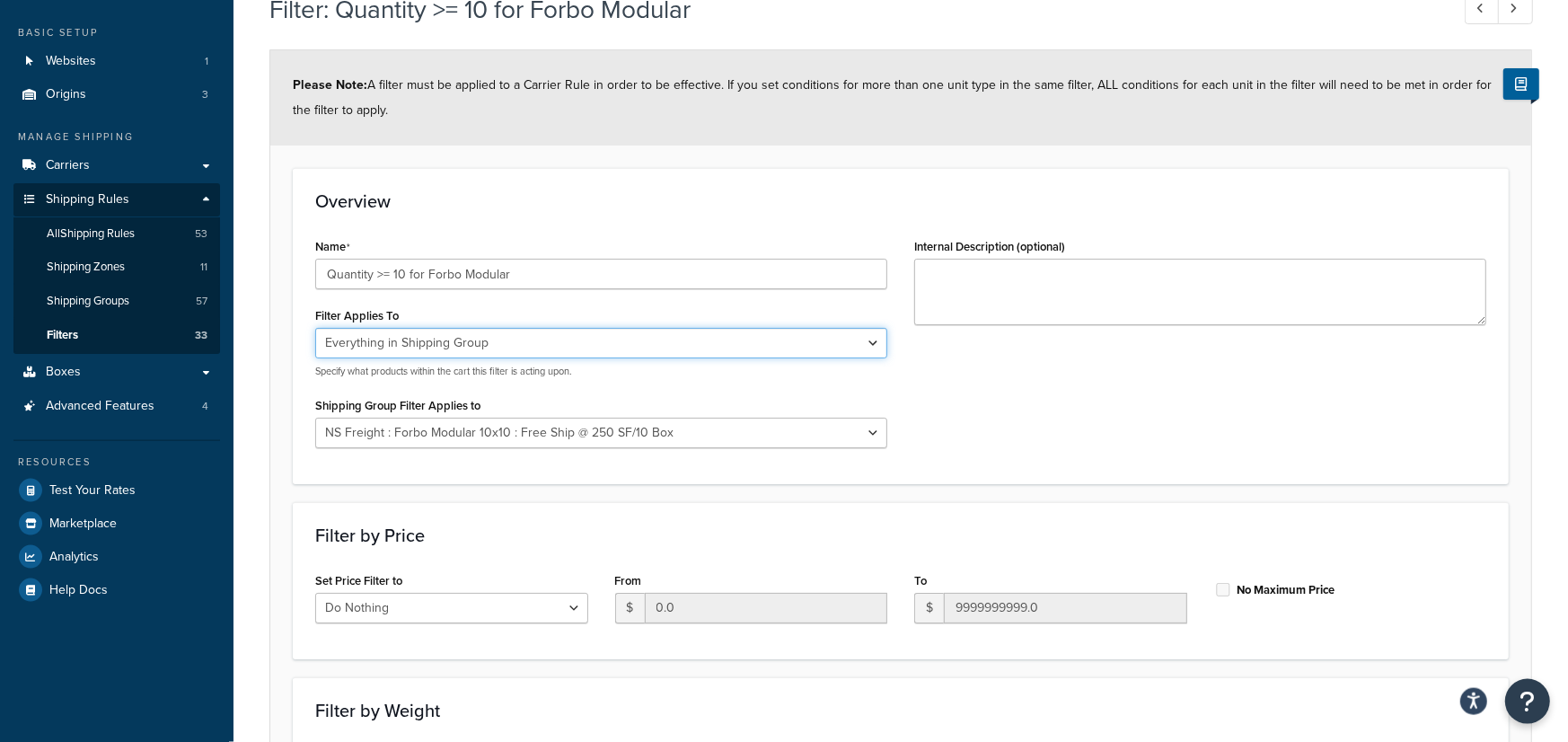
scroll to position [82, 0]
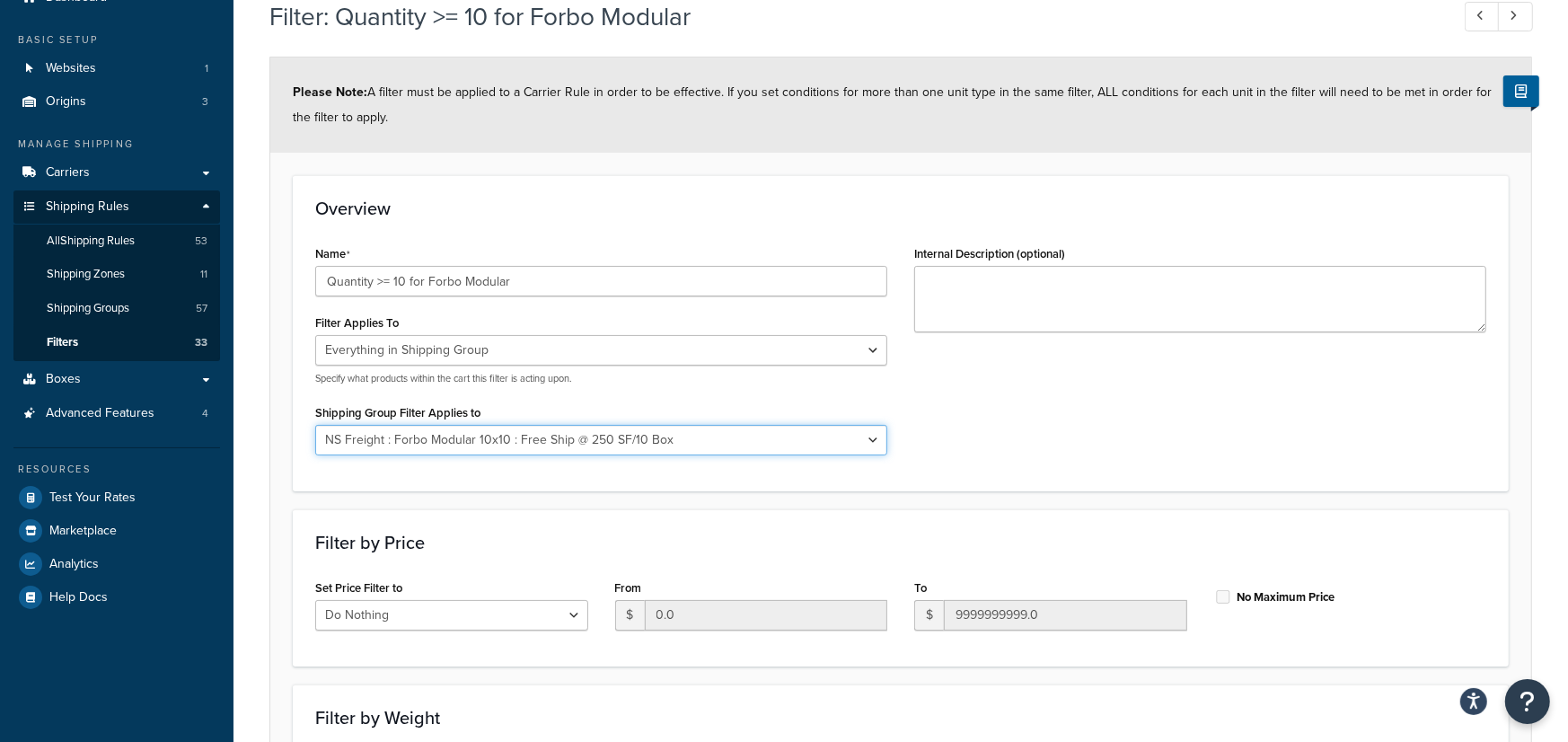
click at [315, 424] on select "All shipping groups Sample Individual Sample Box NS Parcel NS Freight Always Fr…" at bounding box center [600, 439] width 572 height 30
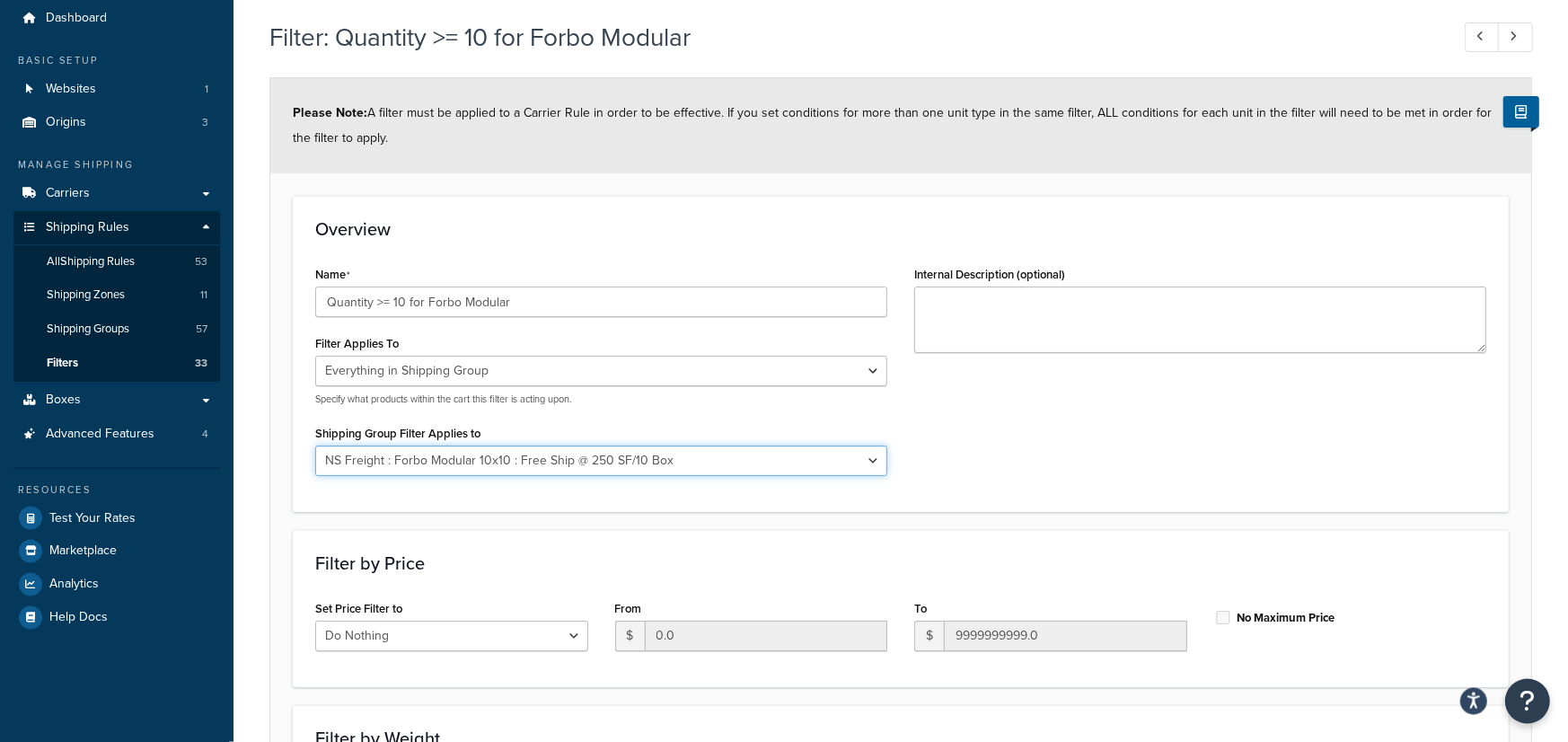
scroll to position [47, 0]
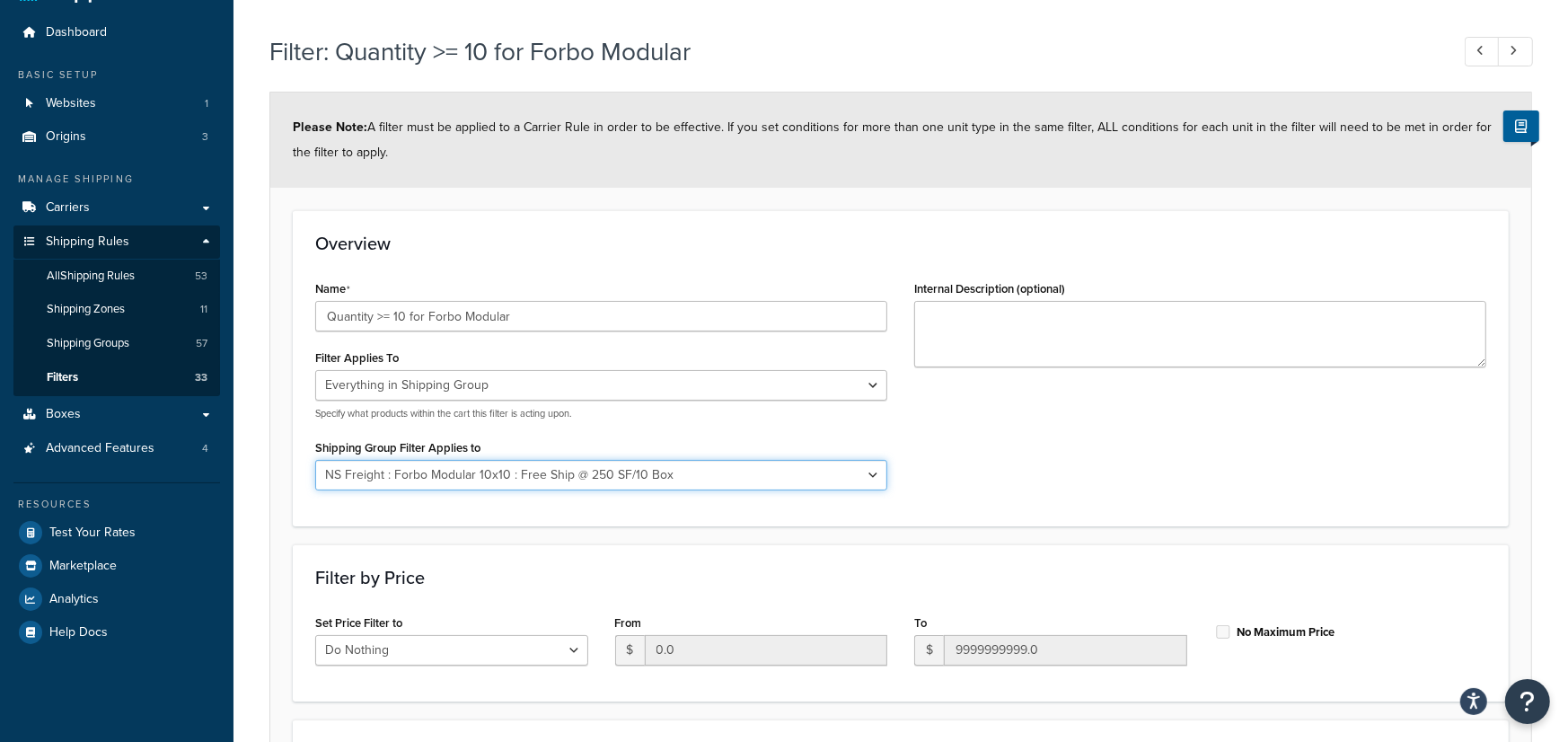
select select "298217"
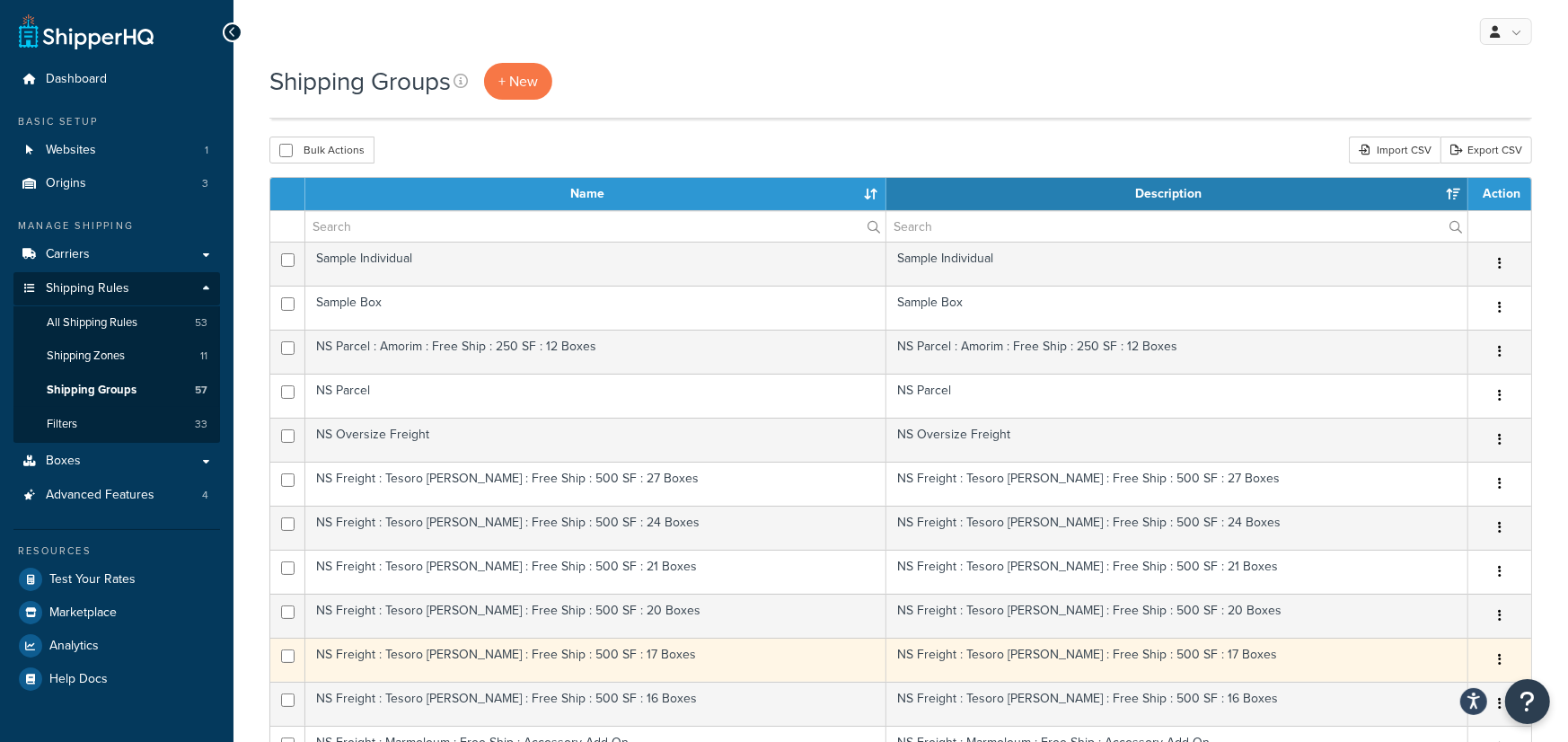
scroll to position [502, 0]
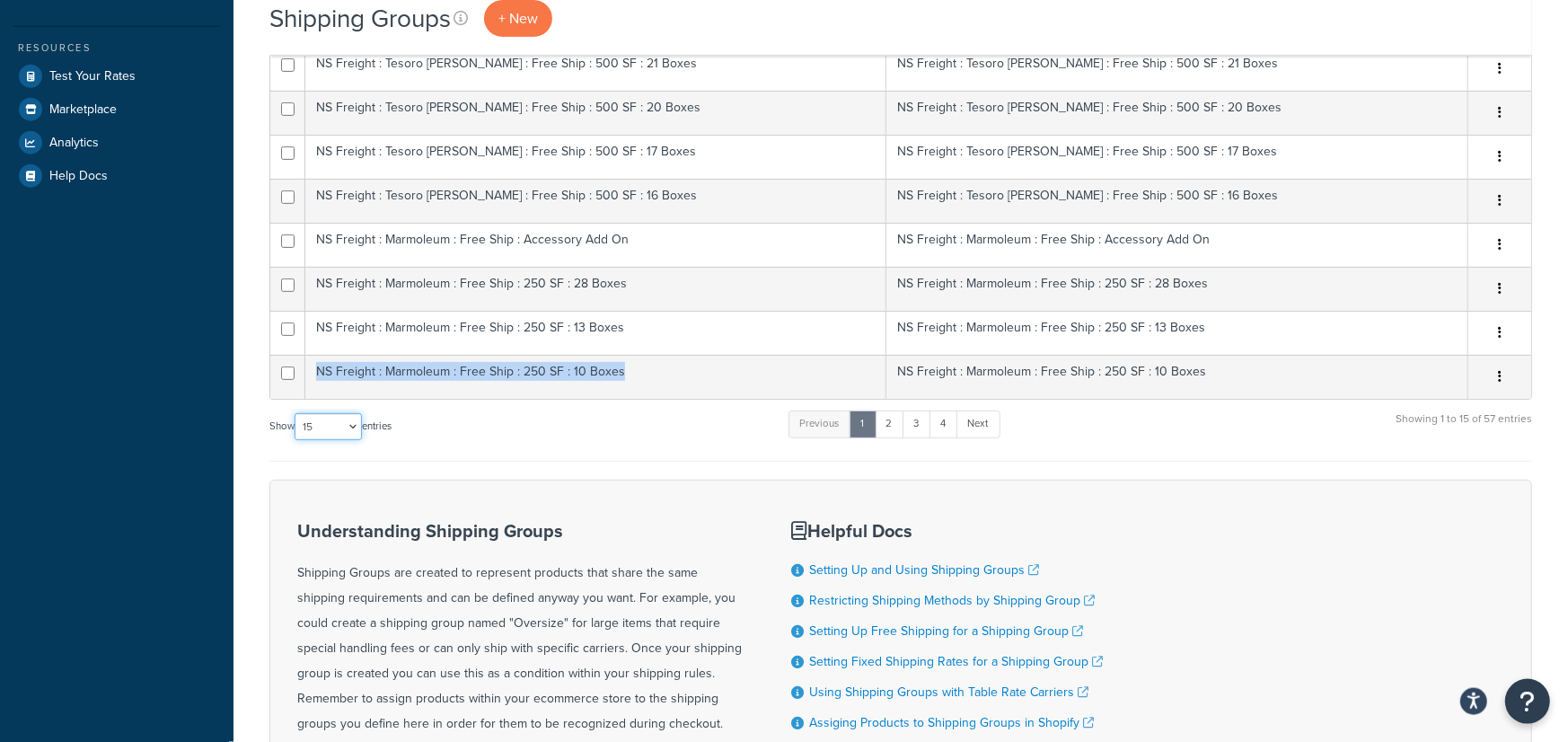
select select "100"
click option "100" at bounding box center [0, 0] width 0 height 0
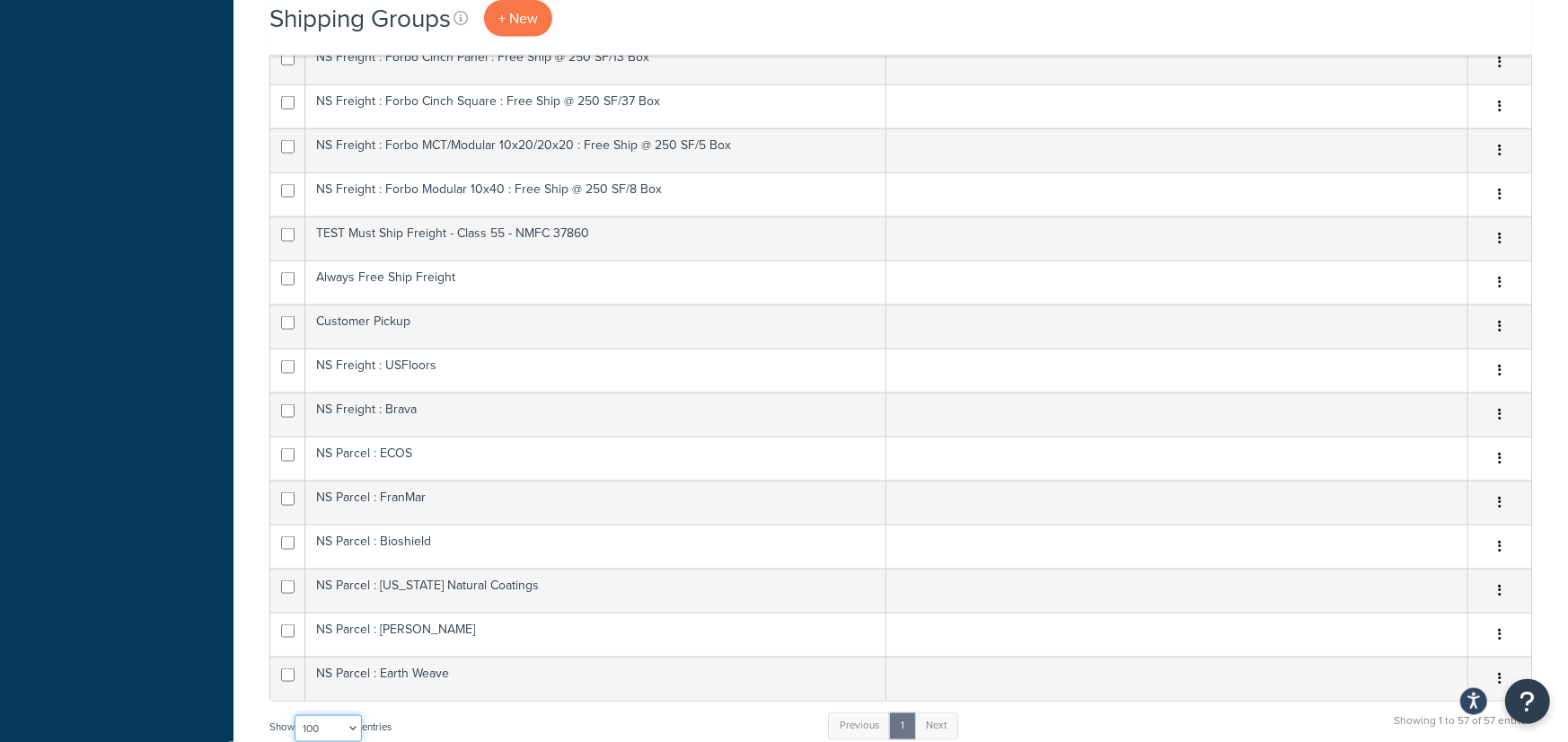
scroll to position [1988, 0]
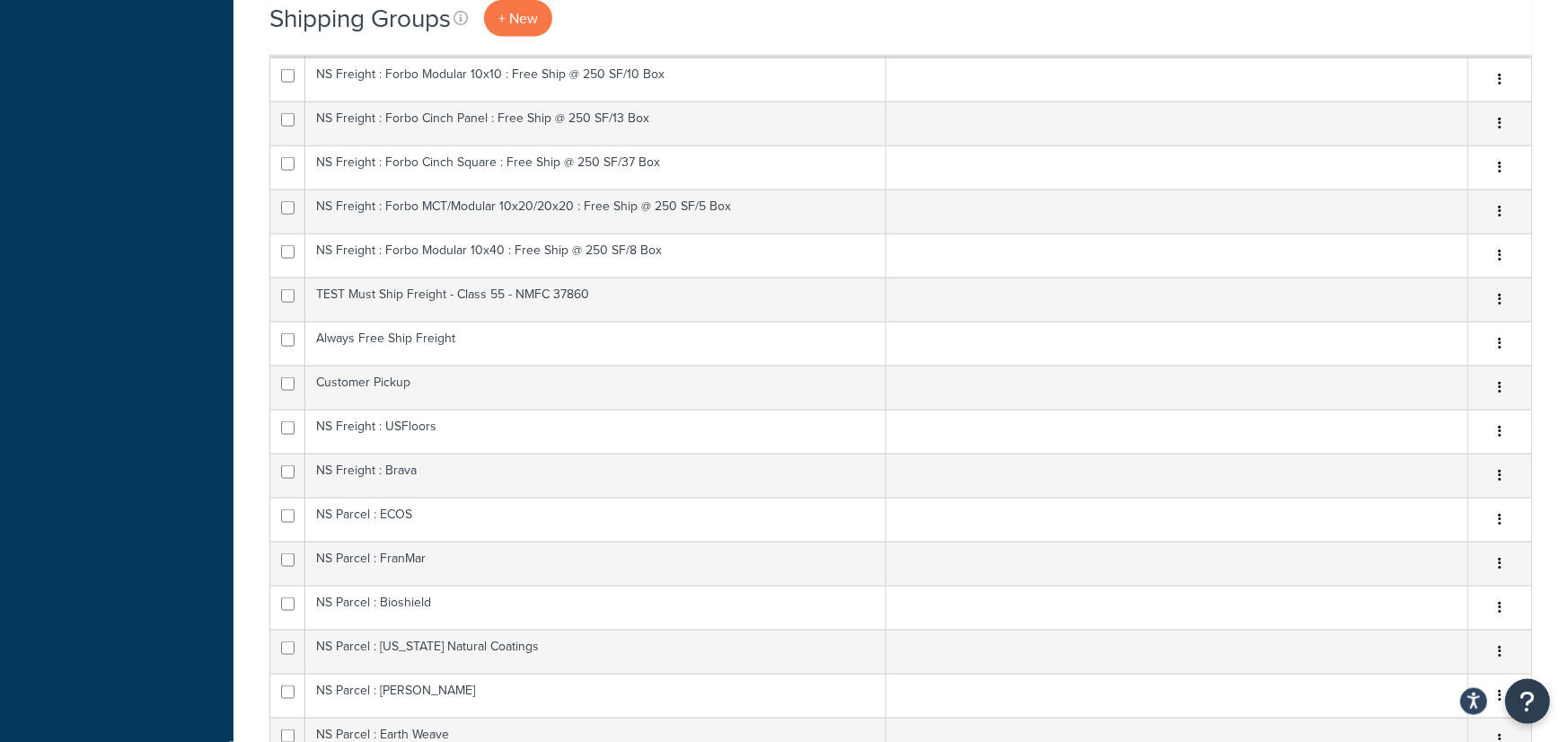
scroll to position [502, 0]
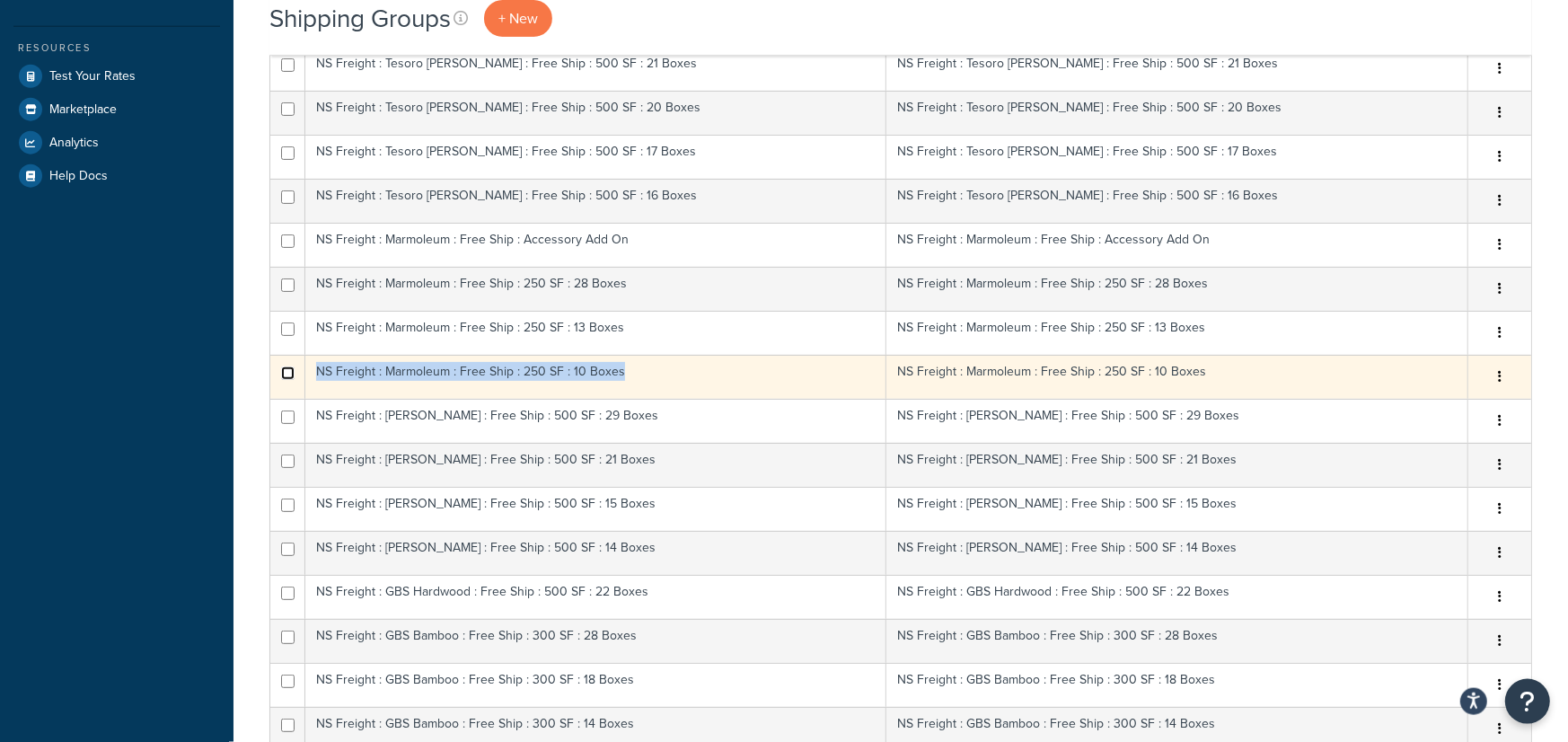
checkbox input "true"
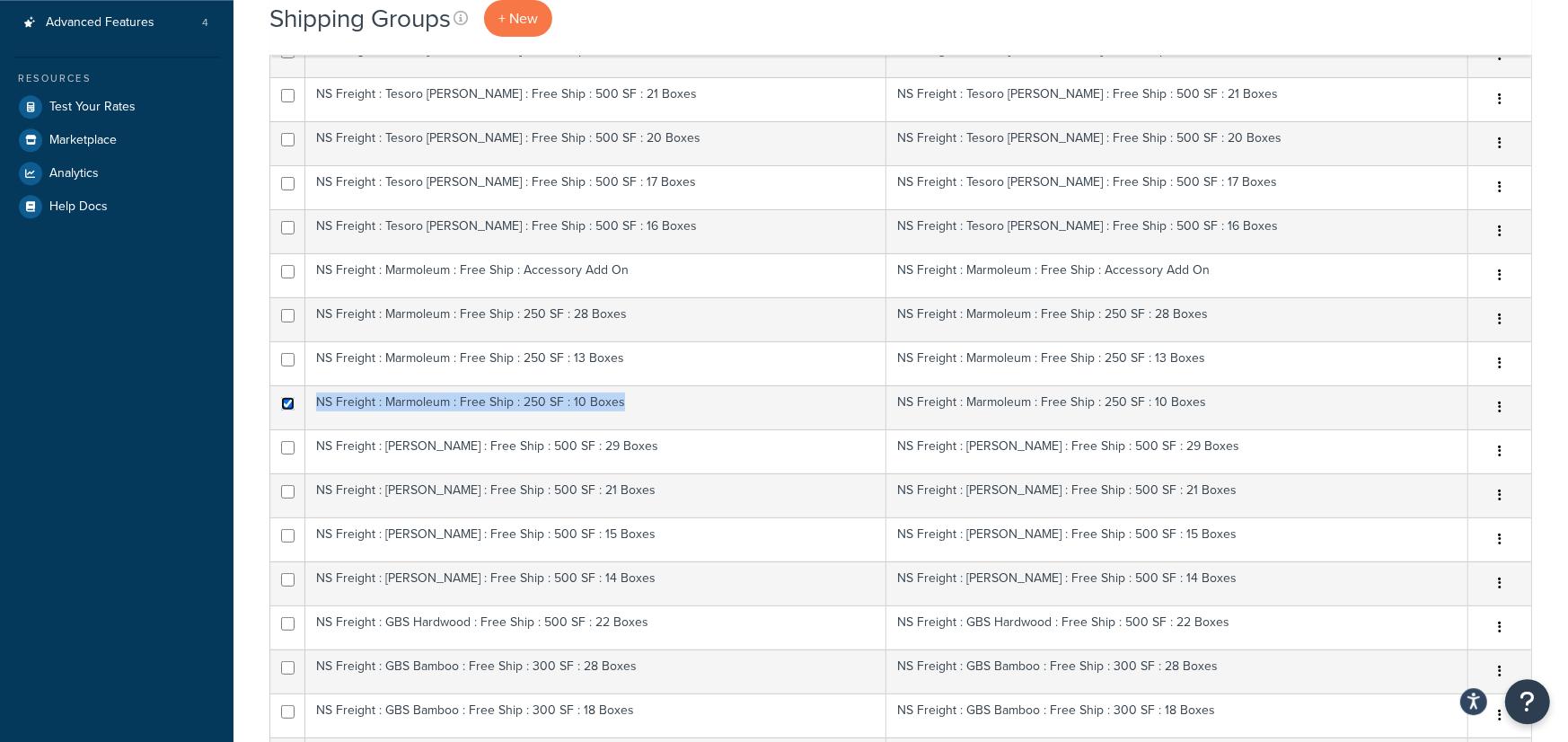
scroll to position [0, 0]
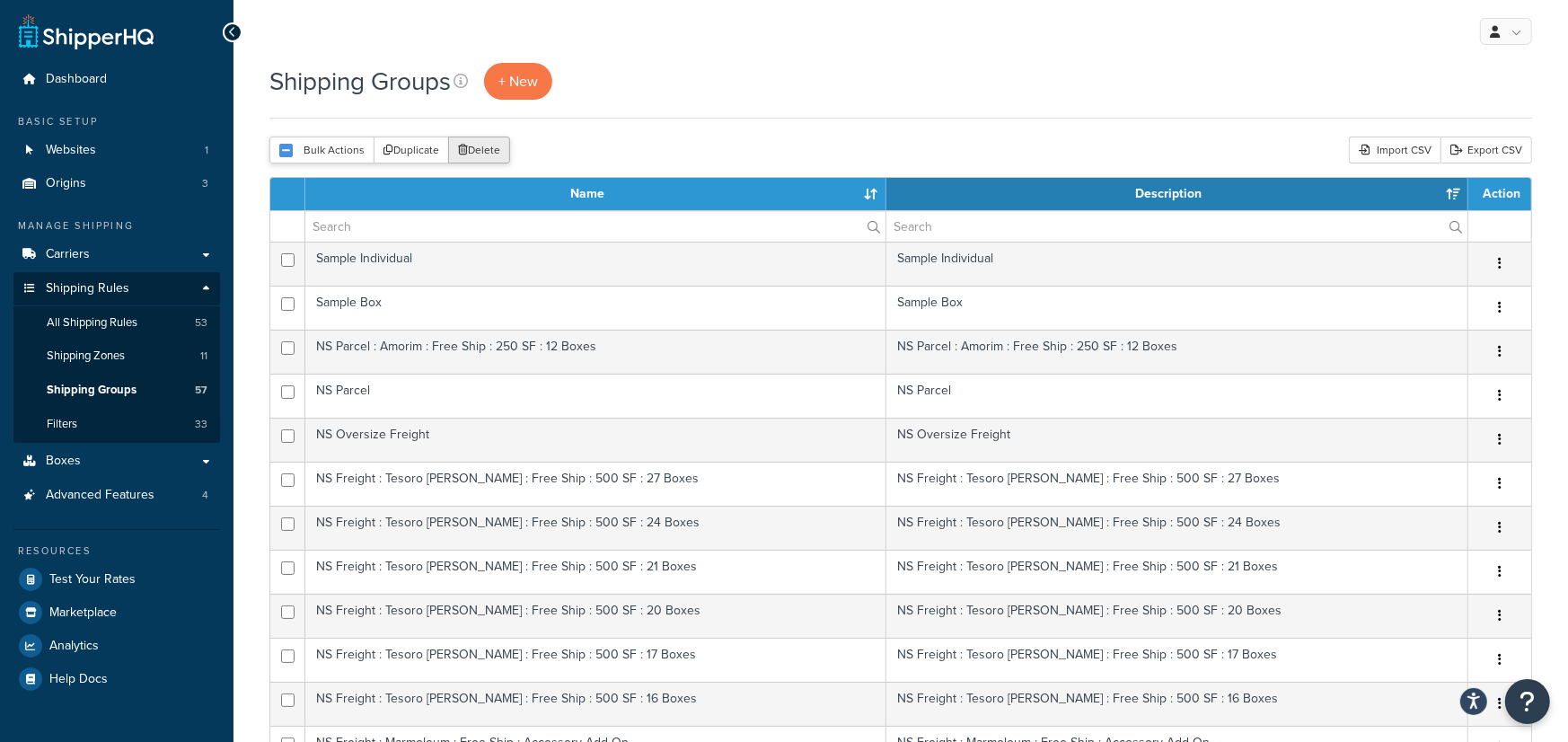
click at [462, 149] on icon "submit" at bounding box center [462, 150] width 10 height 11
click at [506, 154] on button "Delete" at bounding box center [478, 151] width 62 height 27
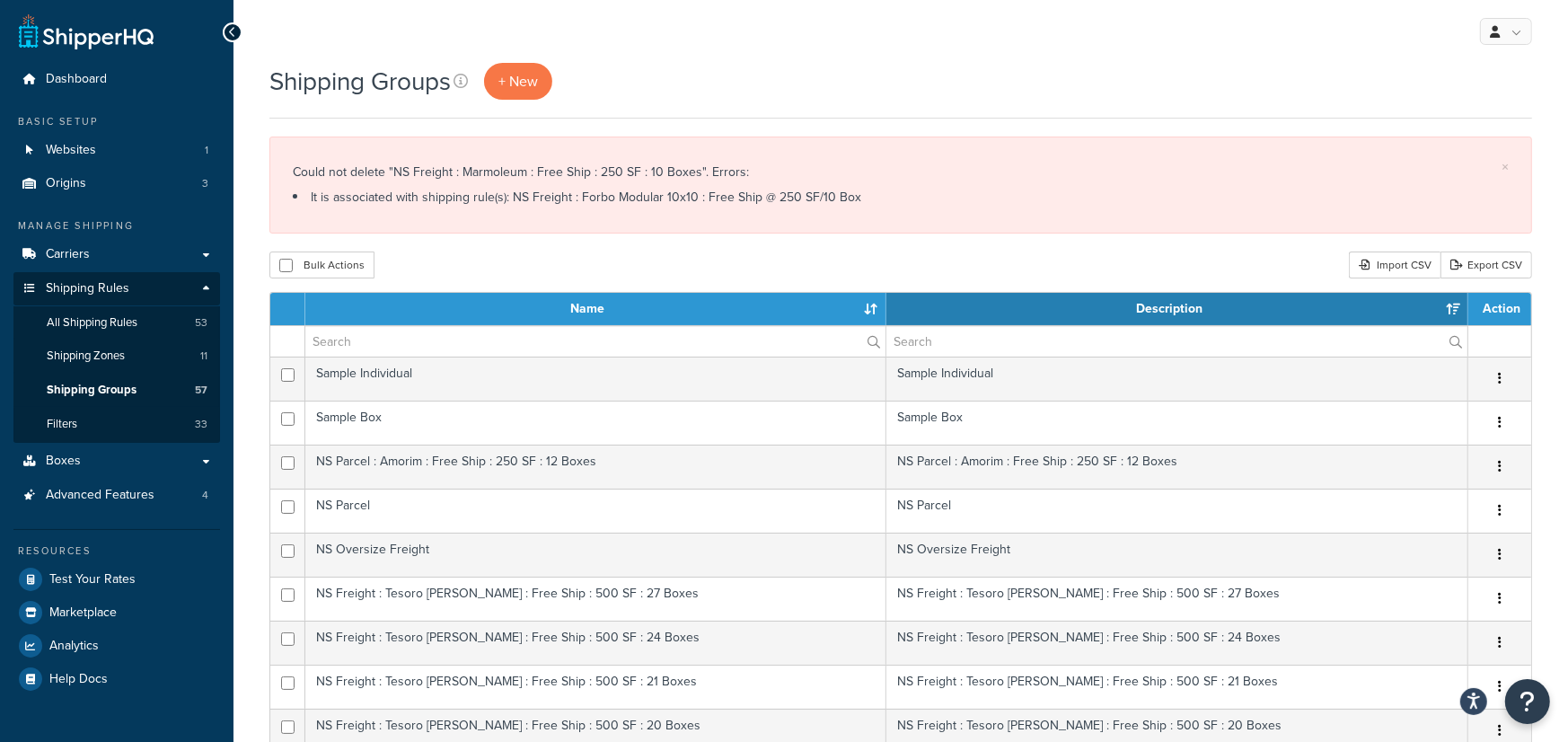
drag, startPoint x: 362, startPoint y: 172, endPoint x: 746, endPoint y: 171, distance: 384.0
click at [746, 171] on div "Could not delete "NS Freight : Marmoleum : Free Ship : 250 SF : 10 Boxes". Erro…" at bounding box center [900, 185] width 1216 height 50
drag, startPoint x: 308, startPoint y: 209, endPoint x: 437, endPoint y: 200, distance: 129.3
click at [354, 202] on li "It is associated with shipping rule(s): NS Freight : Forbo Modular 10x10 : Free…" at bounding box center [900, 197] width 1216 height 25
drag, startPoint x: 495, startPoint y: 197, endPoint x: 845, endPoint y: 223, distance: 351.0
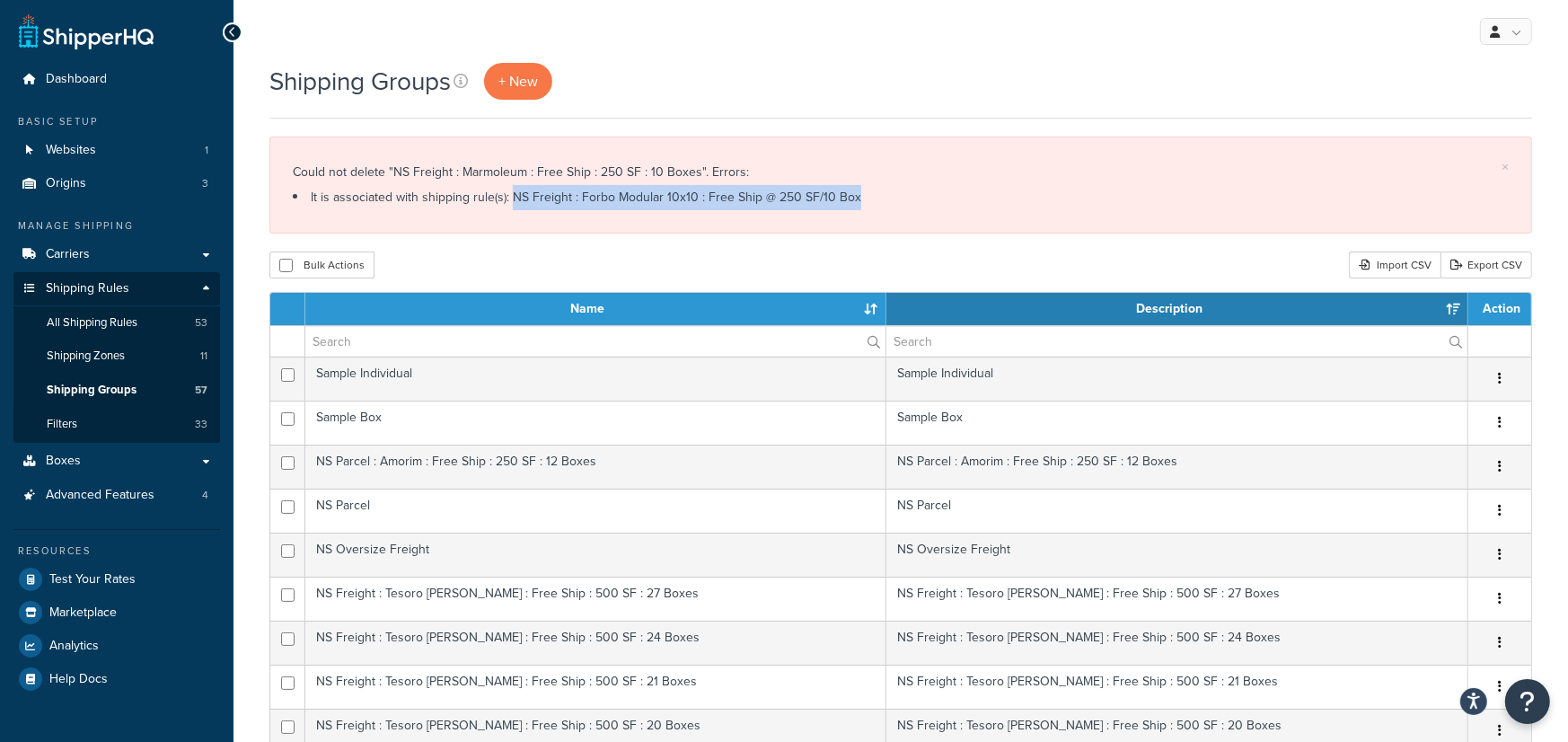
click at [847, 197] on li "It is associated with shipping rule(s): NS Freight : Forbo Modular 10x10 : Free…" at bounding box center [900, 197] width 1216 height 25
click at [682, 179] on div "Could not delete "NS Freight : Marmoleum : Free Ship : 250 SF : 10 Boxes". Erro…" at bounding box center [900, 185] width 1216 height 50
drag, startPoint x: 761, startPoint y: 172, endPoint x: 405, endPoint y: 172, distance: 356.0
click at [407, 172] on div "Could not delete "NS Freight : Marmoleum : Free Ship : 250 SF : 10 Boxes". Erro…" at bounding box center [900, 185] width 1216 height 50
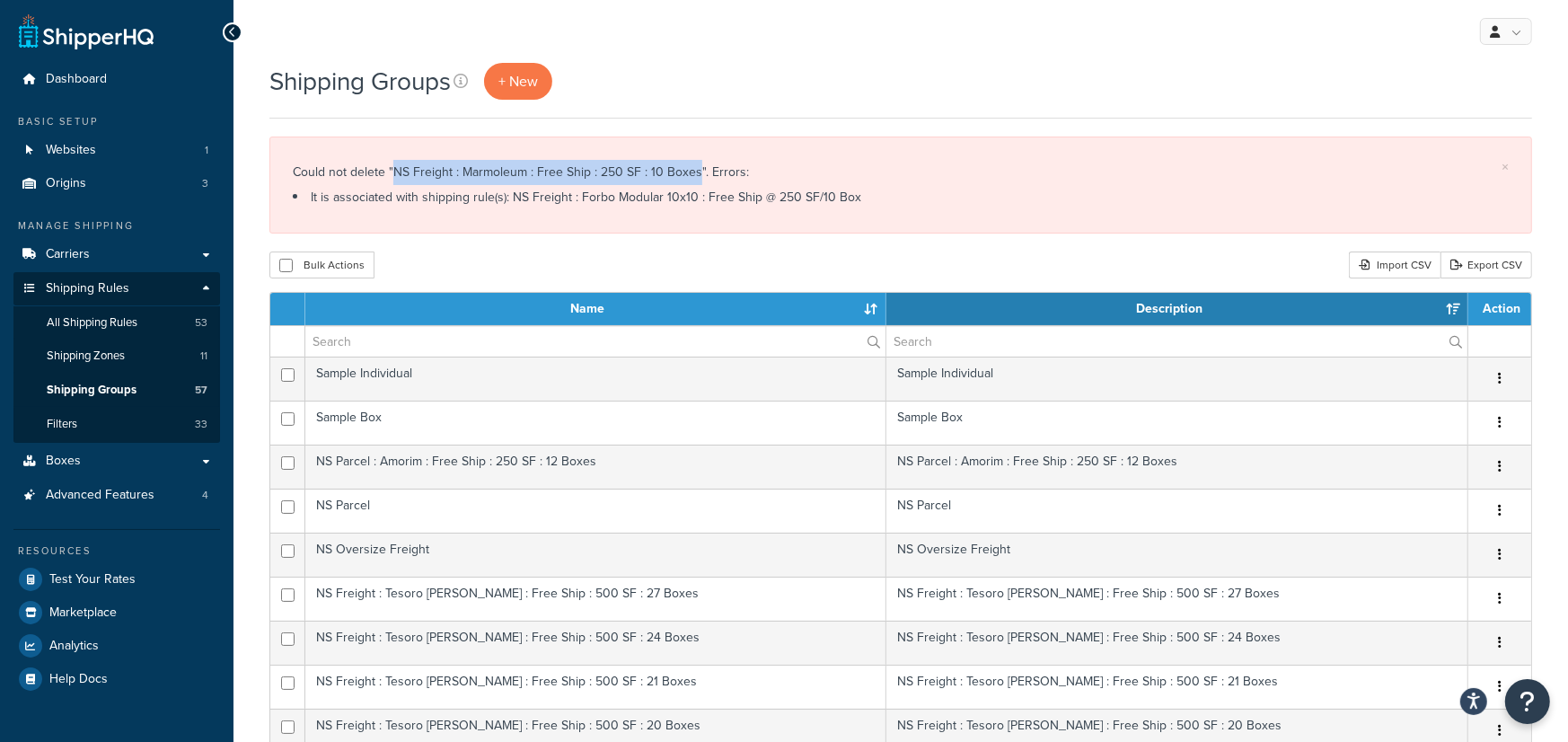
drag, startPoint x: 392, startPoint y: 171, endPoint x: 695, endPoint y: 168, distance: 303.0
click at [695, 168] on div "Could not delete "NS Freight : Marmoleum : Free Ship : 250 SF : 10 Boxes". Erro…" at bounding box center [900, 185] width 1216 height 50
copy div "NS Freight : Marmoleum : Free Ship : 250 SF : 10 Boxes"
click at [778, 176] on div "Could not delete "NS Freight : Marmoleum : Free Ship : 250 SF : 10 Boxes". Erro…" at bounding box center [900, 185] width 1216 height 50
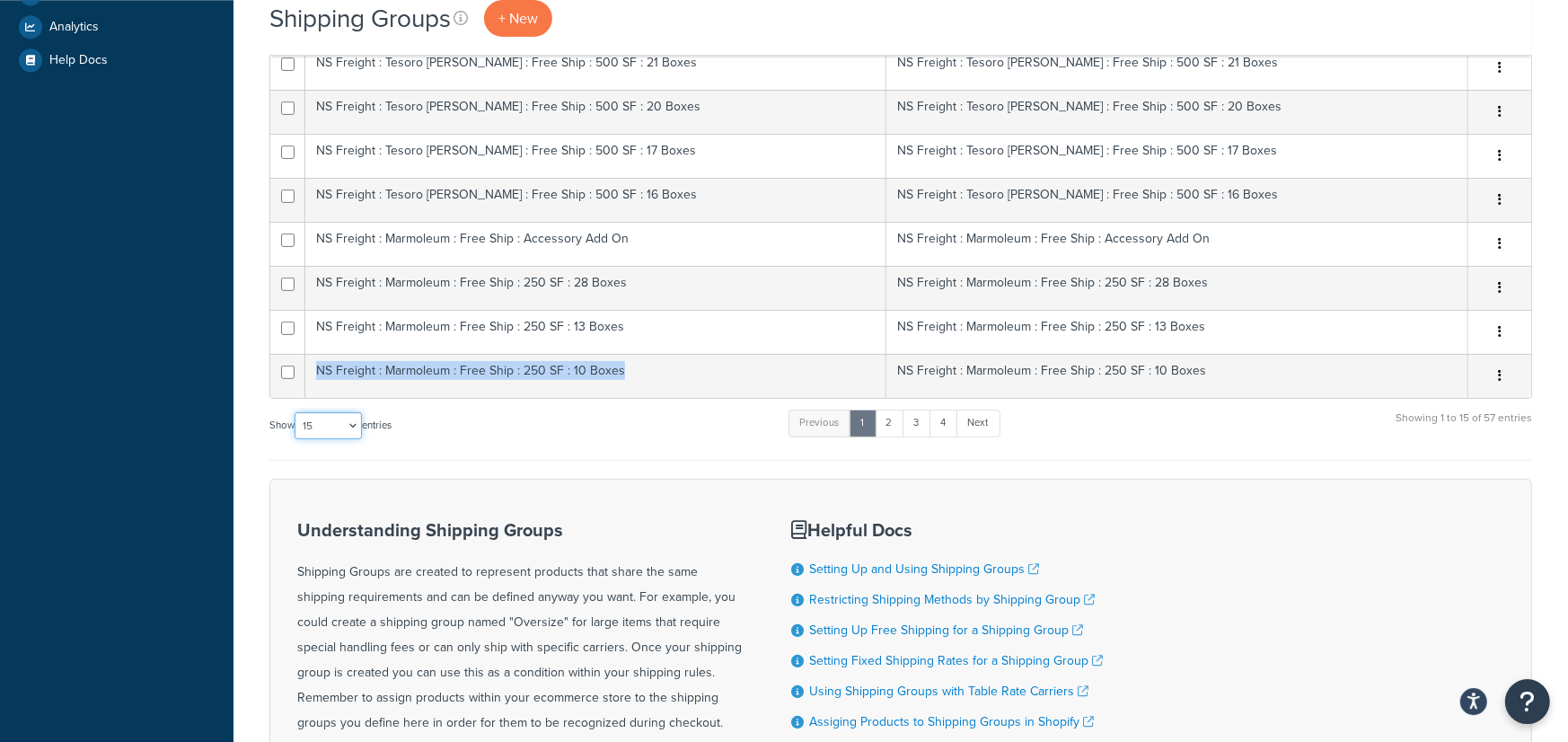
select select "100"
click option "100" at bounding box center [0, 0] width 0 height 0
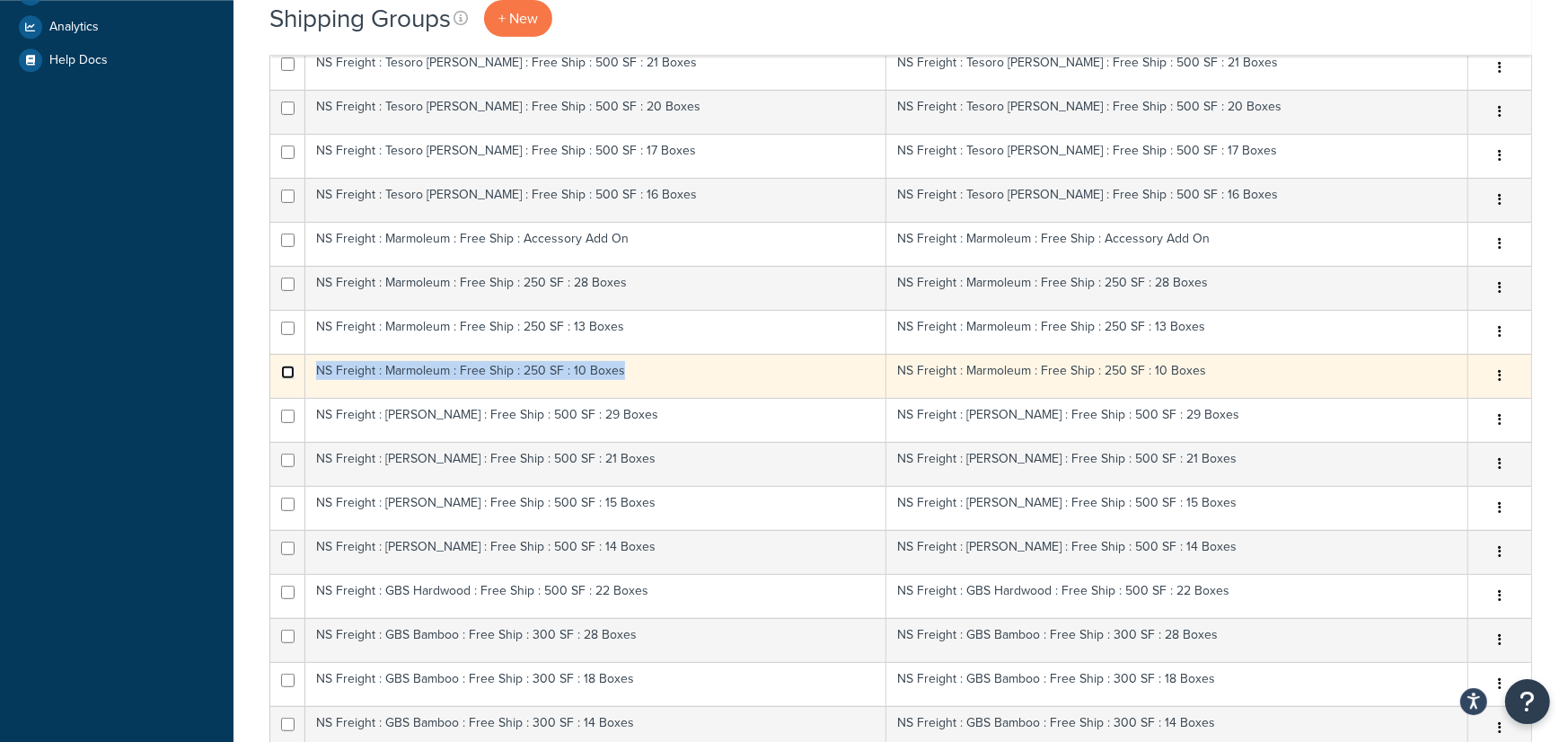
checkbox input "true"
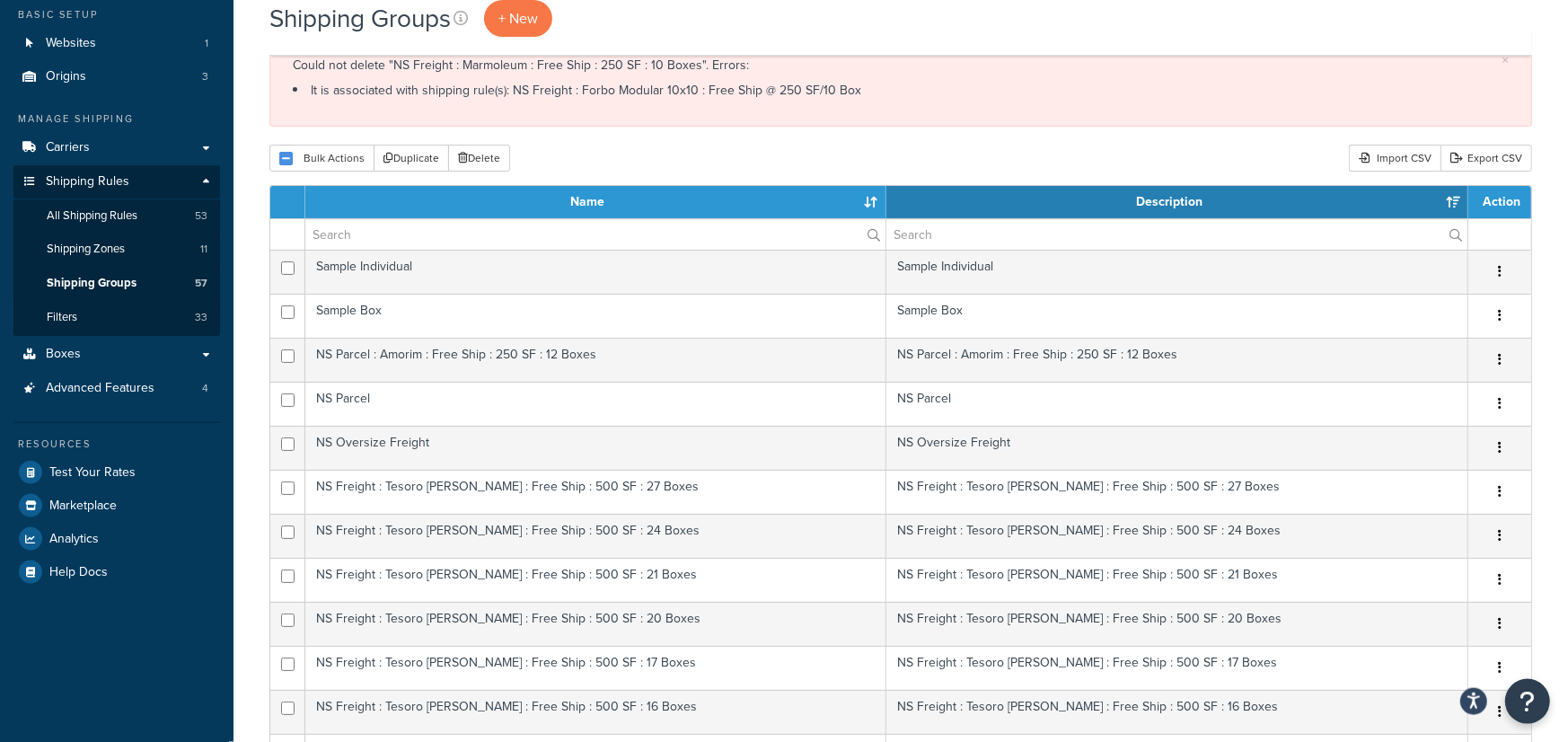
scroll to position [0, 0]
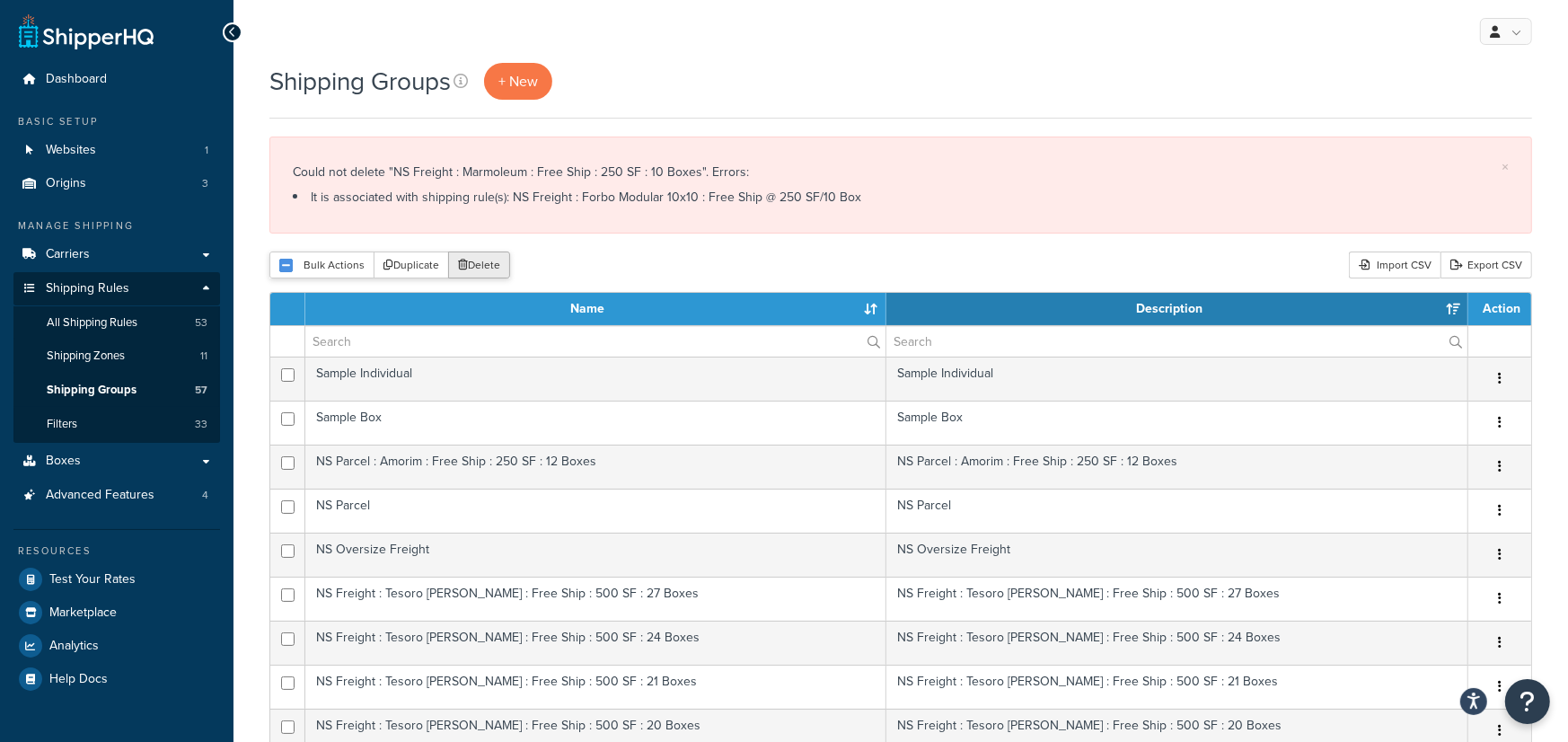
click at [489, 270] on button "Delete" at bounding box center [478, 265] width 62 height 27
select select "15"
click at [538, 199] on li "It is associated with shipping rule(s): NS Freight : Forbo Modular 10x10 : Free…" at bounding box center [900, 197] width 1216 height 25
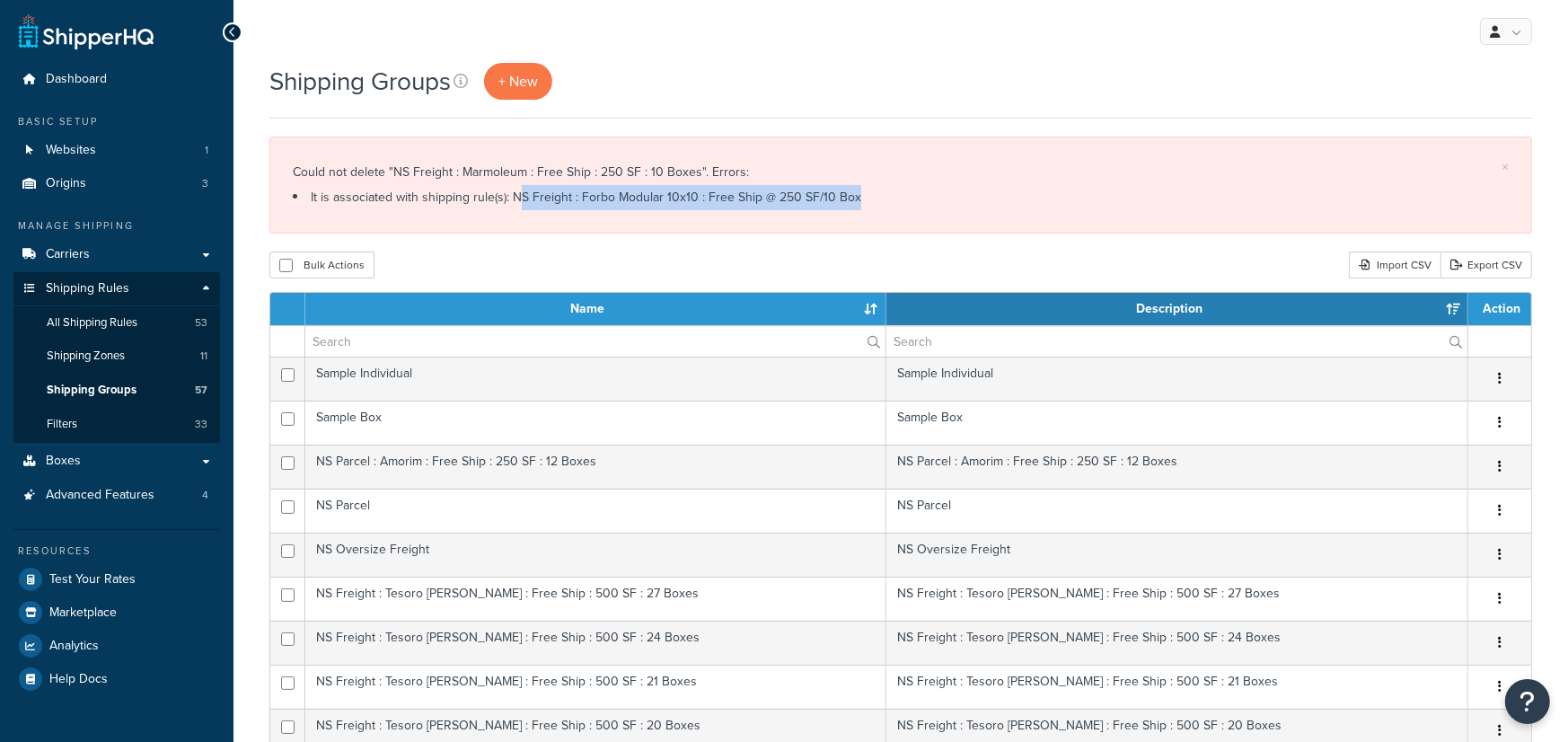
drag, startPoint x: 498, startPoint y: 192, endPoint x: 957, endPoint y: 193, distance: 459.0
click at [958, 193] on li "It is associated with shipping rule(s): NS Freight : Forbo Modular 10x10 : Free…" at bounding box center [900, 197] width 1216 height 25
click at [954, 194] on li "It is associated with shipping rule(s): NS Freight : Forbo Modular 10x10 : Free…" at bounding box center [900, 197] width 1216 height 25
drag, startPoint x: 917, startPoint y: 193, endPoint x: 490, endPoint y: 197, distance: 427.0
click at [490, 197] on li "It is associated with shipping rule(s): NS Freight : Forbo Modular 10x10 : Free…" at bounding box center [900, 197] width 1216 height 25
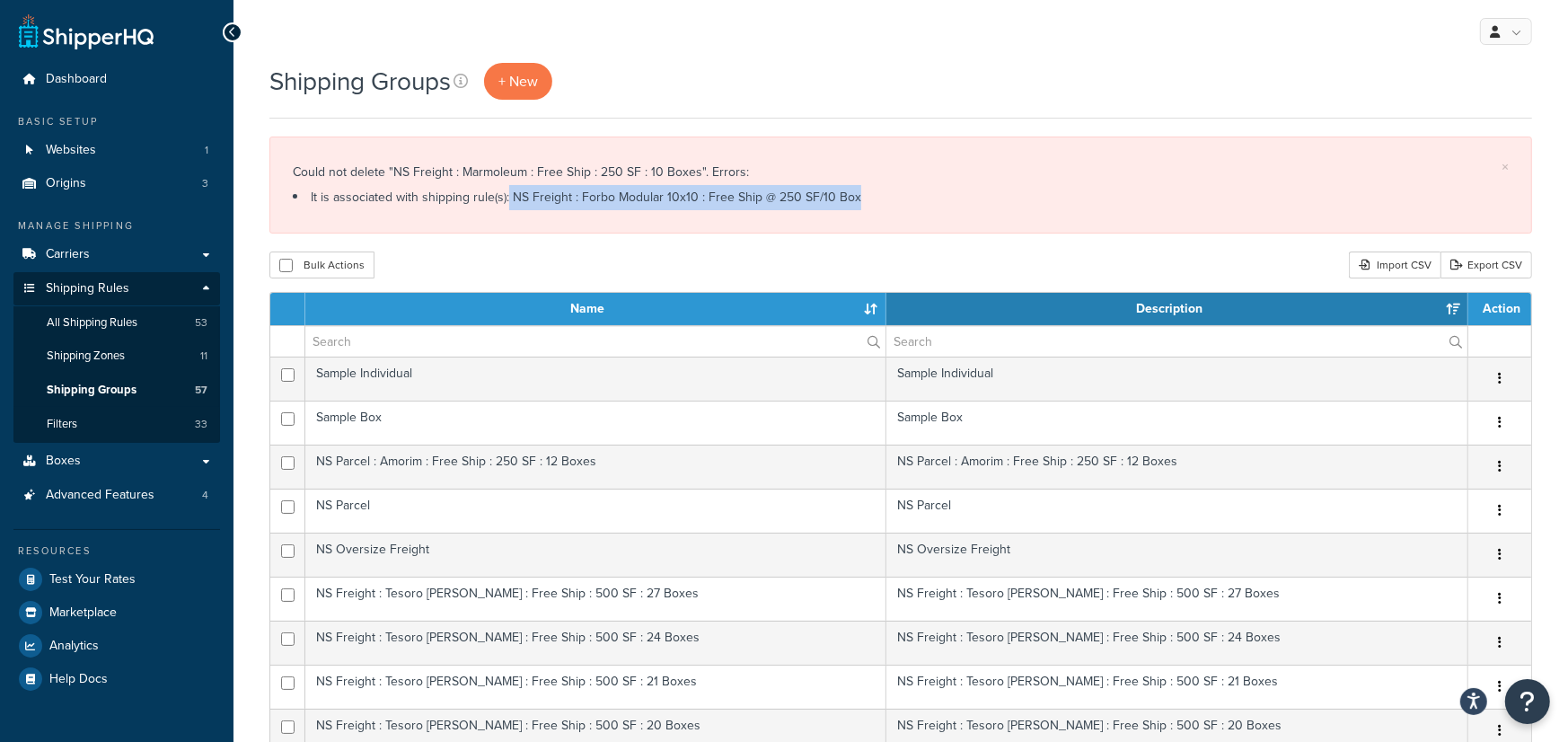
drag, startPoint x: 549, startPoint y: 192, endPoint x: 532, endPoint y: 196, distance: 17.5
click at [550, 192] on li "It is associated with shipping rule(s): NS Freight : Forbo Modular 10x10 : Free…" at bounding box center [900, 197] width 1216 height 25
drag, startPoint x: 494, startPoint y: 193, endPoint x: 821, endPoint y: 195, distance: 327.0
click at [821, 195] on li "It is associated with shipping rule(s): NS Freight : Forbo Modular 10x10 : Free…" at bounding box center [900, 197] width 1216 height 25
click at [511, 198] on li "It is associated with shipping rule(s): NS Freight : Forbo Modular 10x10 : Free…" at bounding box center [900, 197] width 1216 height 25
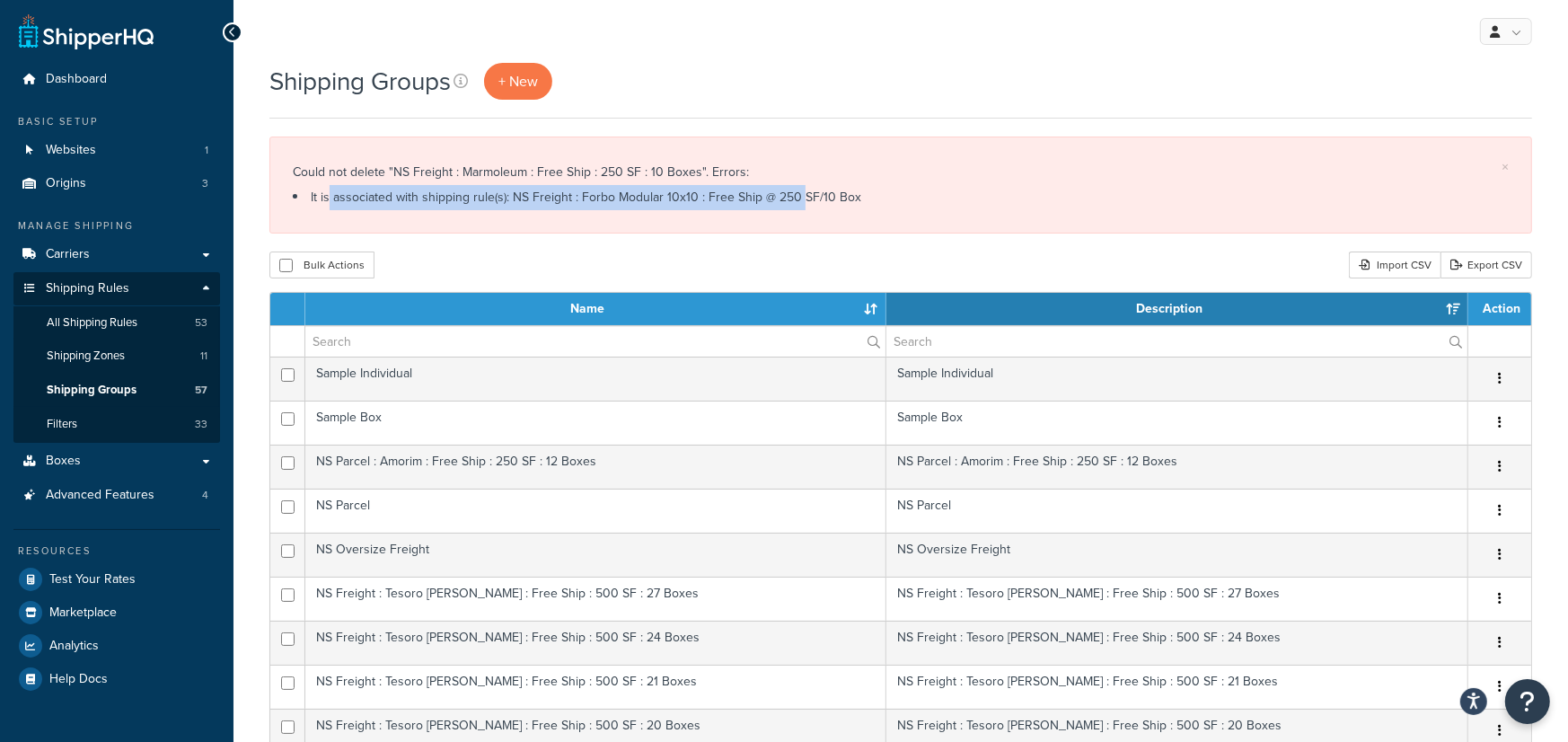
drag, startPoint x: 312, startPoint y: 201, endPoint x: 860, endPoint y: 200, distance: 548.0
click at [791, 200] on li "It is associated with shipping rule(s): NS Freight : Forbo Modular 10x10 : Free…" at bounding box center [900, 197] width 1216 height 25
click at [912, 200] on li "It is associated with shipping rule(s): NS Freight : Forbo Modular 10x10 : Free…" at bounding box center [900, 197] width 1216 height 25
drag, startPoint x: 853, startPoint y: 198, endPoint x: 515, endPoint y: 215, distance: 338.4
click at [491, 196] on li "It is associated with shipping rule(s): NS Freight : Forbo Modular 10x10 : Free…" at bounding box center [900, 197] width 1216 height 25
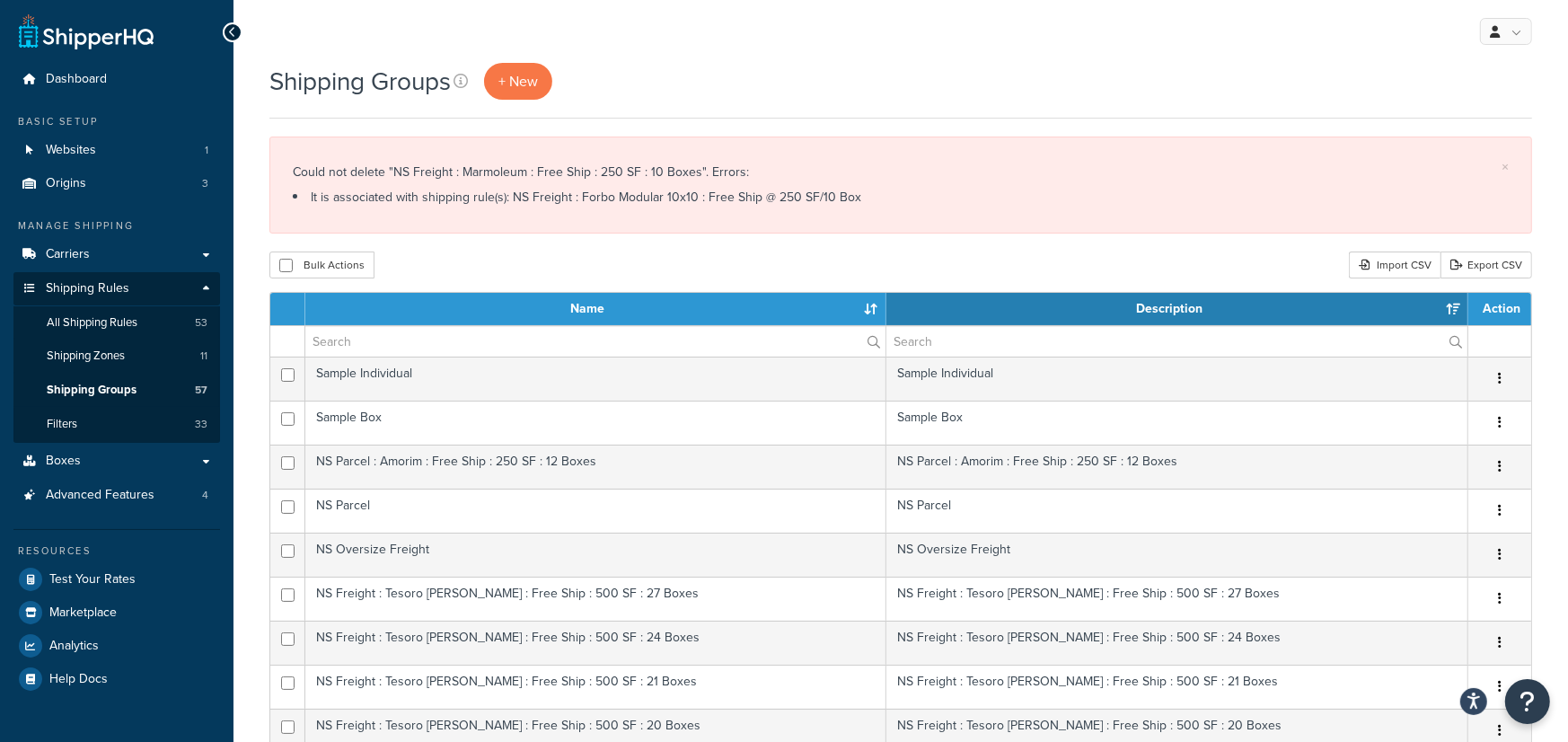
click at [580, 258] on div "Bulk Actions Duplicate Delete Import CSV Export CSV" at bounding box center [901, 265] width 1263 height 27
drag, startPoint x: 492, startPoint y: 199, endPoint x: 944, endPoint y: 202, distance: 452.0
click at [944, 202] on li "It is associated with shipping rule(s): NS Freight : Forbo Modular 10x10 : Free…" at bounding box center [900, 197] width 1216 height 25
click at [943, 202] on li "It is associated with shipping rule(s): NS Freight : Forbo Modular 10x10 : Free…" at bounding box center [900, 197] width 1216 height 25
drag, startPoint x: 775, startPoint y: 198, endPoint x: 491, endPoint y: 206, distance: 284.1
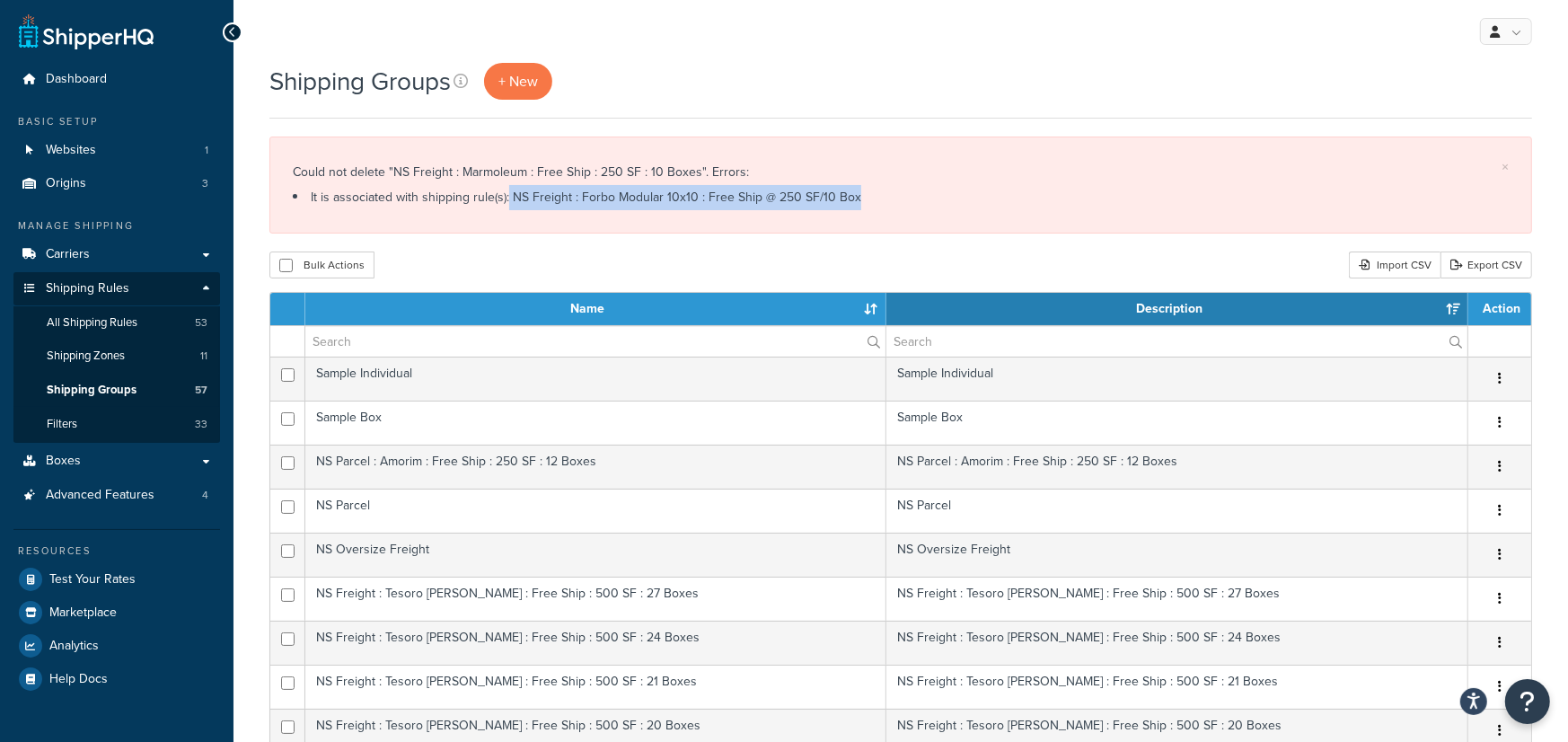
click at [491, 206] on li "It is associated with shipping rule(s): NS Freight : Forbo Modular 10x10 : Free…" at bounding box center [900, 197] width 1216 height 25
click at [501, 205] on li "It is associated with shipping rule(s): NS Freight : Forbo Modular 10x10 : Free…" at bounding box center [900, 197] width 1216 height 25
drag, startPoint x: 492, startPoint y: 195, endPoint x: 895, endPoint y: 196, distance: 403.0
click at [895, 195] on li "It is associated with shipping rule(s): NS Freight : Forbo Modular 10x10 : Free…" at bounding box center [900, 197] width 1216 height 25
copy li "NS Freight : Forbo Modular 10x10 : Free Ship @ 250 SF/10 Box"
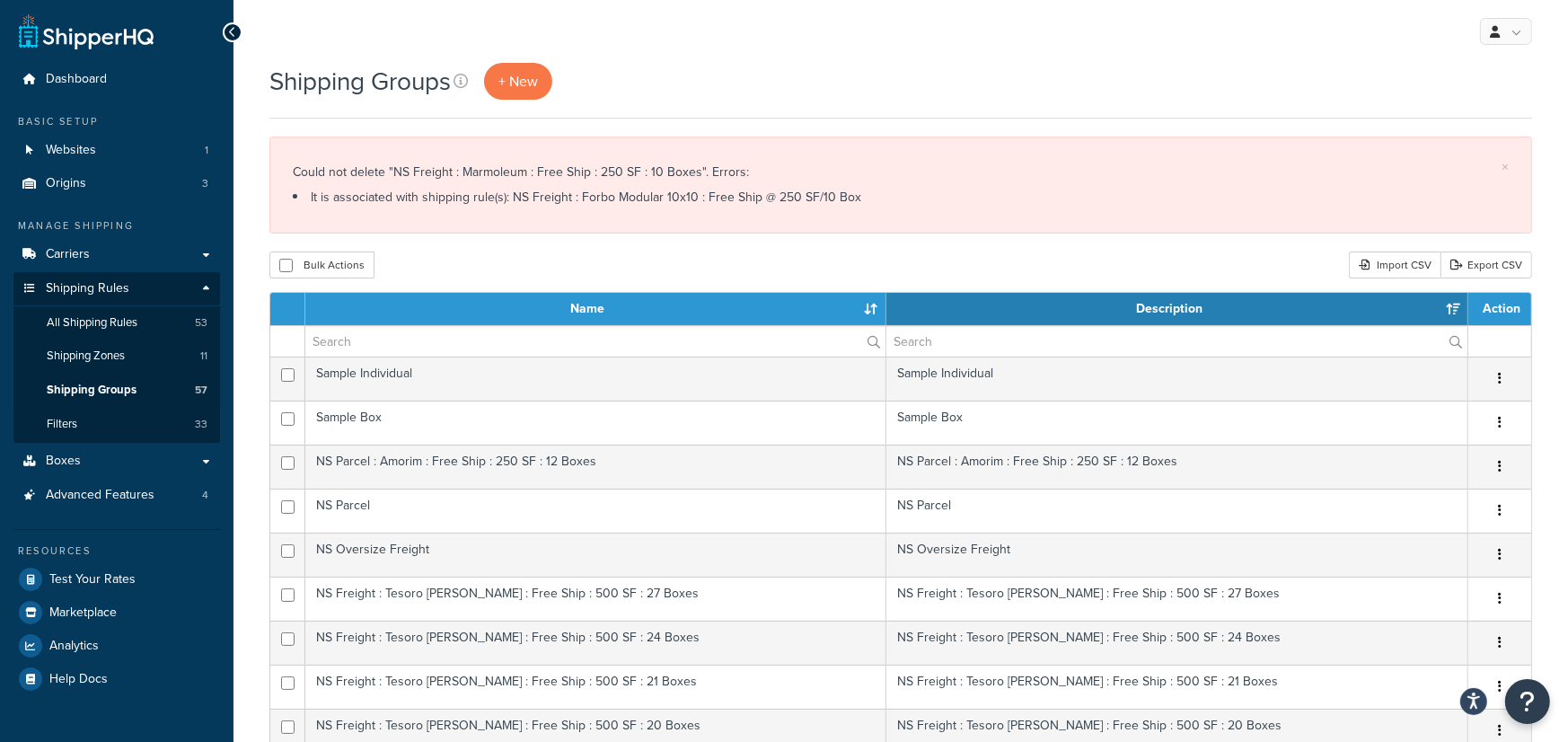
click at [724, 173] on div "Could not delete "NS Freight : Marmoleum : Free Ship : 250 SF : 10 Boxes". Erro…" at bounding box center [900, 185] width 1216 height 50
drag, startPoint x: 694, startPoint y: 171, endPoint x: 391, endPoint y: 178, distance: 303.1
click at [391, 178] on div "Could not delete "NS Freight : Marmoleum : Free Ship : 250 SF : 10 Boxes". Erro…" at bounding box center [900, 185] width 1216 height 50
copy div "NS Freight : Marmoleum : Free Ship : 250 SF : 10 Boxes"
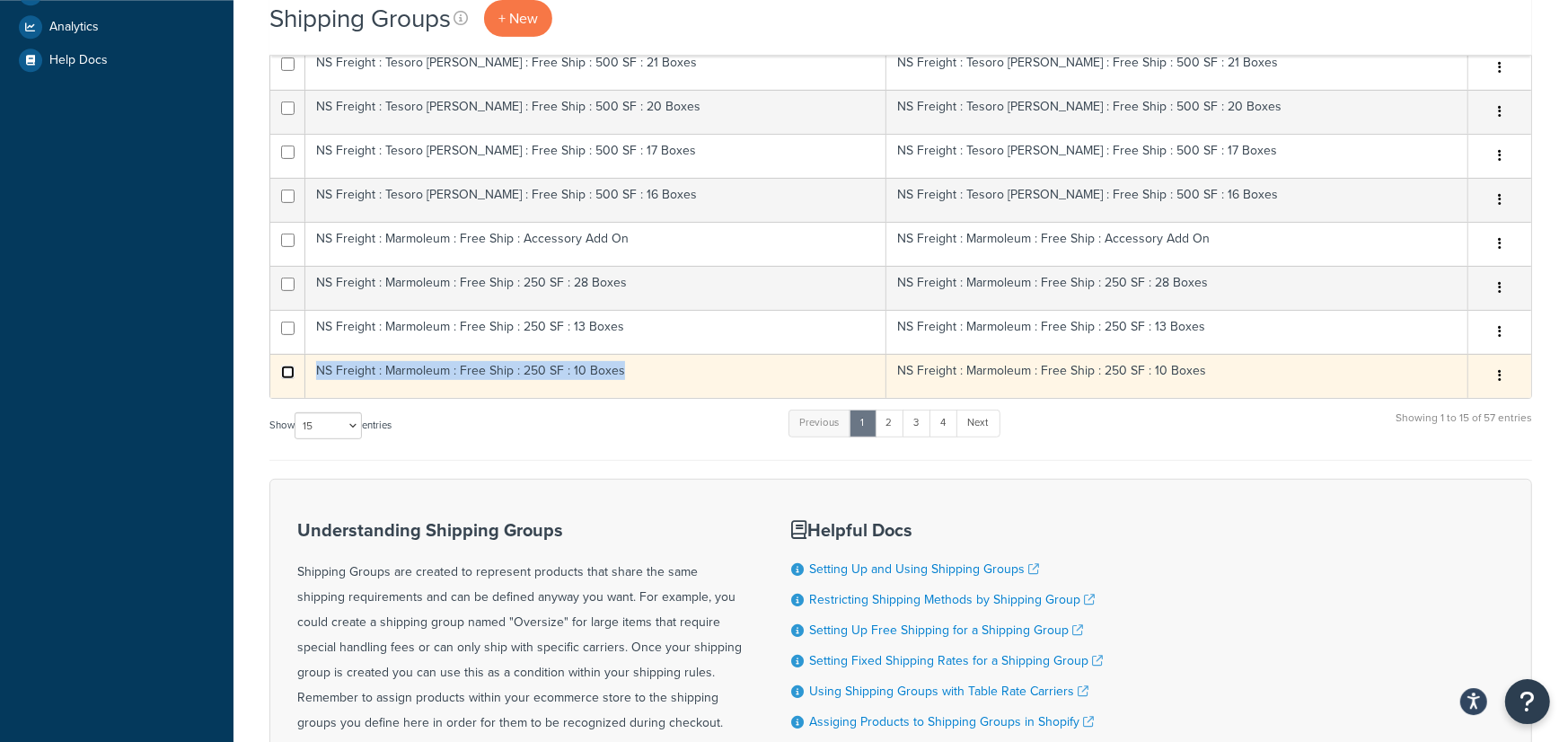
checkbox input "true"
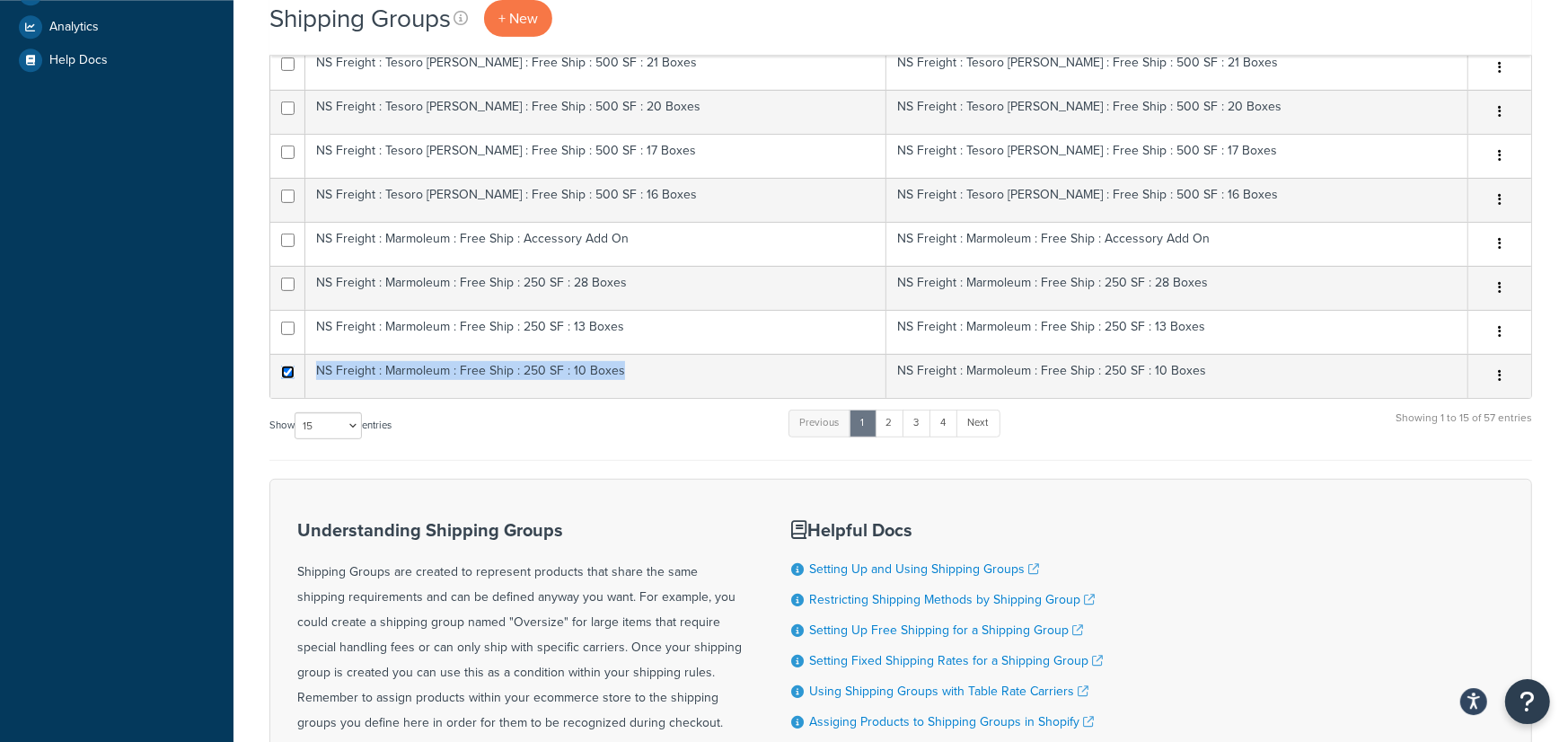
scroll to position [0, 0]
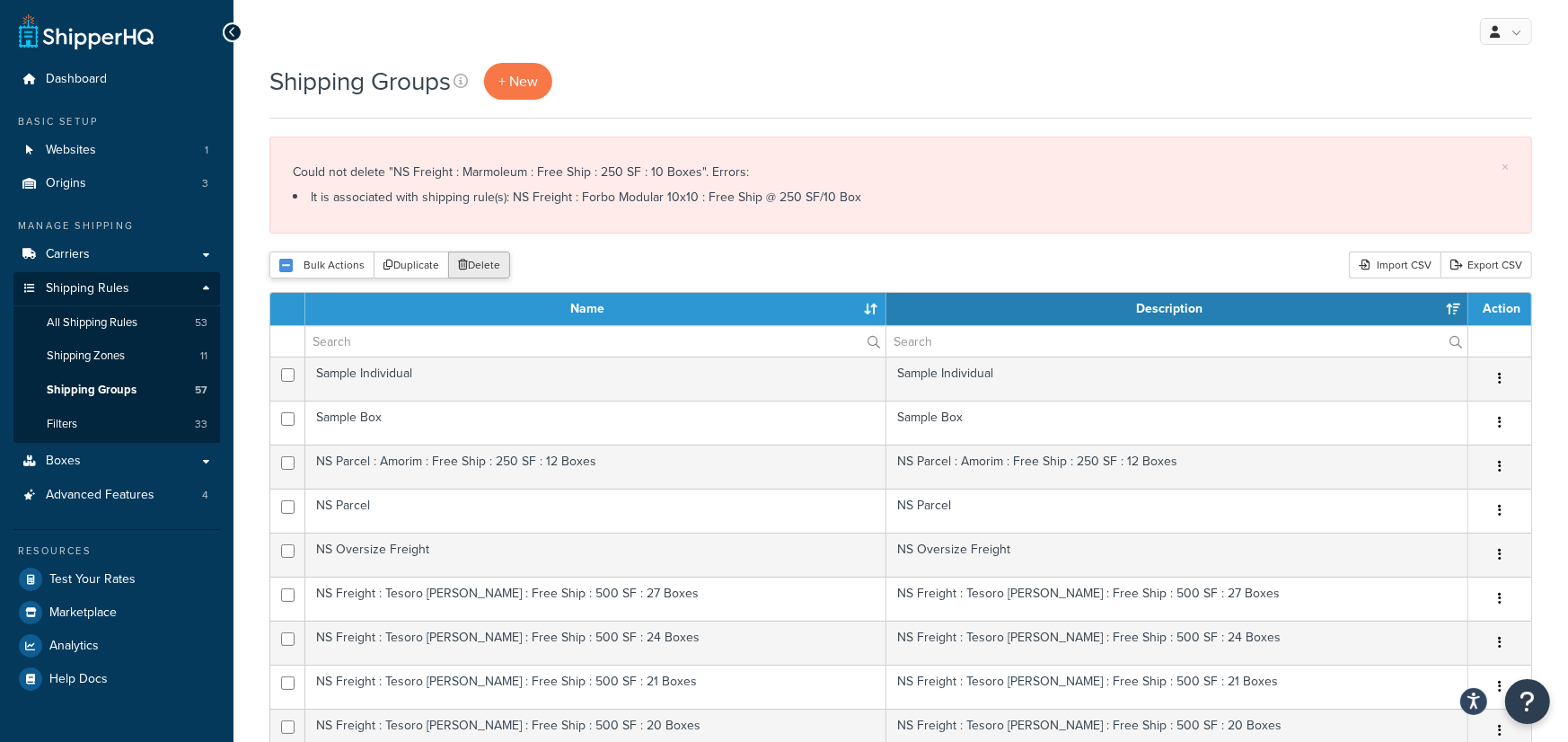
click at [485, 270] on button "Delete" at bounding box center [478, 265] width 62 height 27
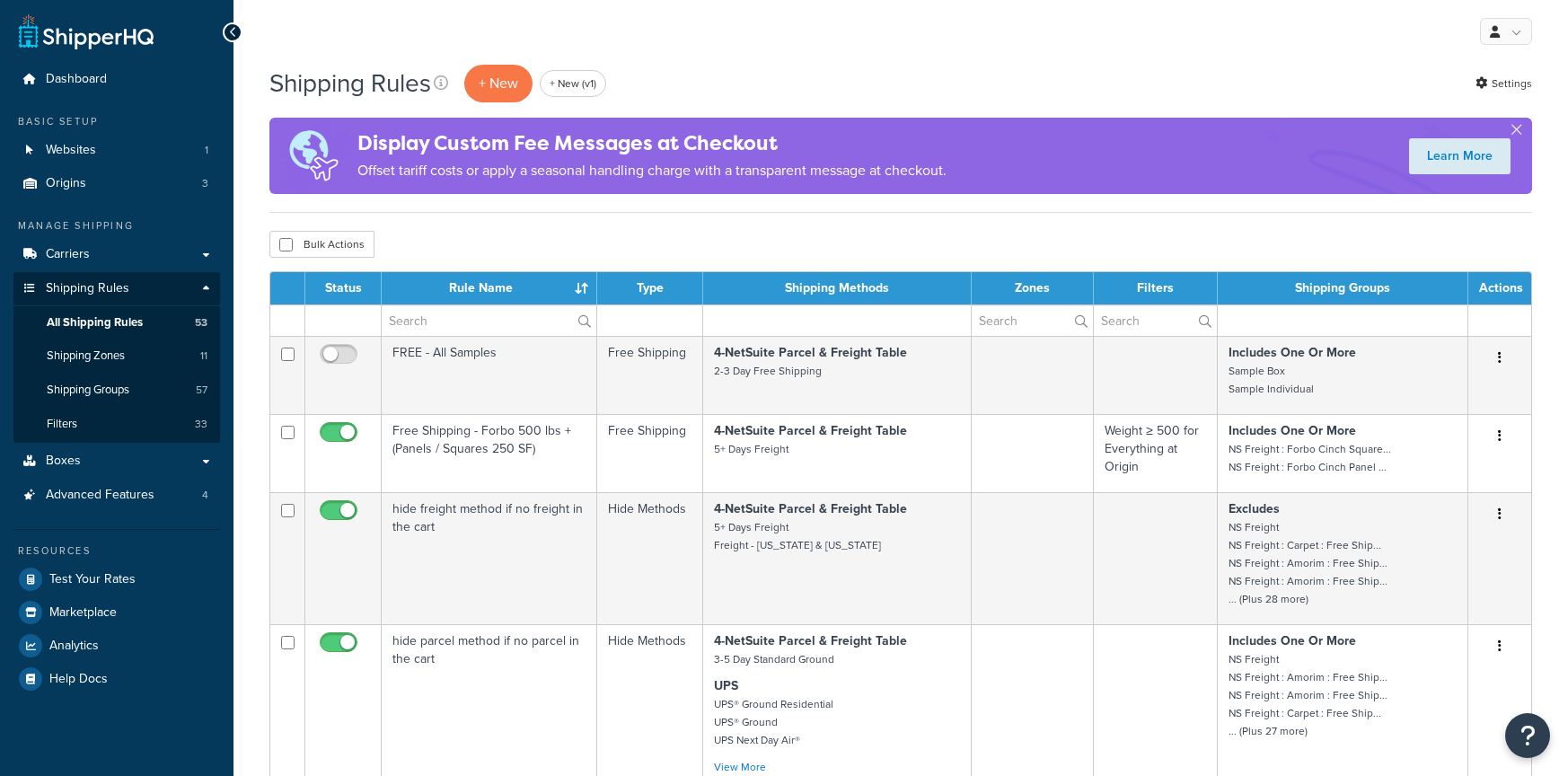
select select "1000"
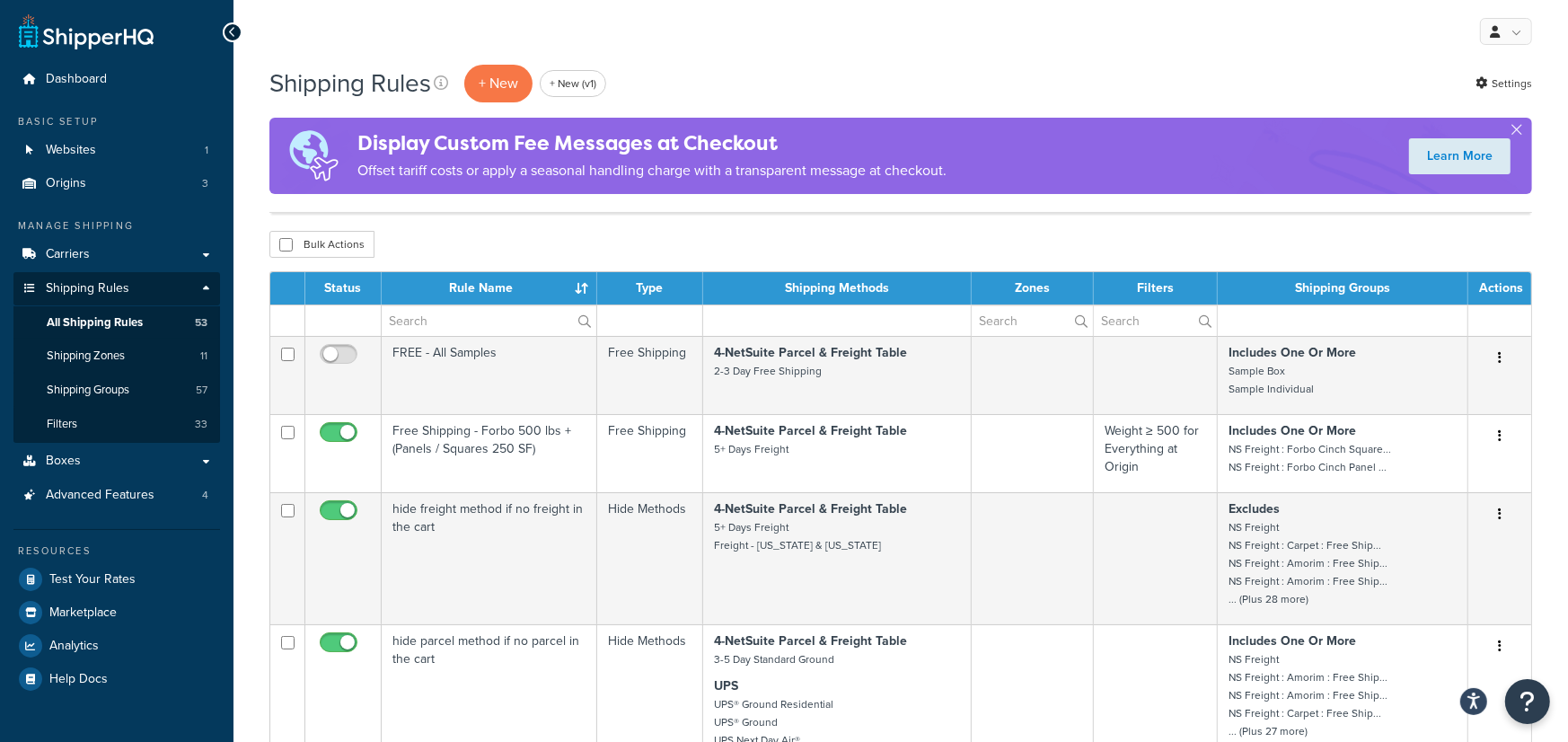
scroll to position [5378, 0]
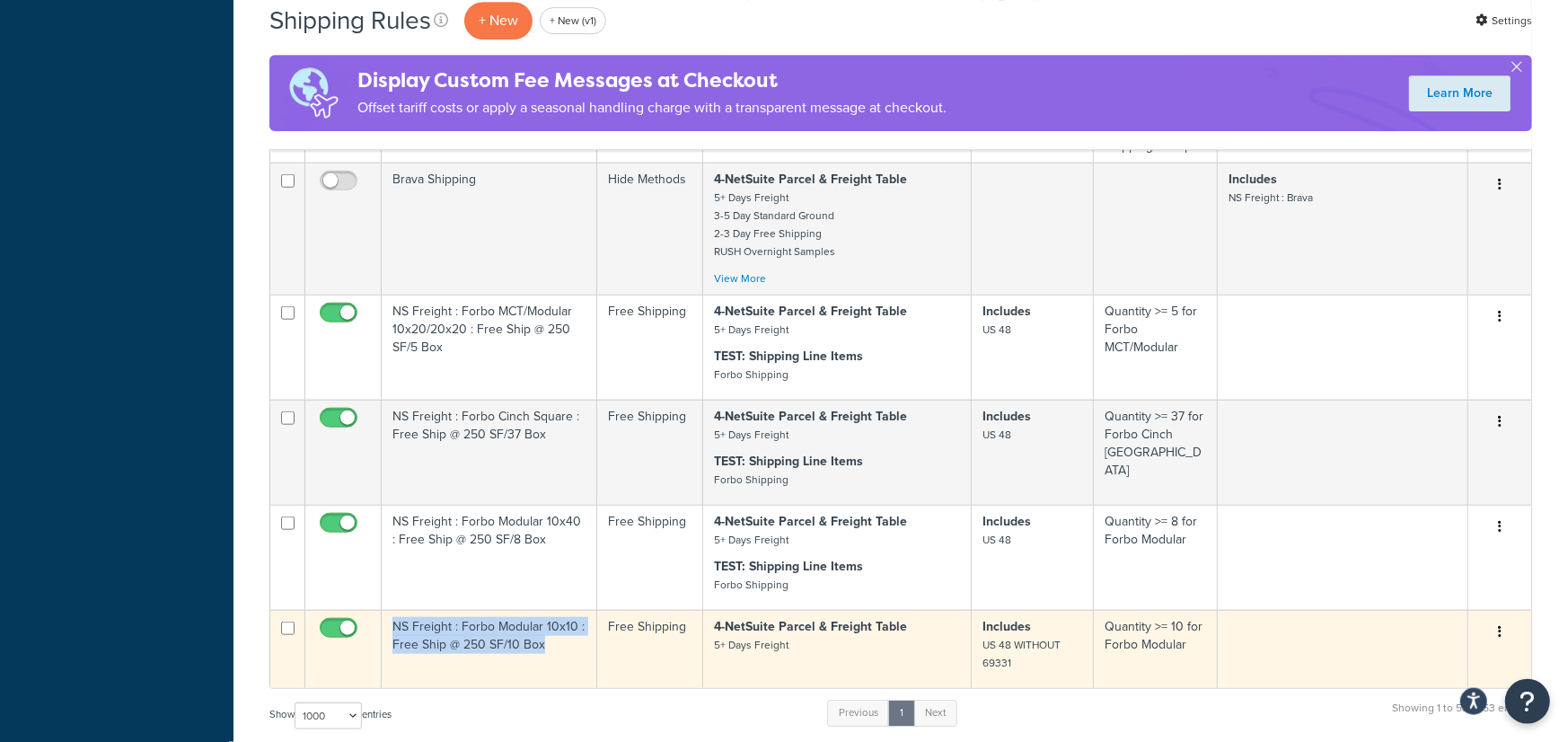
click at [567, 610] on td "NS Freight : Forbo Modular 10x10 : Free Ship @ 250 SF/10 Box" at bounding box center [489, 649] width 215 height 78
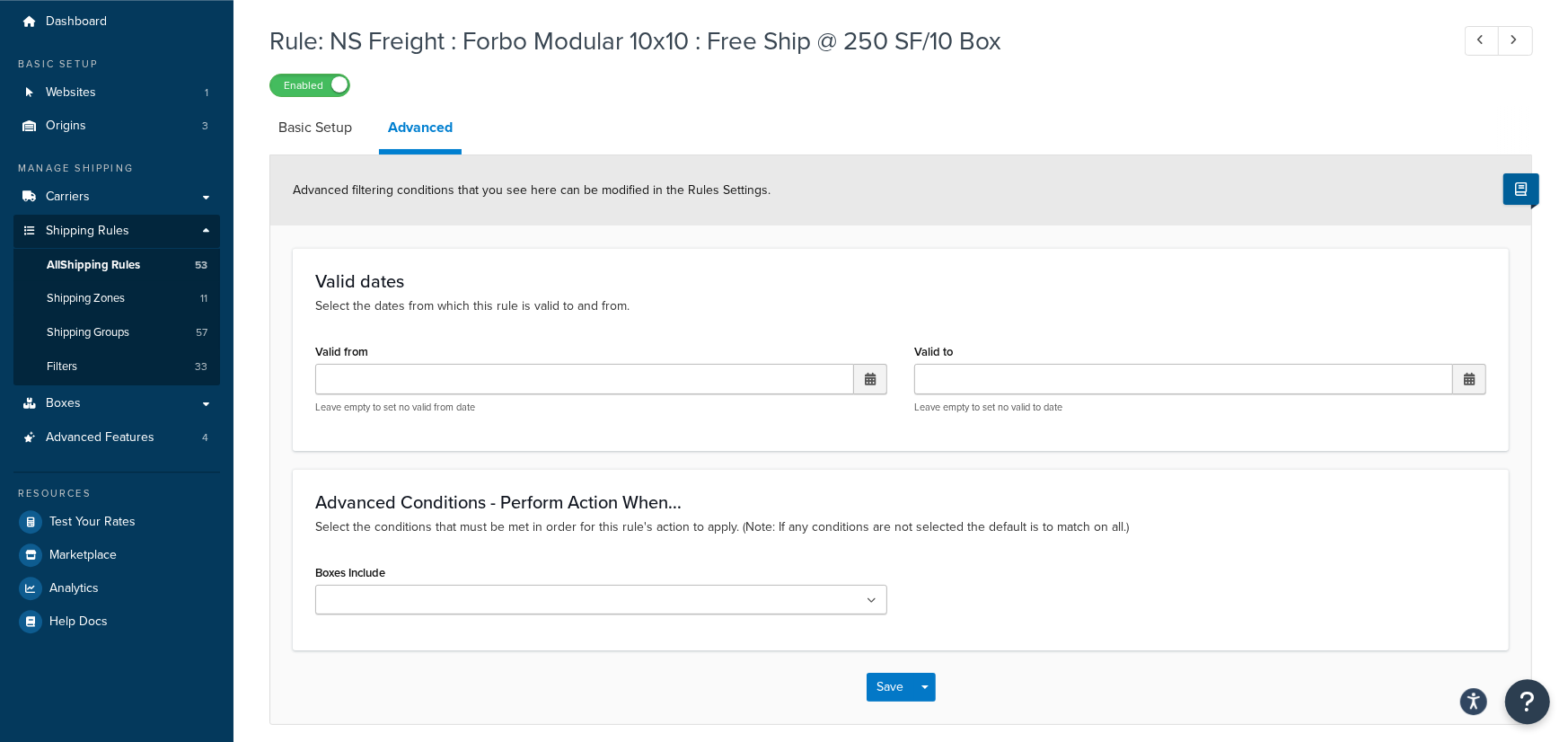
scroll to position [53, 0]
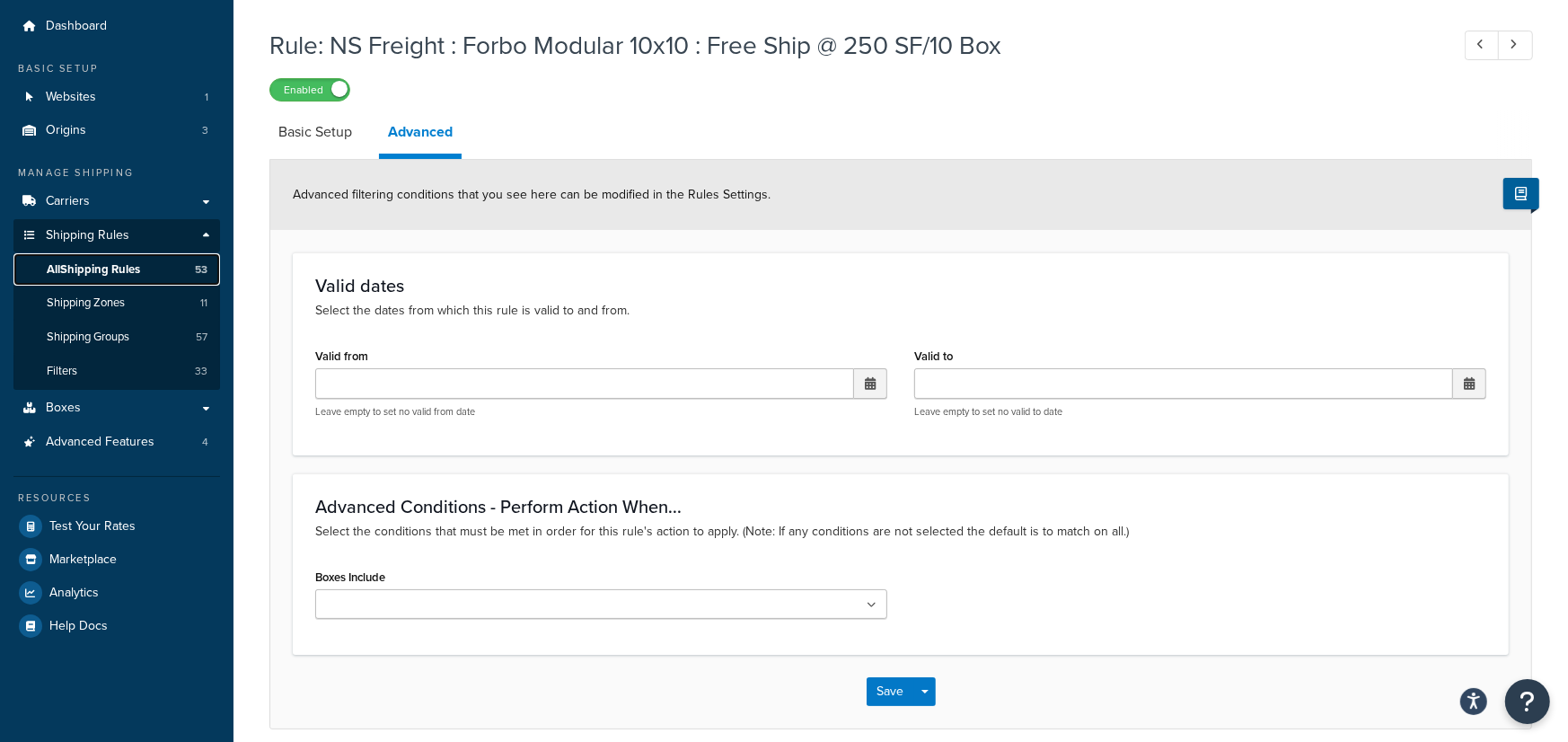
click at [155, 272] on link "All Shipping Rules 53" at bounding box center [116, 270] width 206 height 33
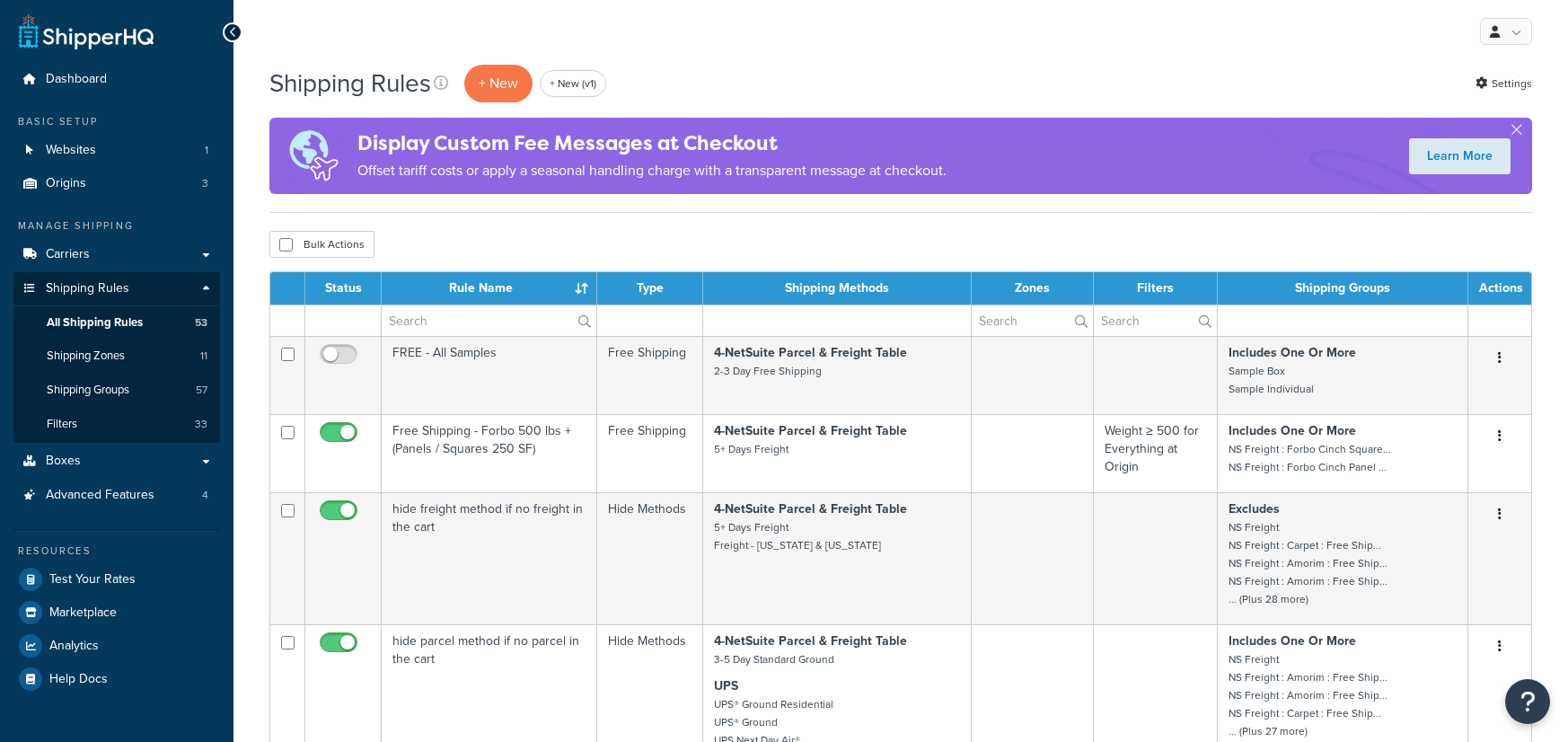
select select "1000"
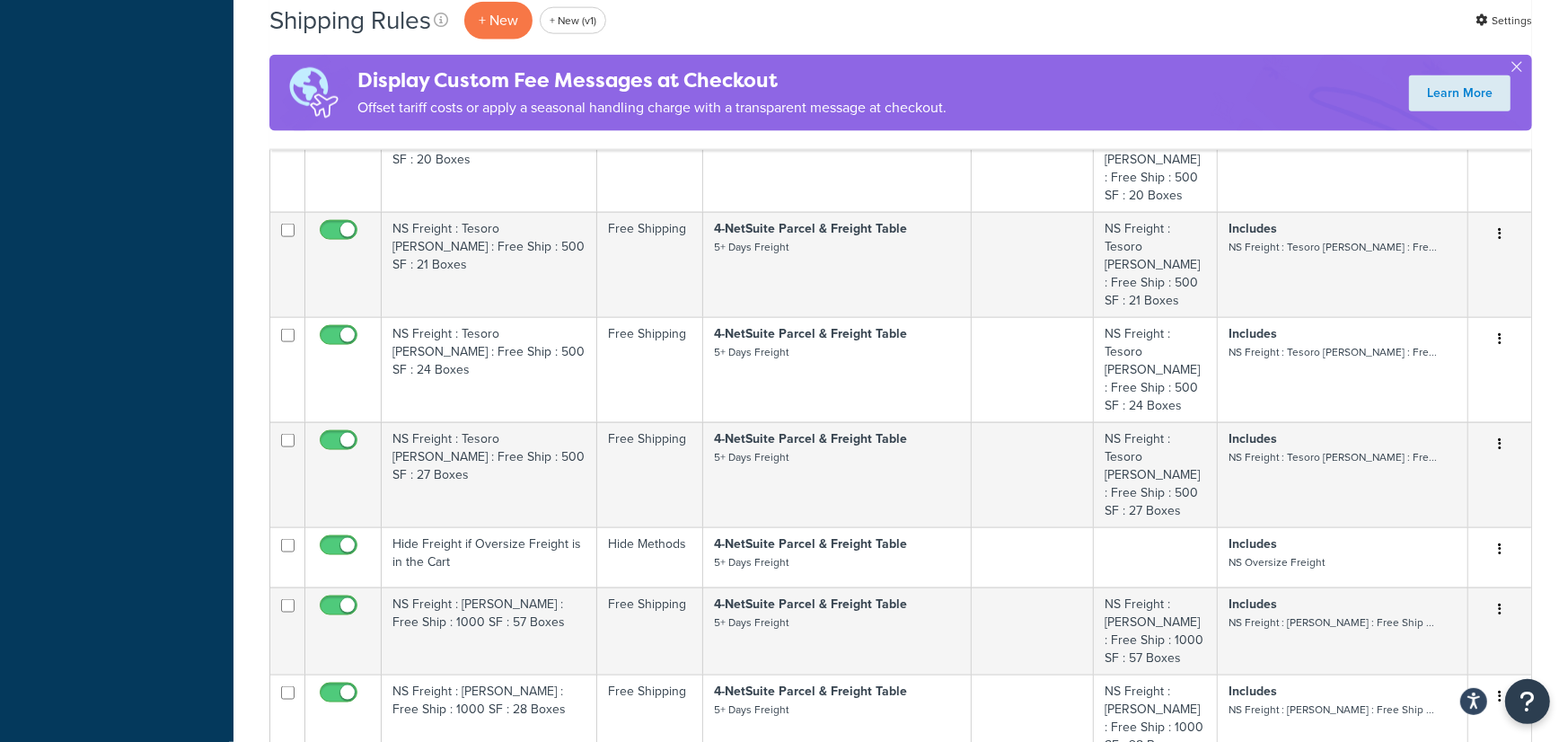
scroll to position [2094, 0]
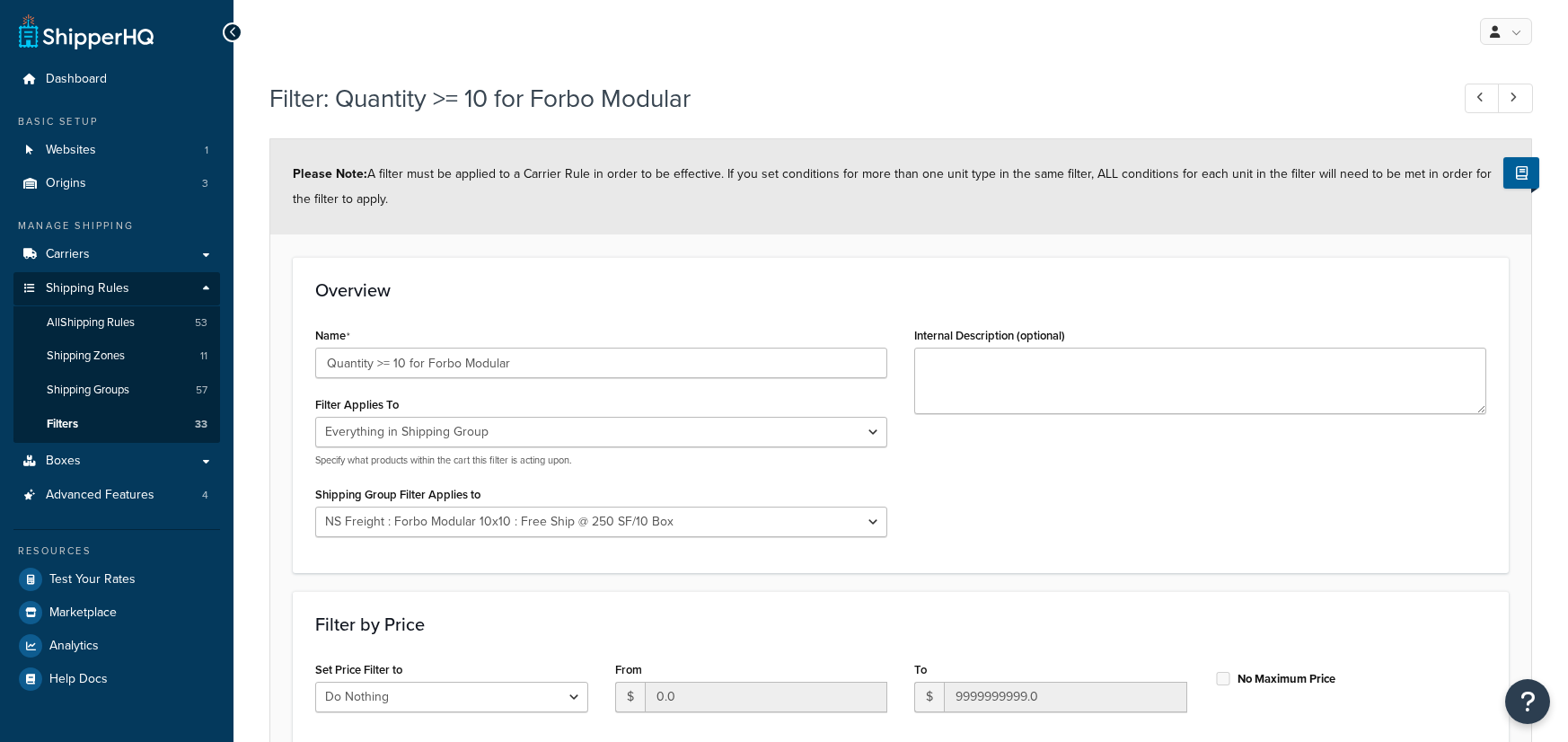
select select "SHIPPING_GROUP"
select select "297316"
select select "range"
click at [520, 359] on input "Quantity >= 10 for Forbo Modular" at bounding box center [600, 362] width 572 height 30
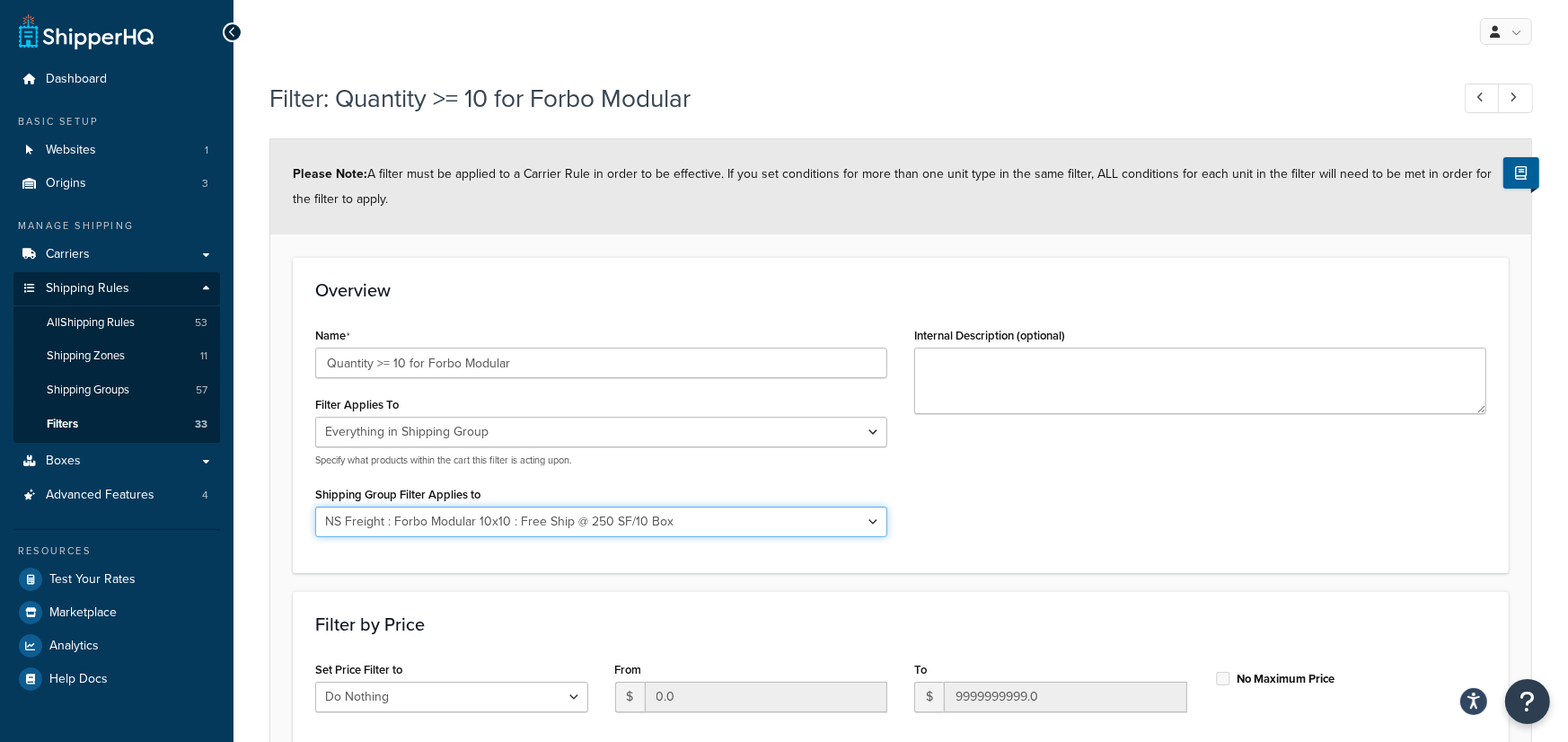
click at [315, 506] on select "All shipping groups Sample Individual Sample Box NS Parcel NS Freight Always Fr…" at bounding box center [600, 521] width 572 height 30
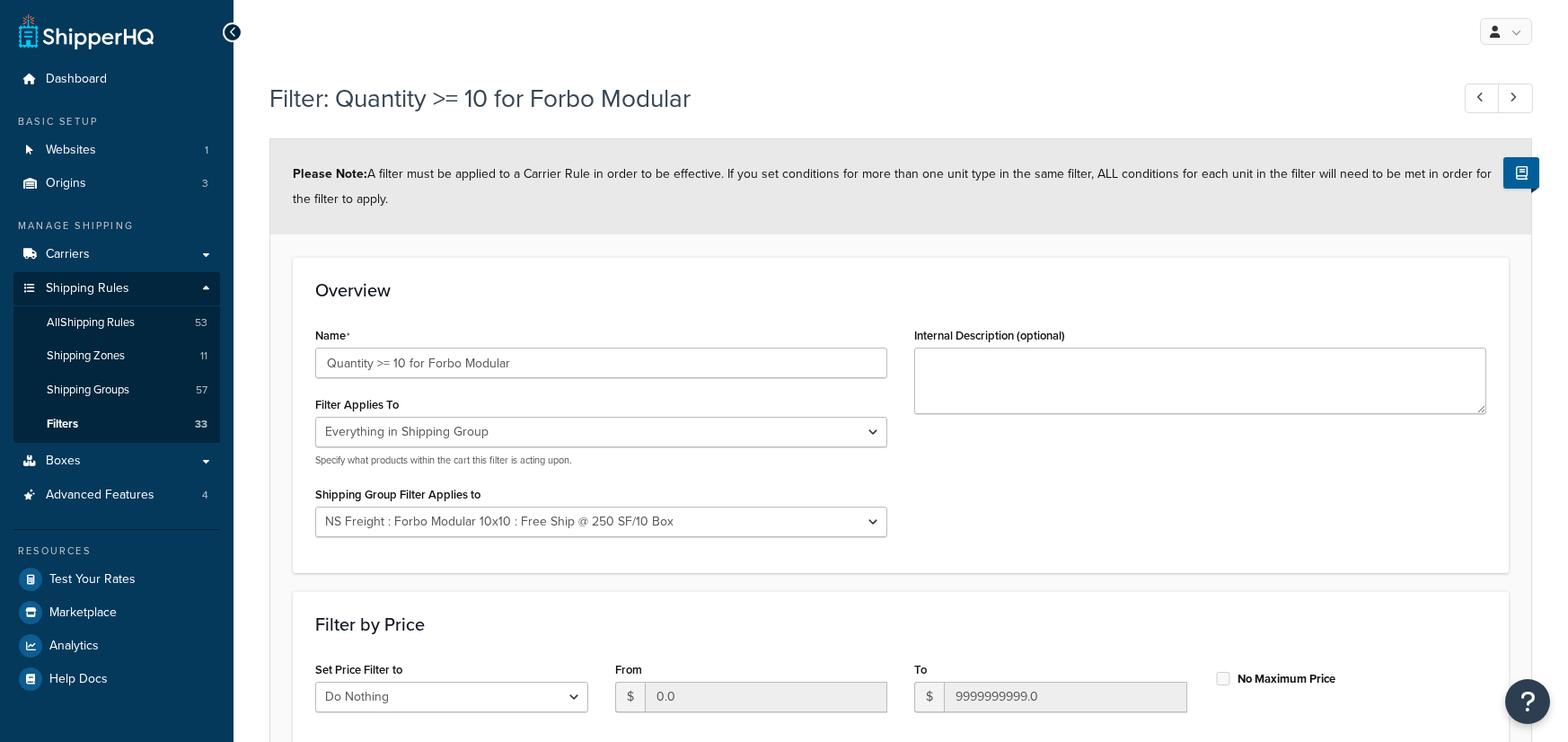
select select "SHIPPING_GROUP"
select select "297316"
select select "range"
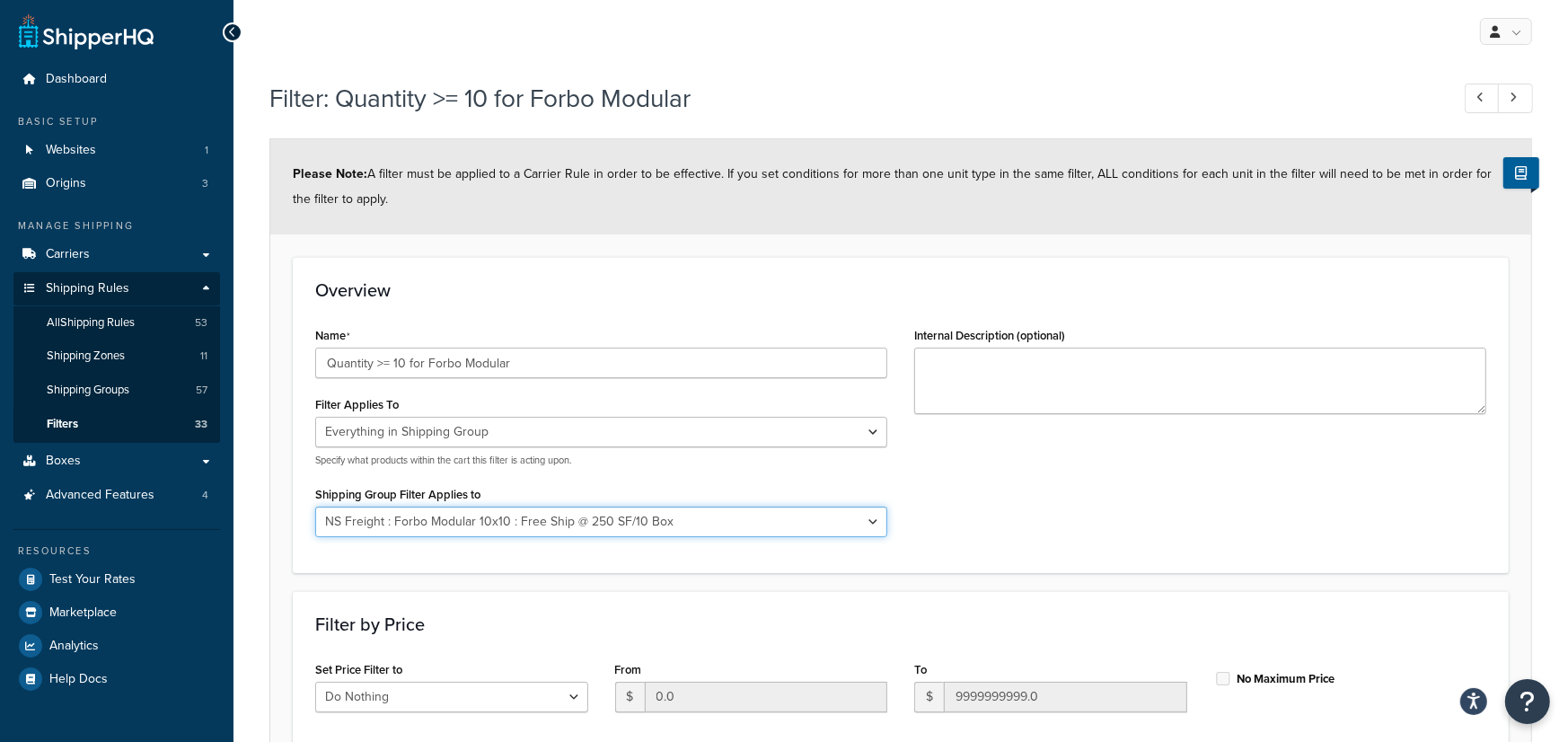
click at [315, 506] on select "All shipping groups Sample Individual Sample Box NS Parcel NS Freight Always Fr…" at bounding box center [600, 521] width 572 height 30
select select
click option "All shipping groups" at bounding box center [0, 0] width 0 height 0
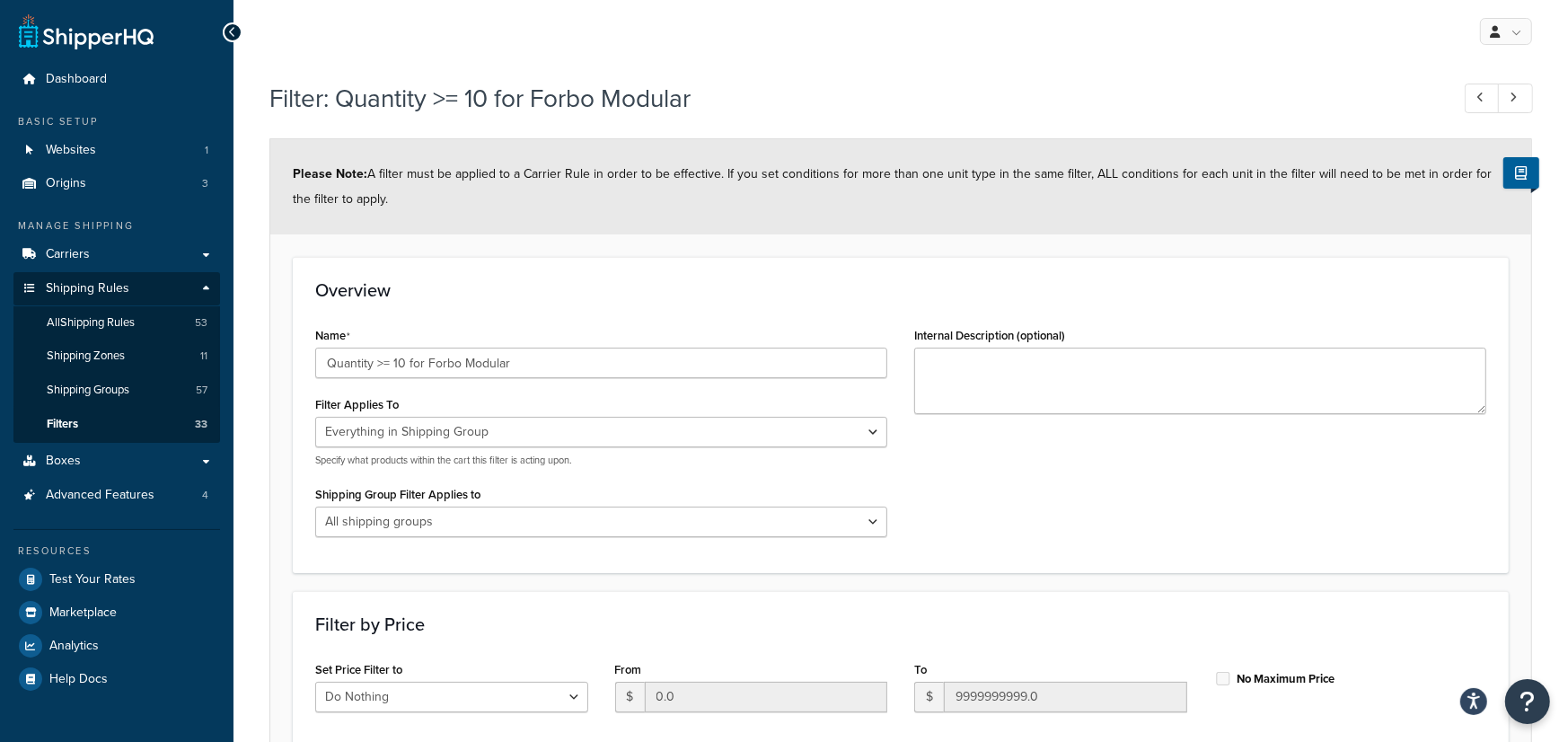
click at [555, 414] on div "Filter Applies To Whole Cart Everything in Shipping Group Everything at Origin …" at bounding box center [600, 429] width 572 height 75
select select "CART"
click option "Whole Cart" at bounding box center [0, 0] width 0 height 0
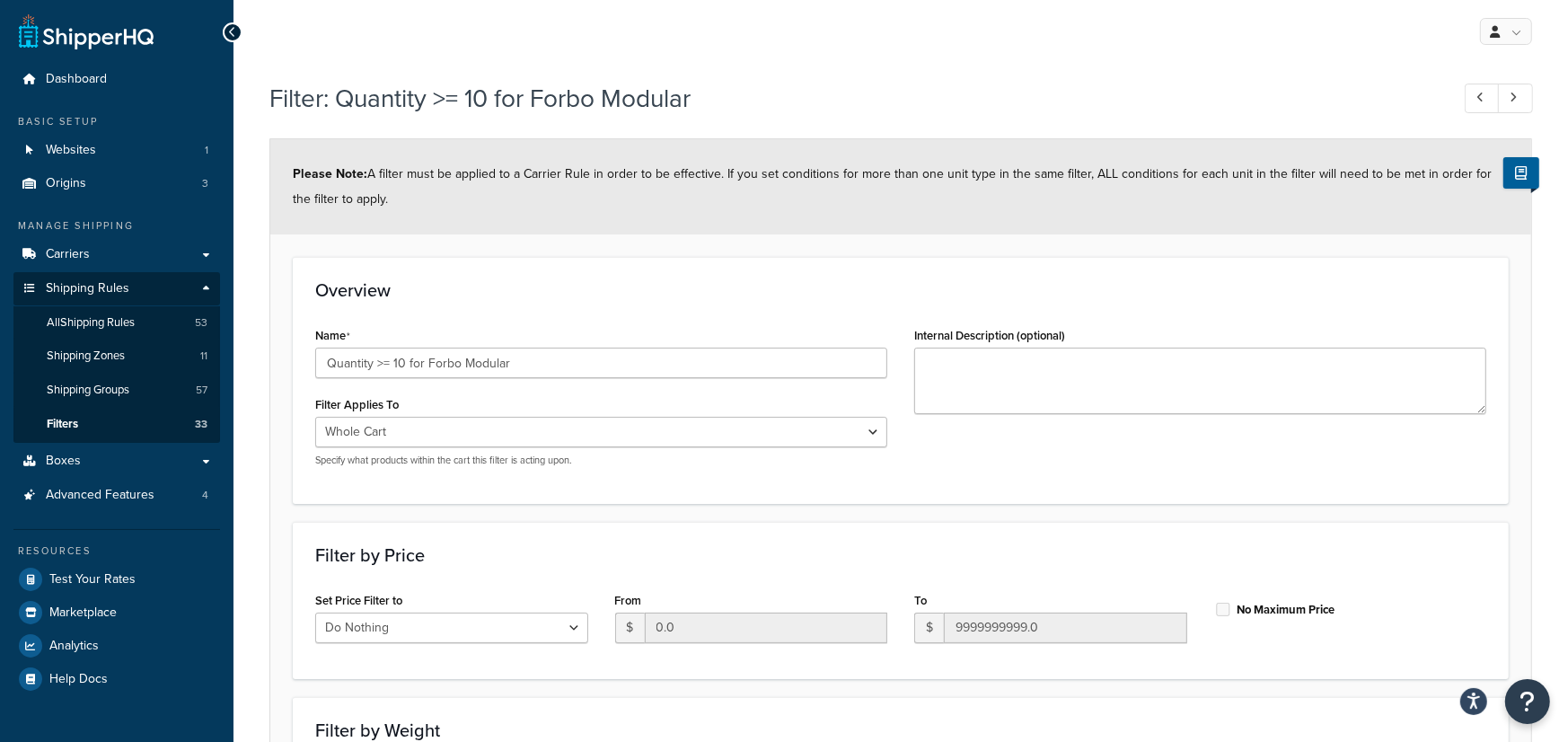
click at [1105, 490] on div "Overview Name Quantity >= 10 for Forbo Modular Filter Applies To Whole Cart Eve…" at bounding box center [900, 380] width 1216 height 246
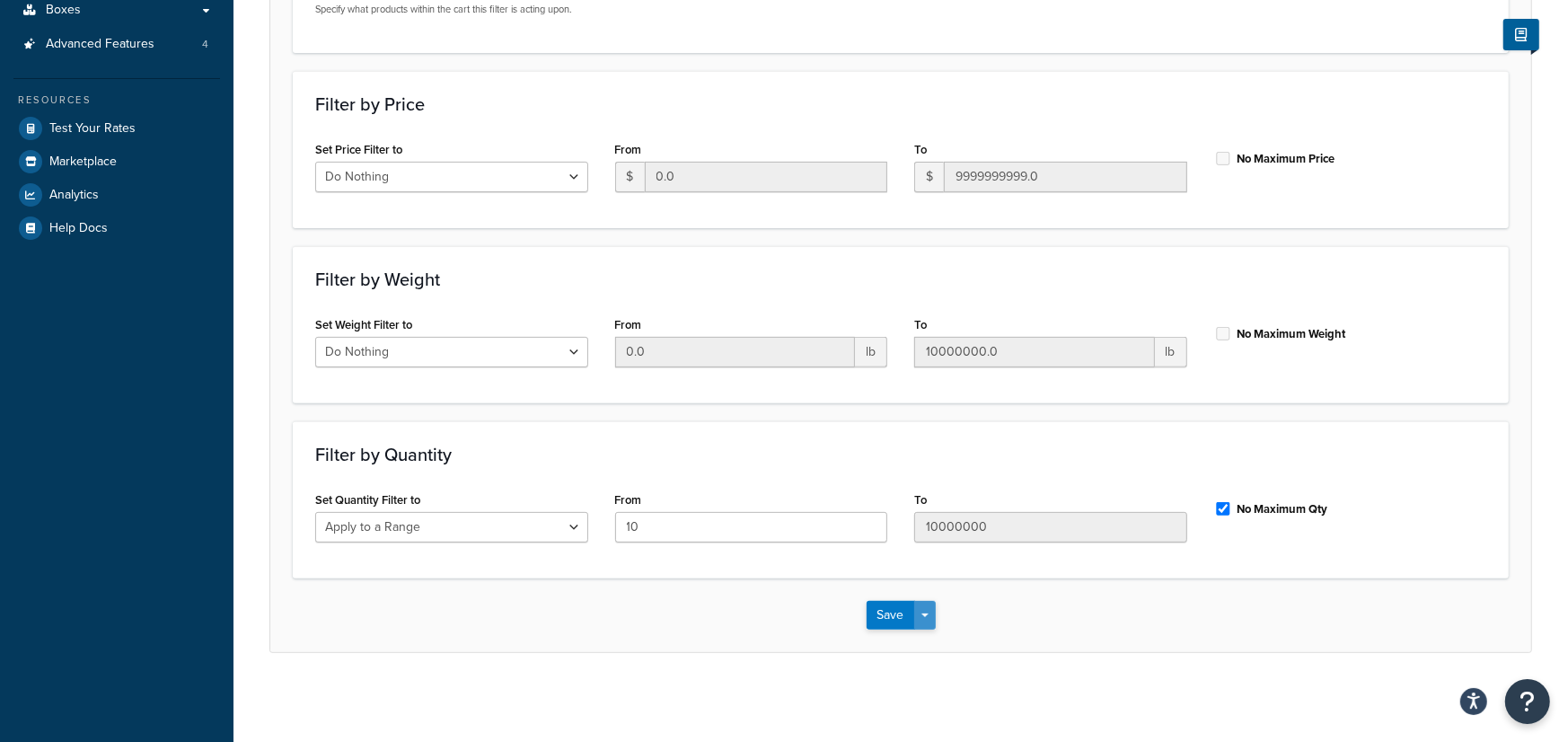
click at [924, 612] on button "Save Dropdown" at bounding box center [925, 615] width 22 height 28
click at [928, 639] on button "Save and Edit" at bounding box center [952, 648] width 173 height 38
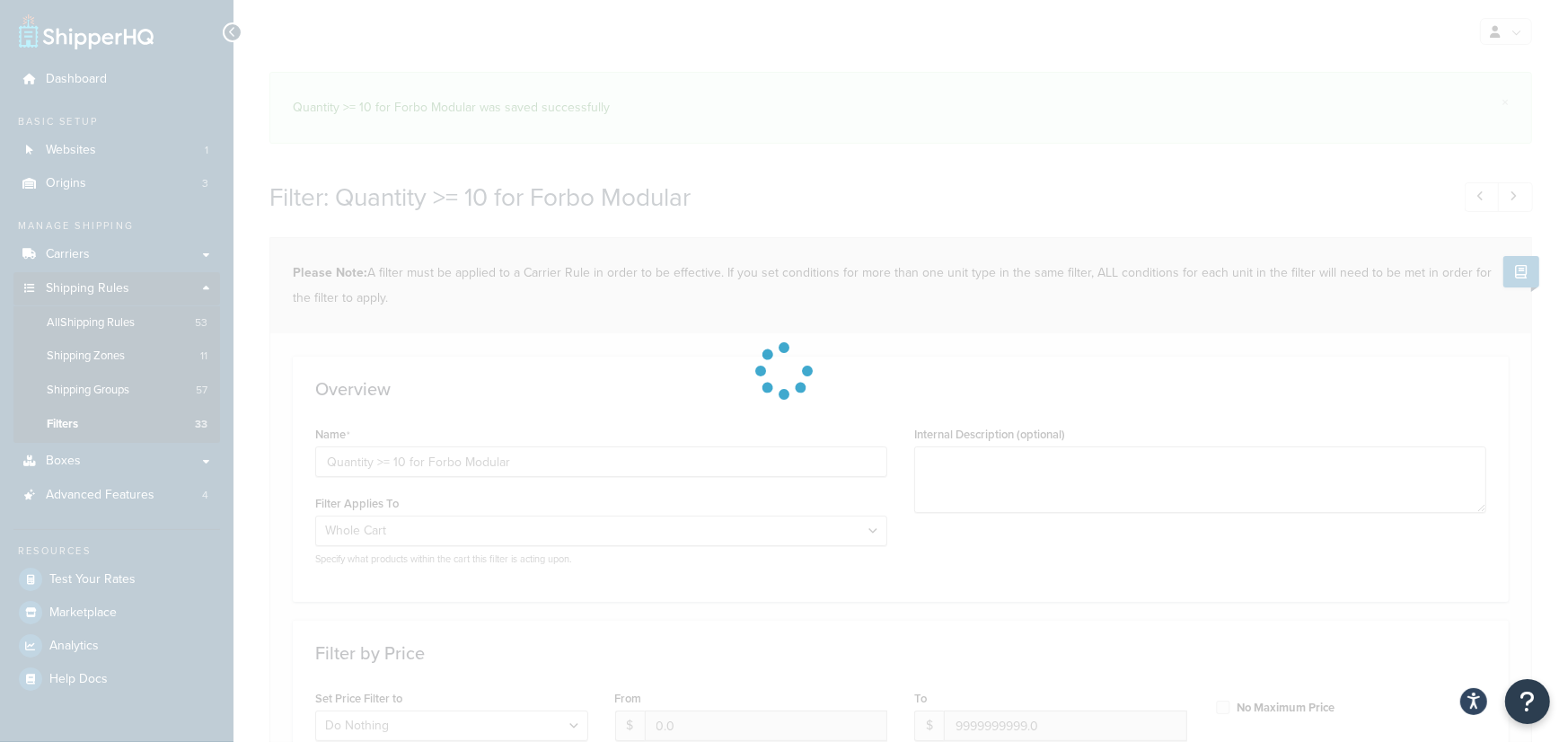
select select "range"
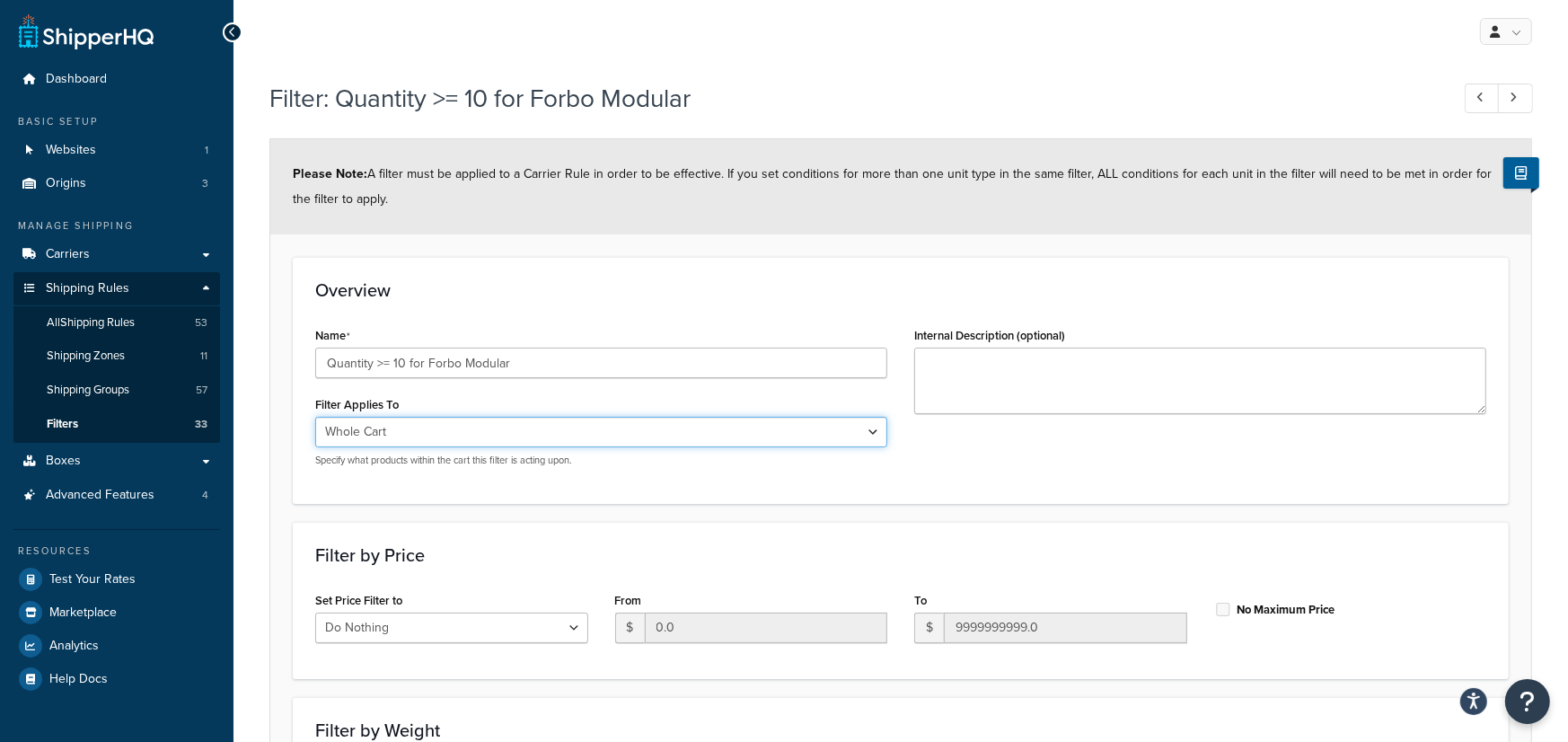
select select "SHIPPING_GROUP"
click option "Everything in Shipping Group" at bounding box center [0, 0] width 0 height 0
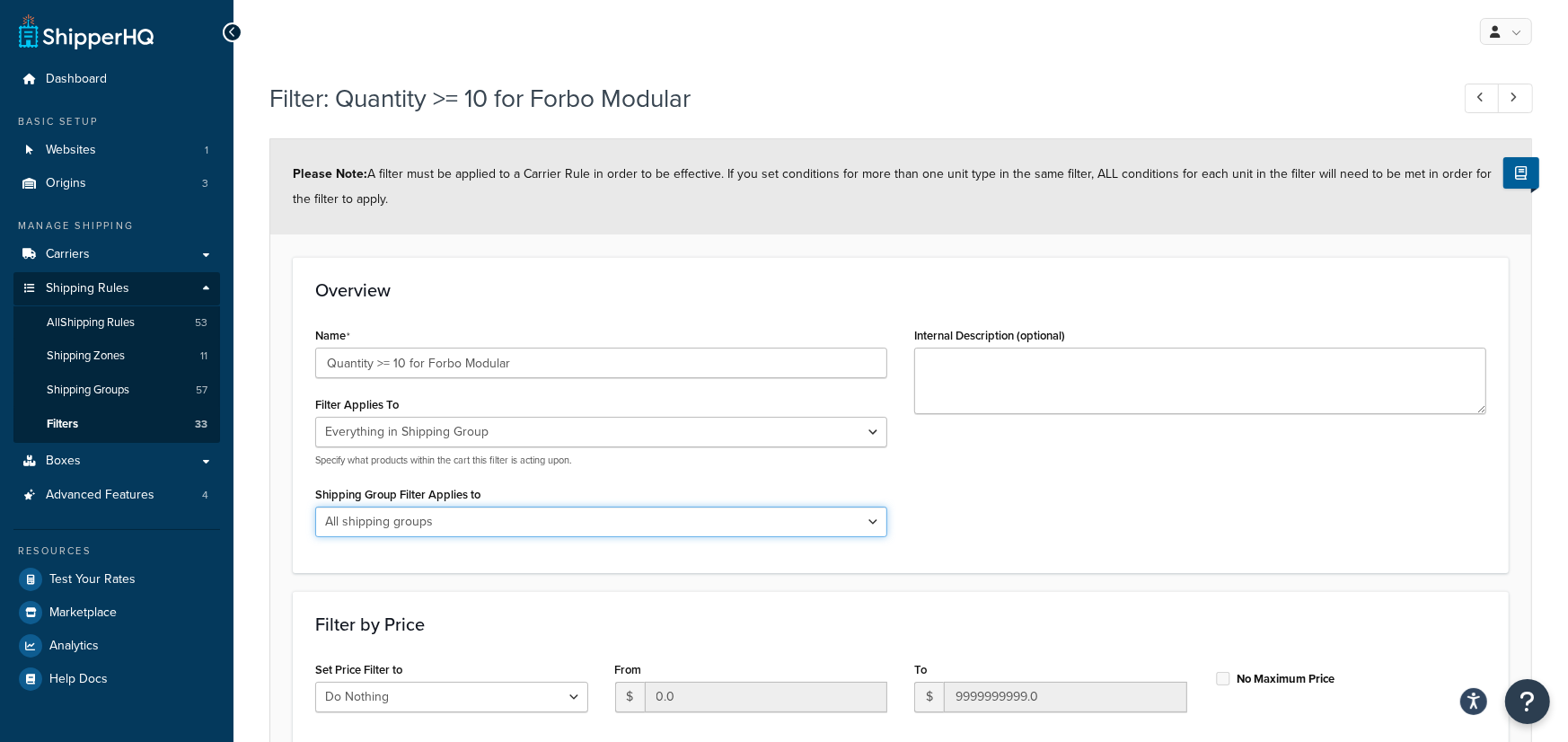
click at [315, 506] on select "All shipping groups Sample Individual Sample Box NS Parcel NS Freight Always Fr…" at bounding box center [600, 521] width 572 height 30
select select "297316"
click option "NS Freight : Forbo Modular 10x10 : Free Ship @ 250 SF/10 Box" at bounding box center [0, 0] width 0 height 0
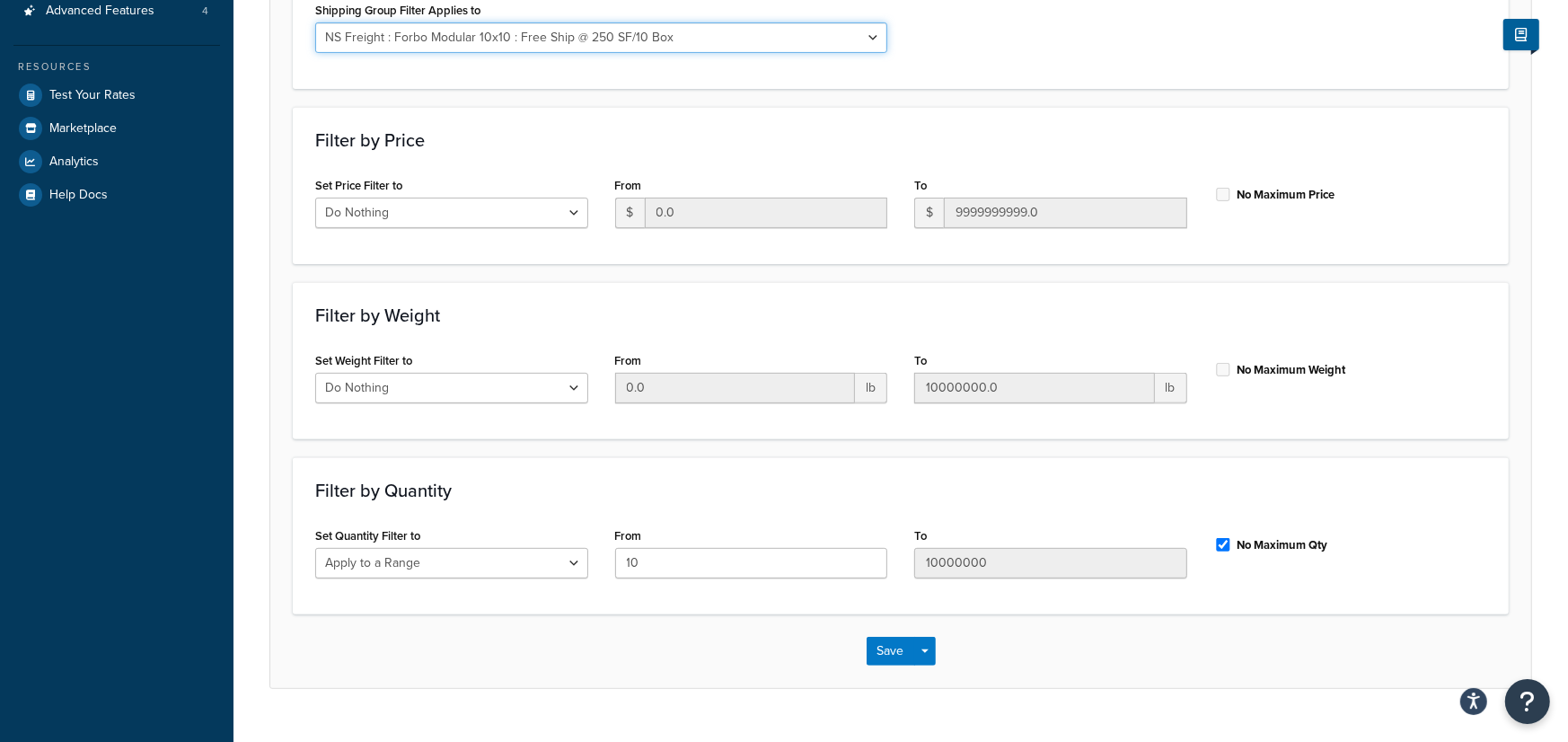
scroll to position [520, 0]
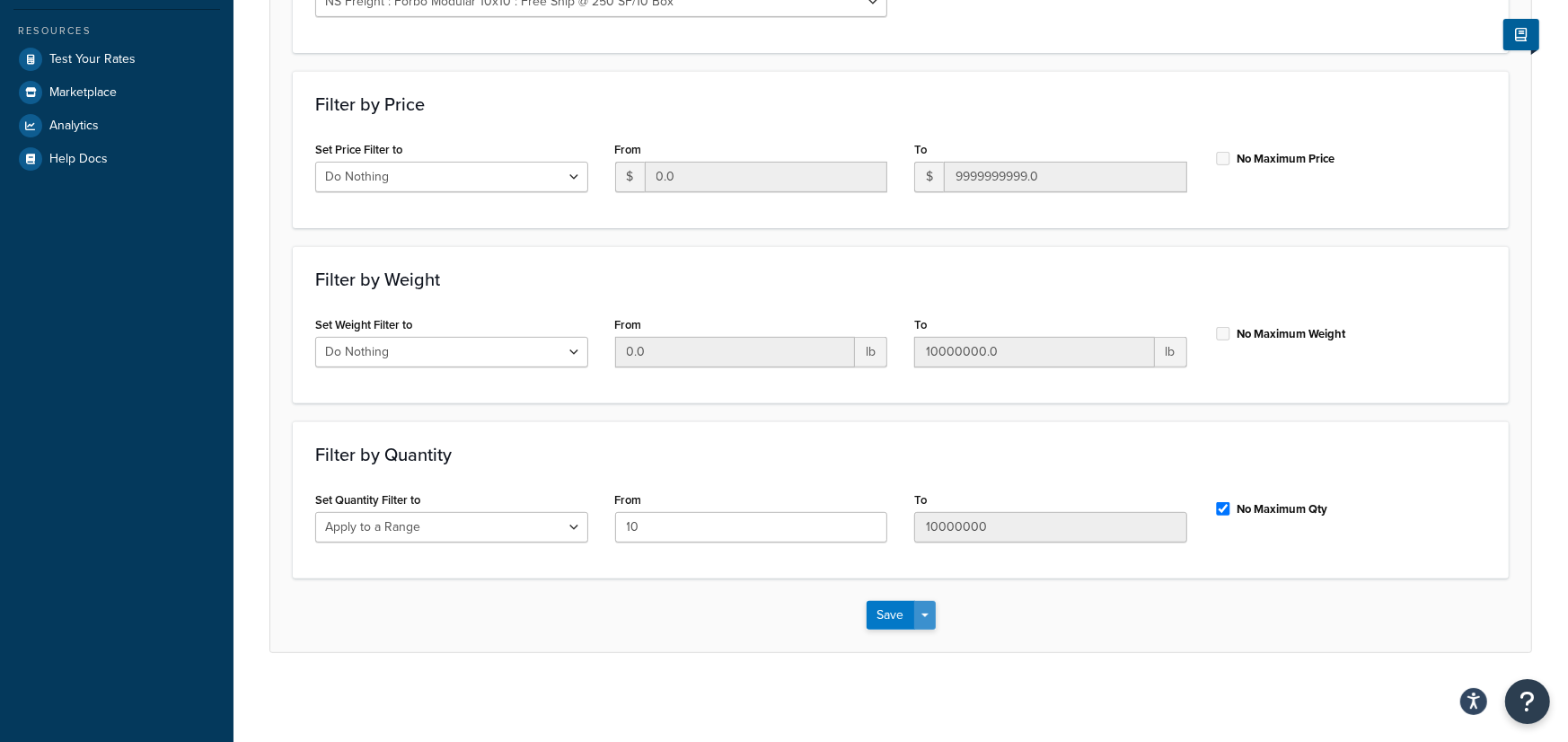
click at [926, 617] on span "button" at bounding box center [924, 615] width 7 height 4
click at [932, 657] on button "Save and Edit" at bounding box center [952, 648] width 173 height 38
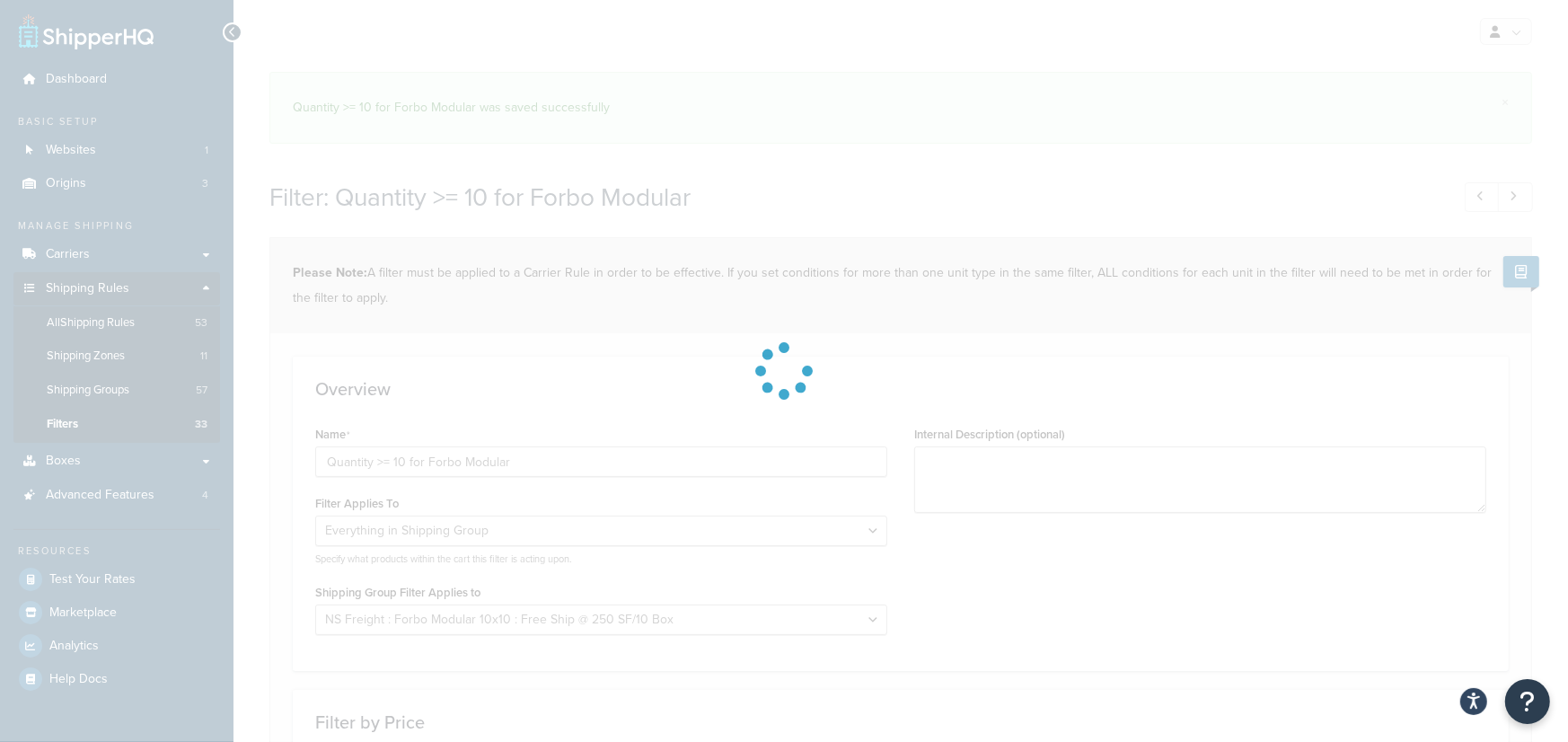
select select "SHIPPING_GROUP"
select select "297316"
select select "range"
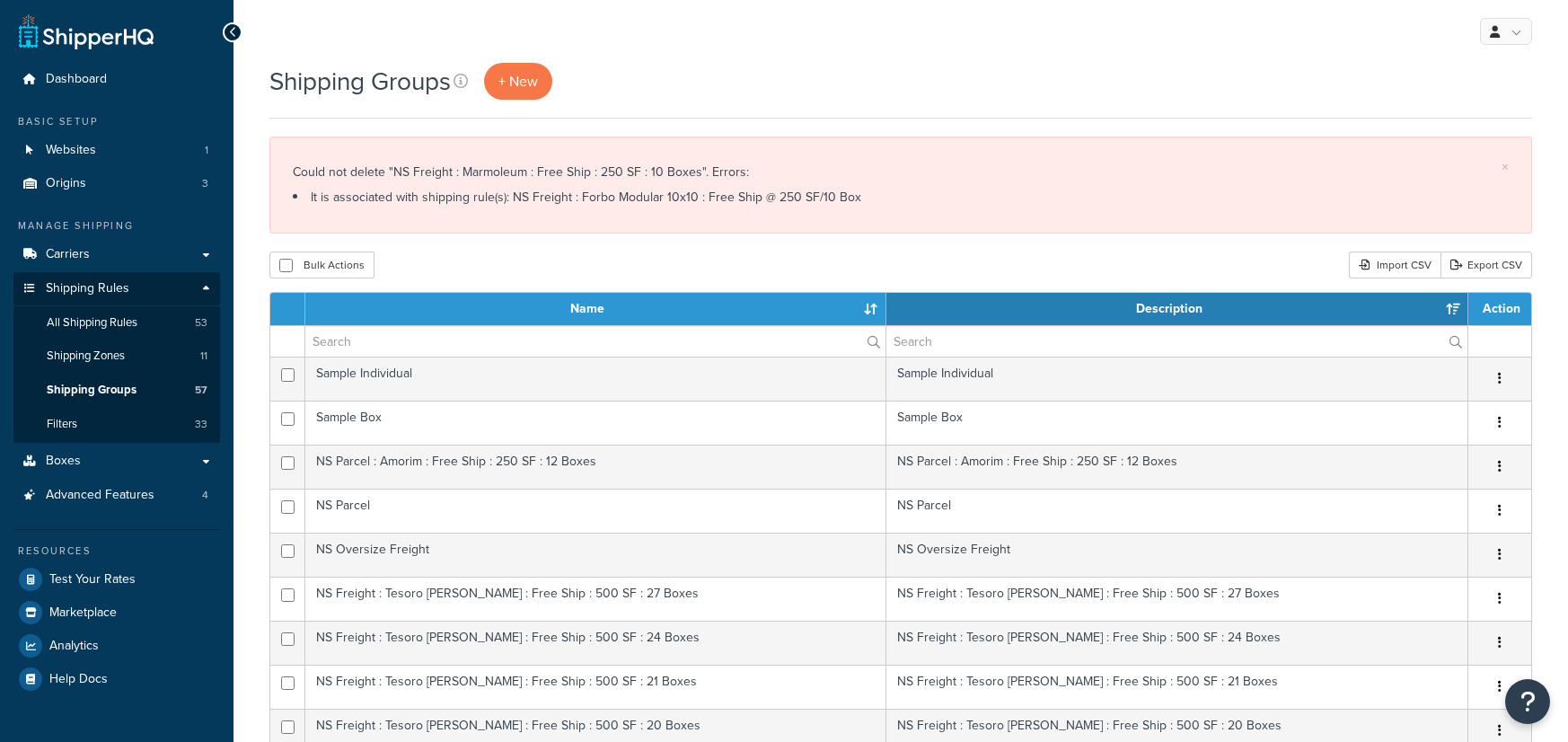
select select "15"
click at [776, 160] on div "× Could not delete "NS Freight : Marmoleum : Free Ship : 250 SF : 10 Boxes". Er…" at bounding box center [901, 185] width 1263 height 97
drag, startPoint x: 629, startPoint y: 176, endPoint x: 677, endPoint y: 171, distance: 48.3
click at [629, 176] on div "Could not delete "NS Freight : Marmoleum : Free Ship : 250 SF : 10 Boxes". Erro…" at bounding box center [900, 185] width 1216 height 50
drag, startPoint x: 695, startPoint y: 172, endPoint x: 392, endPoint y: 180, distance: 303.1
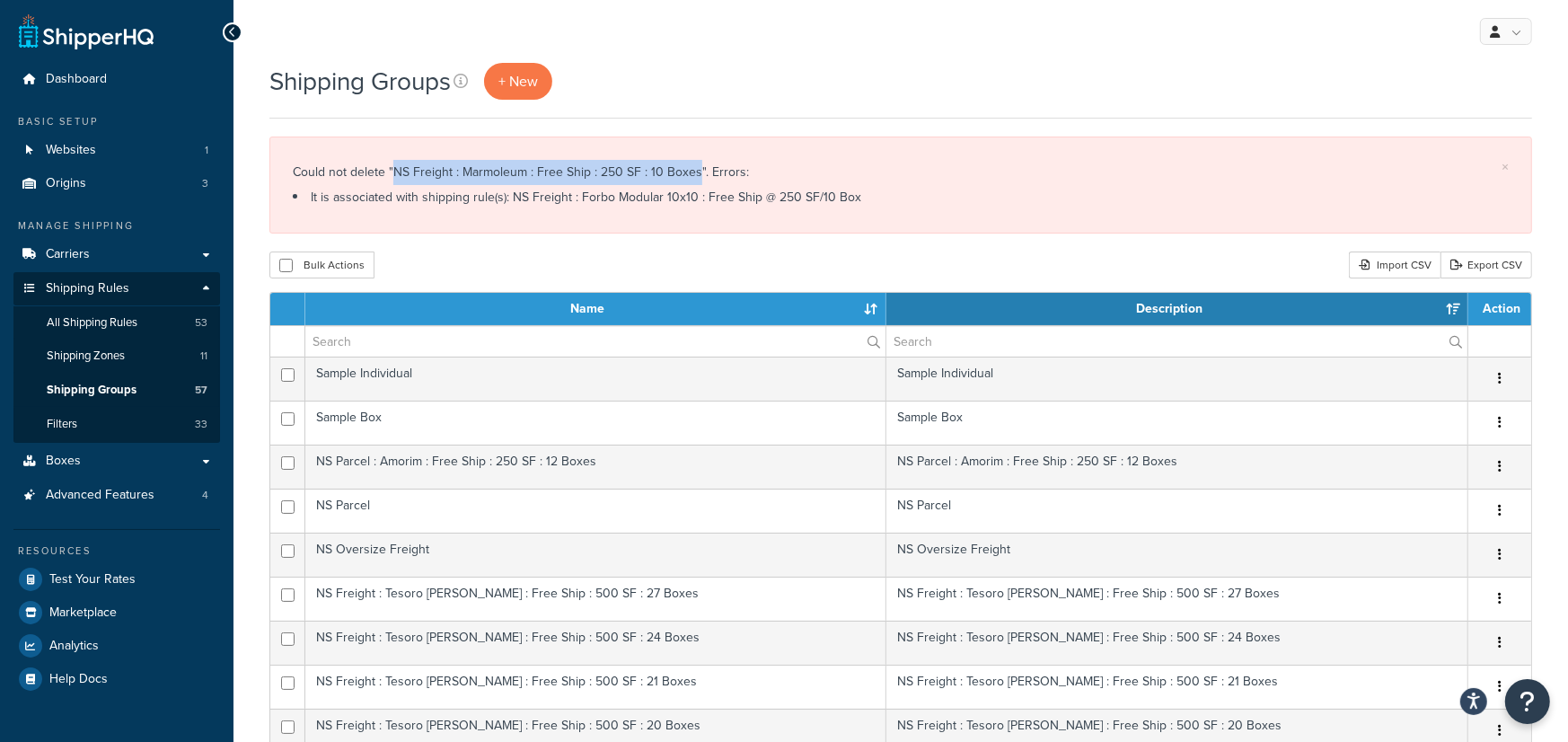
click at [392, 180] on div "Could not delete "NS Freight : Marmoleum : Free Ship : 250 SF : 10 Boxes". Erro…" at bounding box center [900, 185] width 1216 height 50
copy div "NS Freight : Marmoleum : Free Ship : 250 SF : 10 Boxes"
click at [620, 216] on div "× Could not delete "NS Freight : Marmoleum : Free Ship : 250 SF : 10 Boxes". Er…" at bounding box center [901, 185] width 1263 height 97
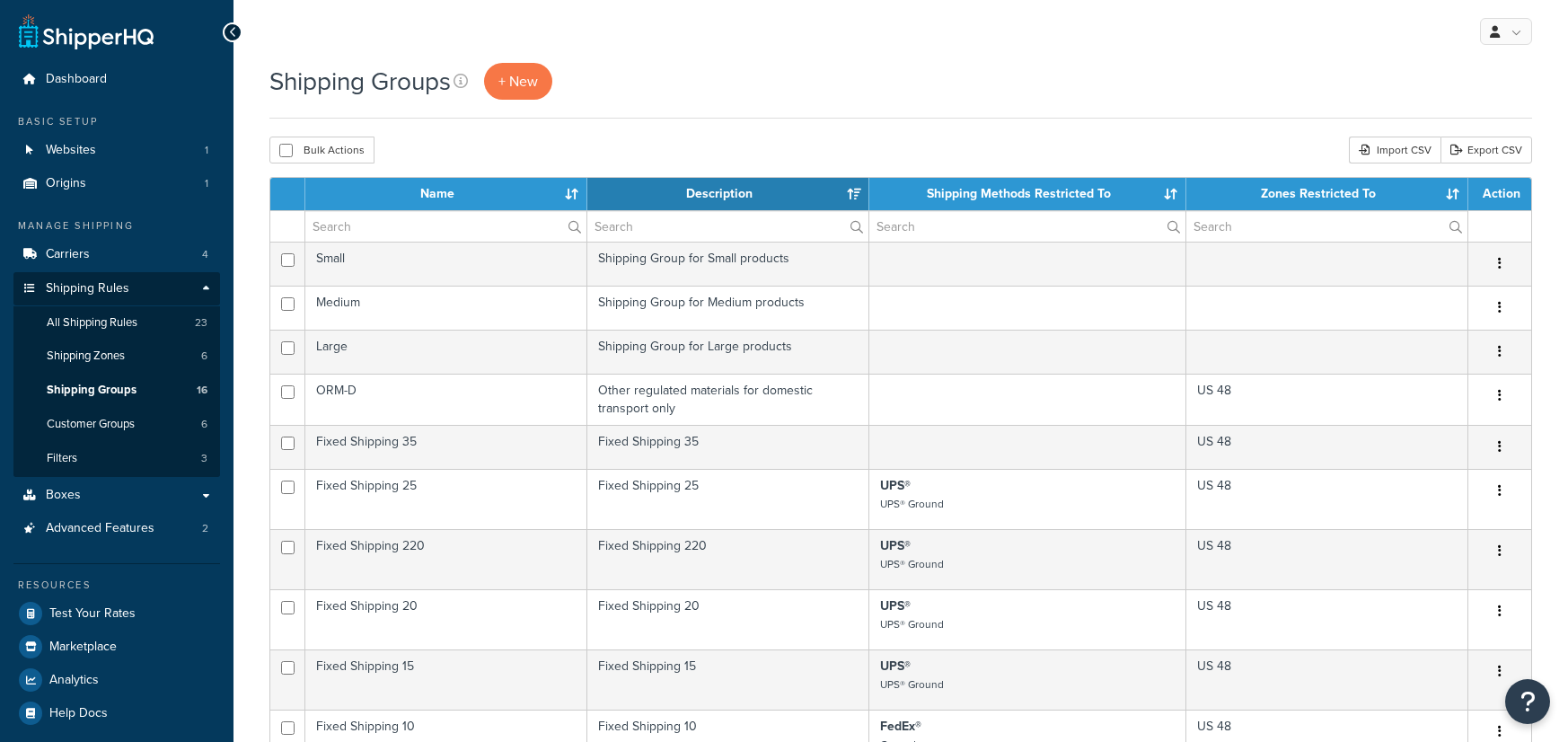
select select "15"
click at [132, 242] on link "Carriers 4" at bounding box center [116, 254] width 206 height 33
